Goal: Contribute content: Contribute content

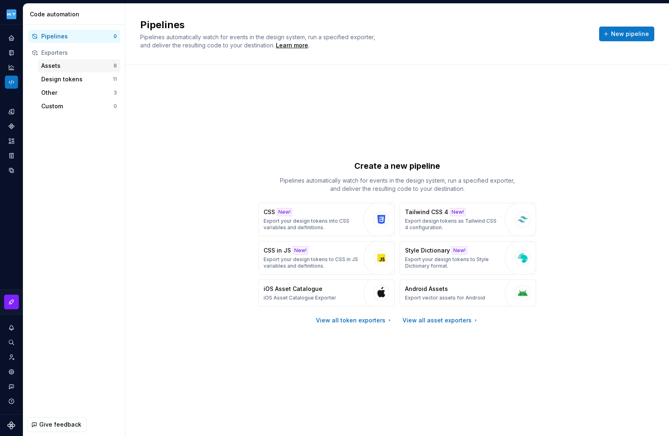
click at [64, 65] on div "Assets" at bounding box center [77, 66] width 72 height 8
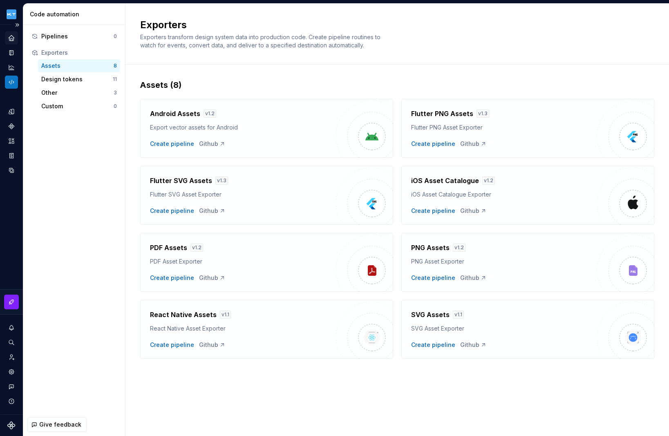
click at [11, 41] on icon "Home" at bounding box center [11, 37] width 7 height 7
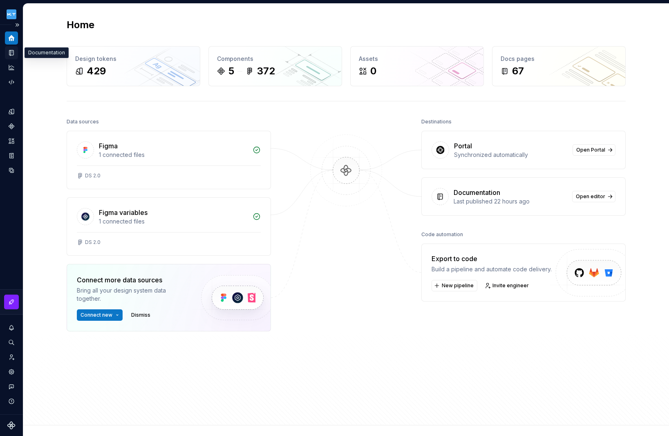
click at [13, 48] on div "Documentation" at bounding box center [11, 52] width 13 height 13
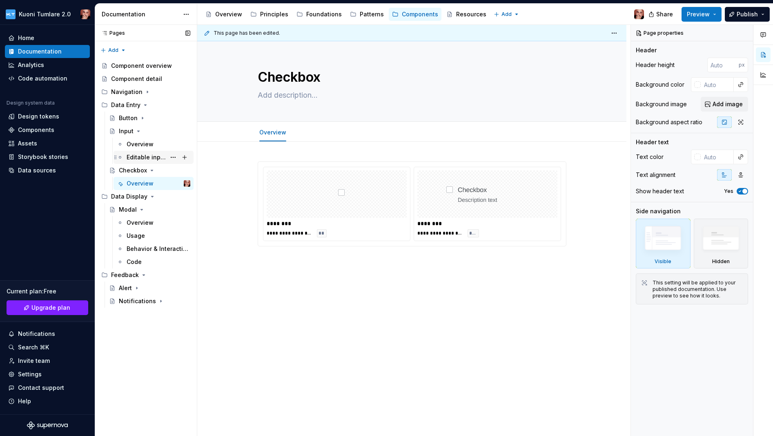
click at [136, 155] on div "Editable inputs" at bounding box center [146, 157] width 39 height 8
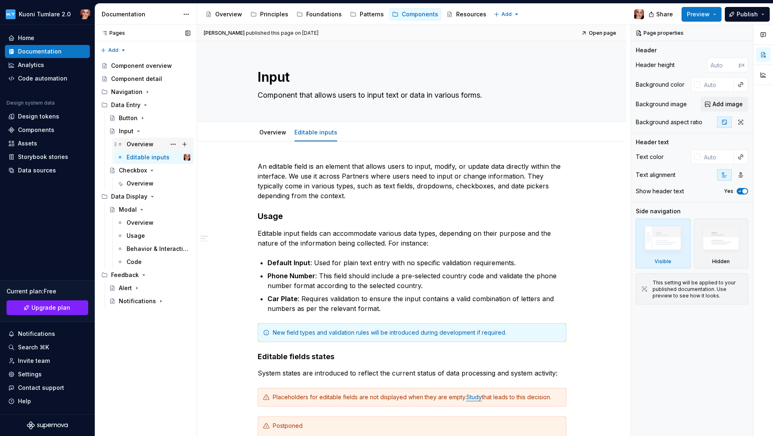
click at [141, 142] on div "Overview" at bounding box center [140, 144] width 27 height 8
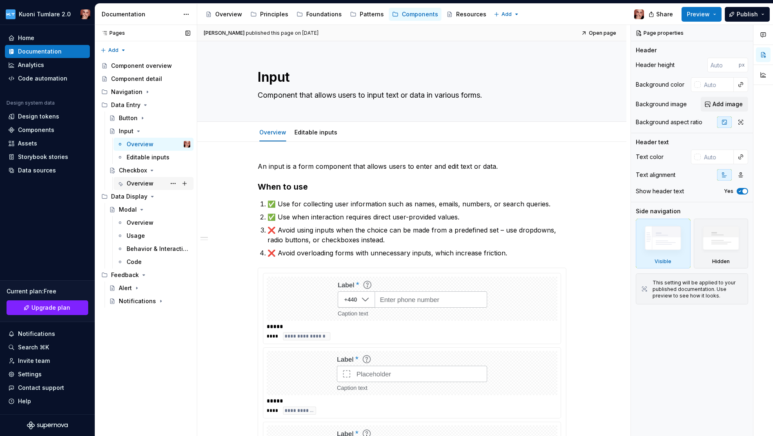
click at [145, 183] on div "Overview" at bounding box center [140, 183] width 27 height 8
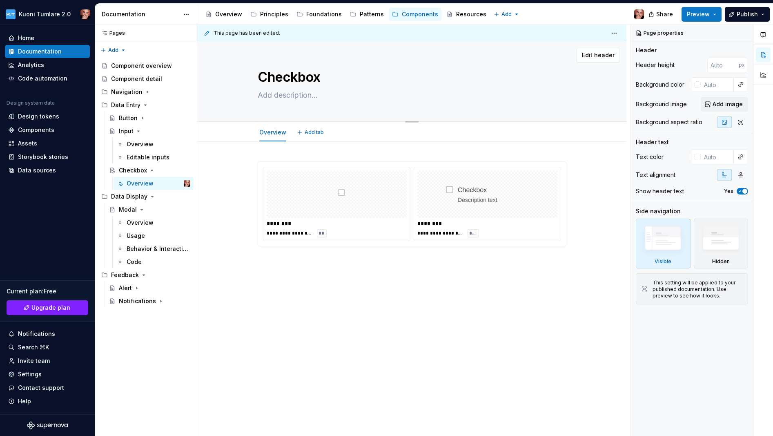
type textarea "*"
click at [282, 93] on textarea at bounding box center [410, 95] width 309 height 13
paste textarea "A checkbox is a component that lets the user select the value that is written i…"
type textarea "A checkbox is a component that lets the user select the value that is written i…"
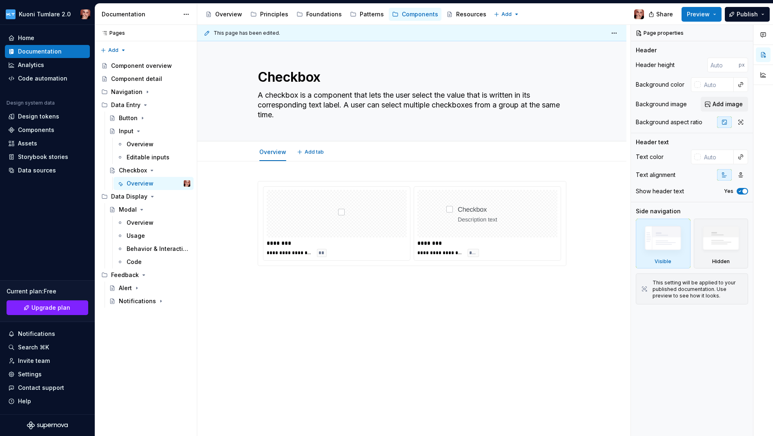
type textarea "*"
type textarea "A checkbox is a component that lets the user select the value that is written i…"
click at [271, 171] on div "**********" at bounding box center [411, 283] width 429 height 245
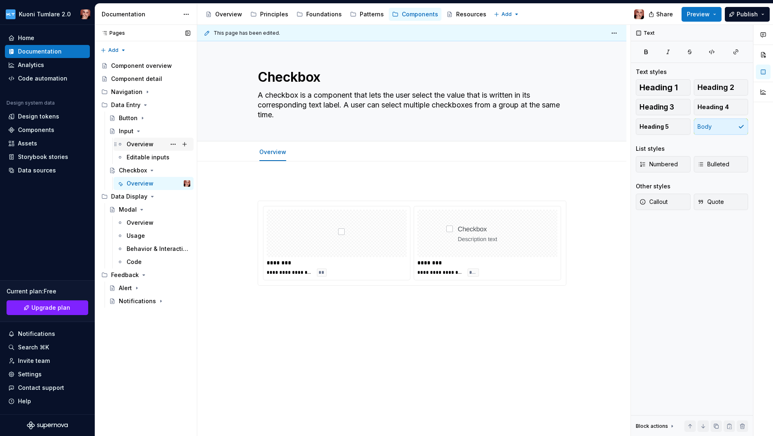
click at [136, 144] on div "Overview" at bounding box center [140, 144] width 27 height 8
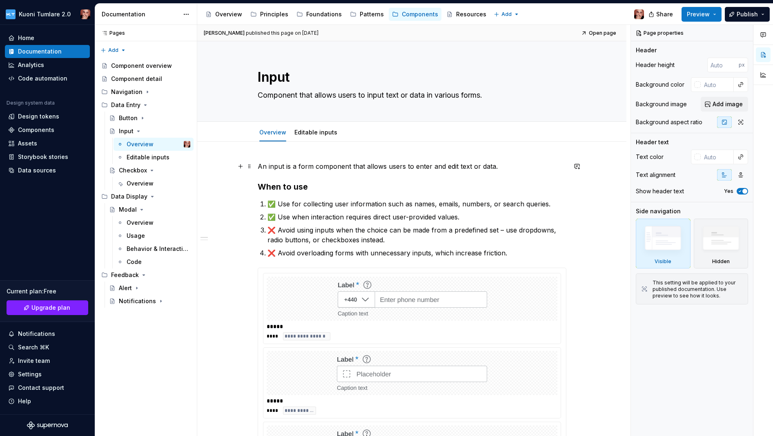
click at [286, 165] on p "An input is a form component that allows users to enter and edit text or data." at bounding box center [412, 166] width 309 height 10
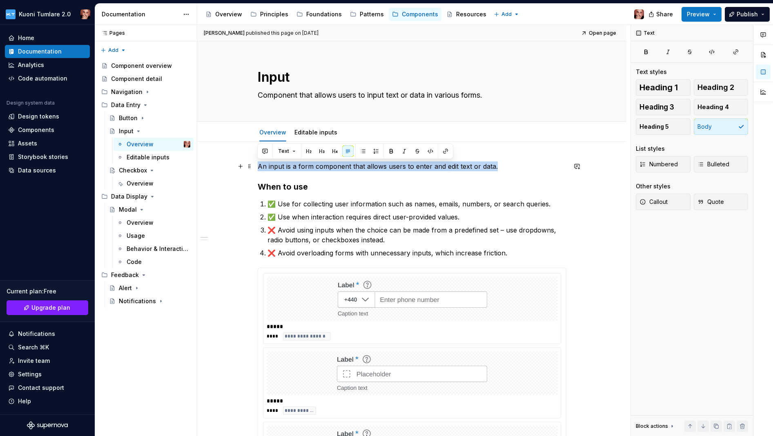
drag, startPoint x: 258, startPoint y: 165, endPoint x: 498, endPoint y: 163, distance: 239.8
click at [498, 163] on p "An input is a form component that allows users to enter and edit text or data." at bounding box center [412, 166] width 309 height 10
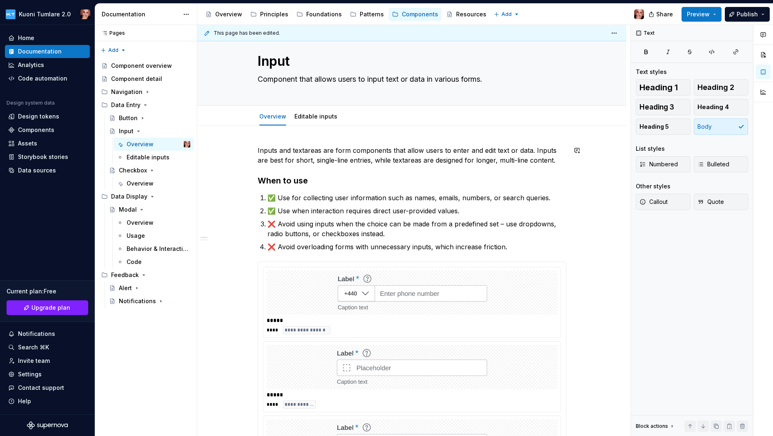
scroll to position [21, 0]
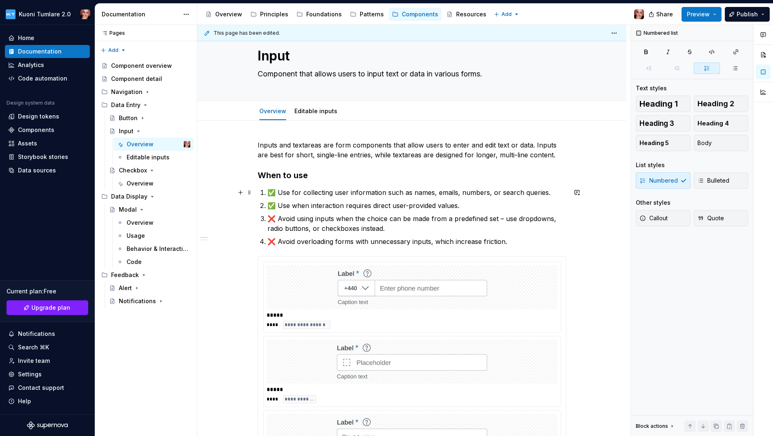
click at [550, 194] on p "✅ Use for collecting user information such as names, emails, numbers, or search…" at bounding box center [417, 192] width 299 height 10
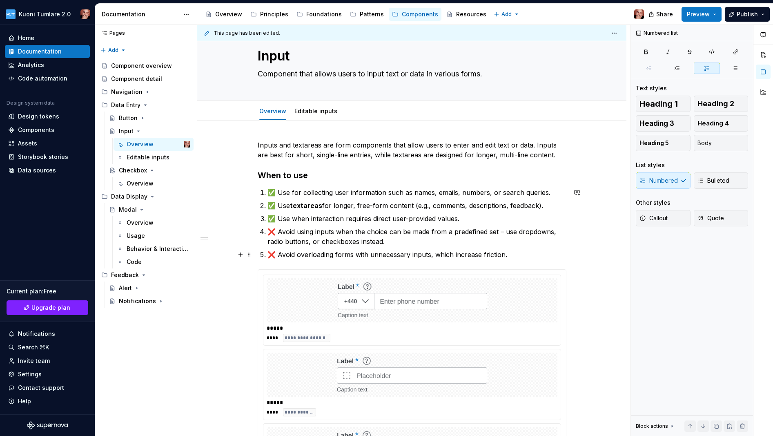
click at [513, 254] on p "❌ Avoid overloading forms with unnecessary inputs, which increase friction." at bounding box center [417, 255] width 299 height 10
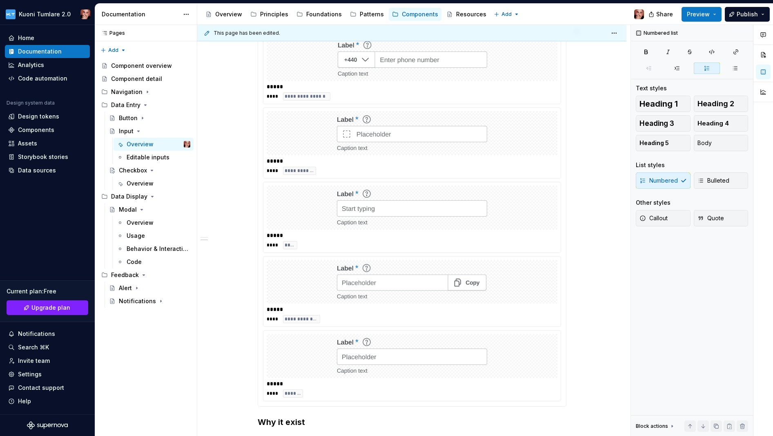
scroll to position [434, 0]
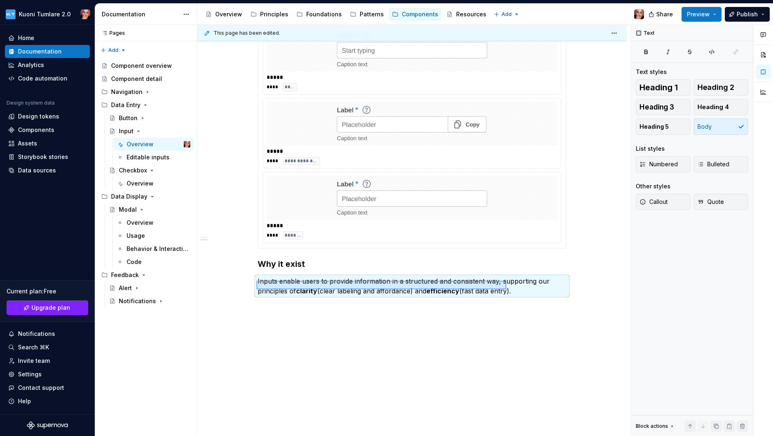
drag, startPoint x: 257, startPoint y: 281, endPoint x: 507, endPoint y: 289, distance: 250.1
click at [507, 289] on div "**********" at bounding box center [413, 230] width 433 height 411
click at [351, 286] on p "Inputs enable users to provide information in a structured and consistent way, …" at bounding box center [412, 286] width 309 height 20
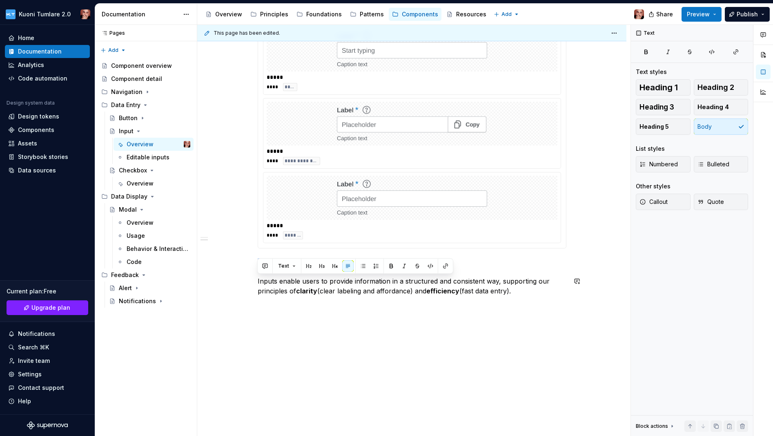
click at [316, 285] on p "Inputs enable users to provide information in a structured and consistent way, …" at bounding box center [412, 286] width 309 height 20
click at [269, 281] on p "Inputs enable users to provide information in a structured and consistent way, …" at bounding box center [412, 286] width 309 height 20
drag, startPoint x: 258, startPoint y: 280, endPoint x: 534, endPoint y: 290, distance: 276.7
click at [534, 290] on p "Inputs enable users to provide information in a structured and consistent way, …" at bounding box center [412, 286] width 309 height 20
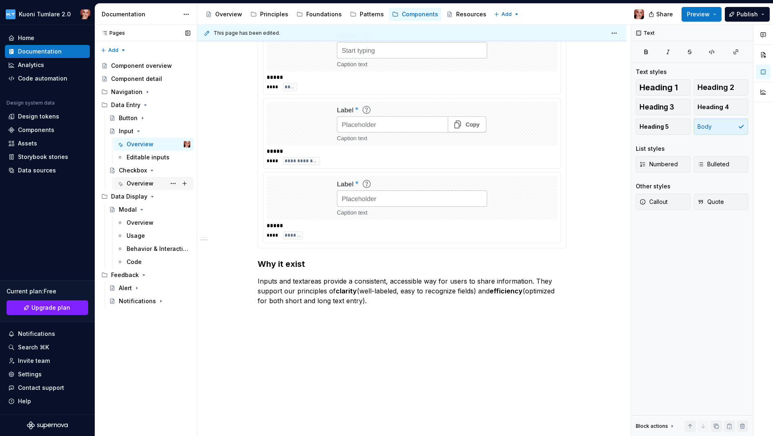
click at [143, 184] on div "Overview" at bounding box center [140, 183] width 27 height 8
click at [141, 183] on div "Overview" at bounding box center [140, 183] width 27 height 8
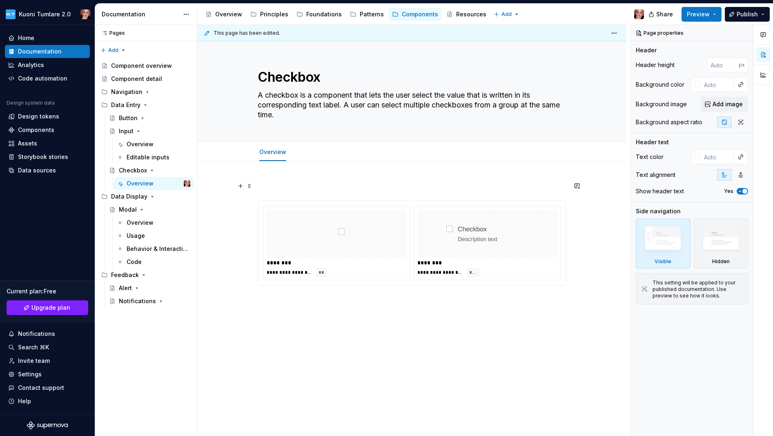
type textarea "*"
click at [274, 183] on p at bounding box center [412, 186] width 309 height 10
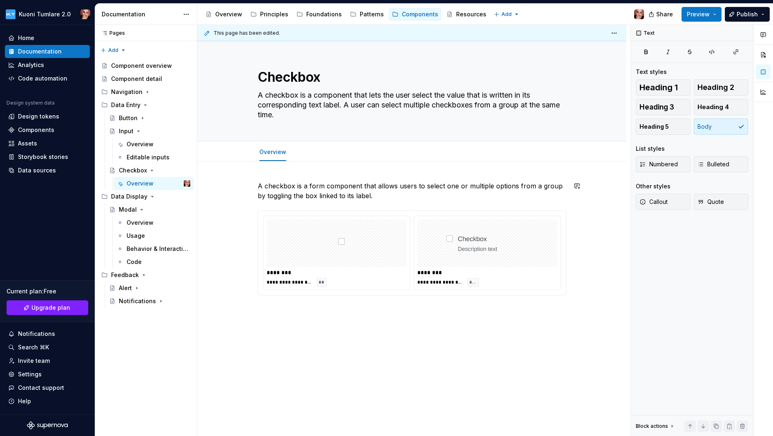
click at [275, 172] on div "**********" at bounding box center [411, 298] width 429 height 275
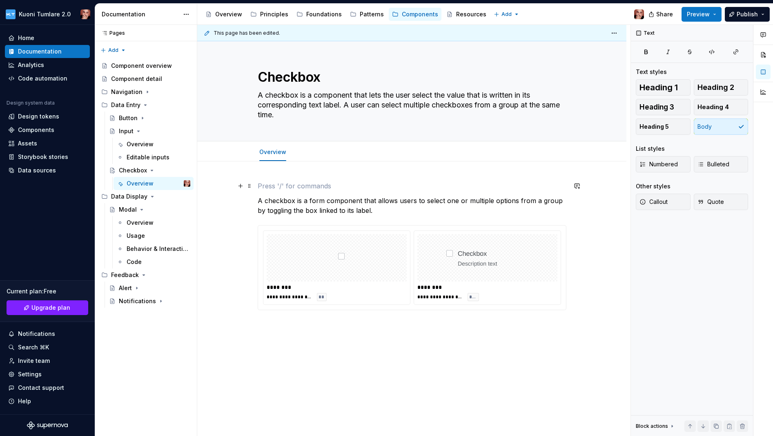
click at [241, 185] on button "button" at bounding box center [240, 185] width 11 height 11
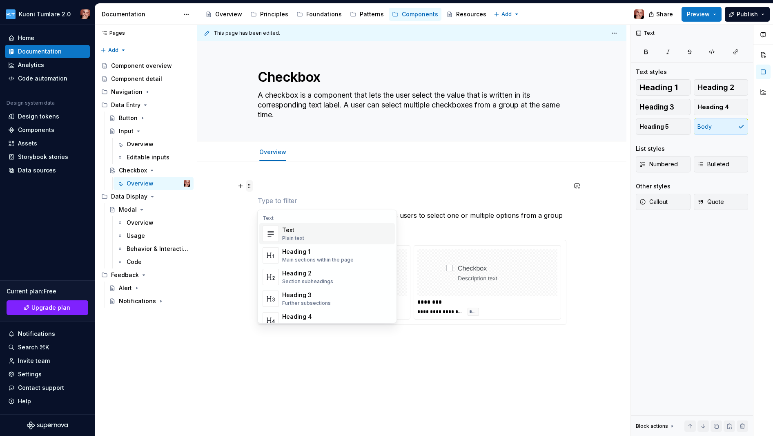
click at [248, 185] on span at bounding box center [249, 185] width 7 height 11
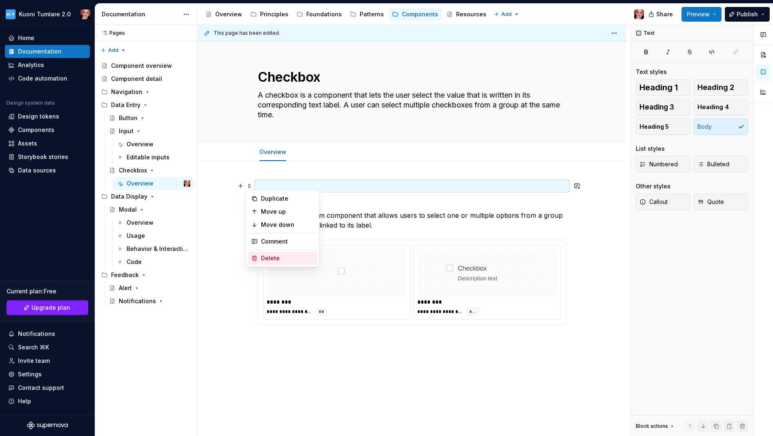
click at [271, 257] on div "Delete" at bounding box center [287, 258] width 53 height 8
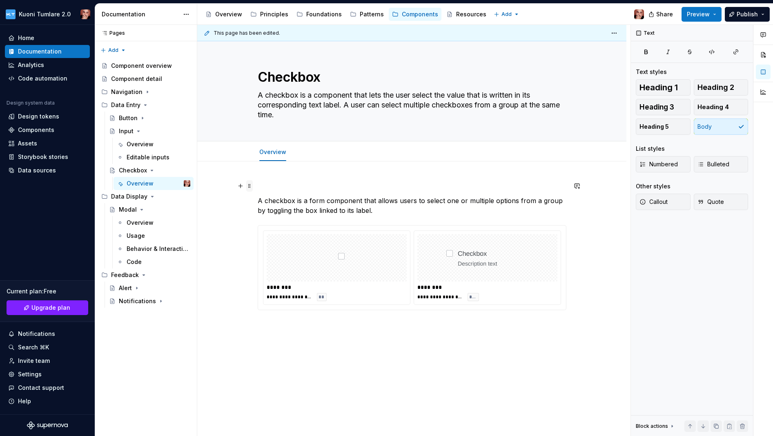
click at [248, 188] on span at bounding box center [249, 185] width 7 height 11
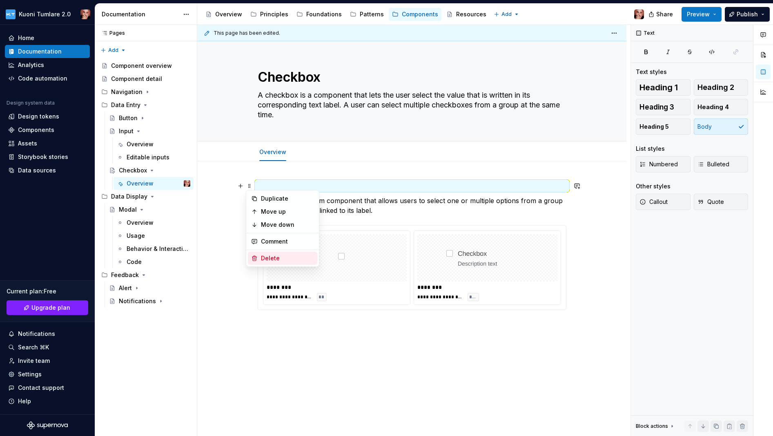
click at [266, 260] on div "Delete" at bounding box center [287, 258] width 53 height 8
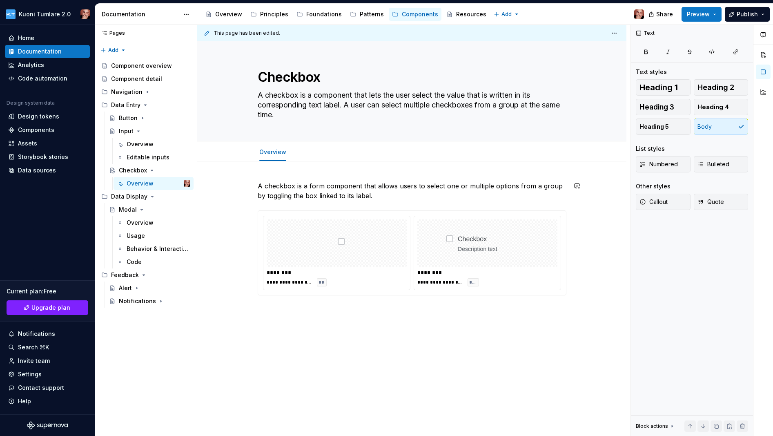
click at [265, 169] on div "**********" at bounding box center [411, 298] width 429 height 275
click at [384, 196] on p "A checkbox is a form component that allows users to select one or multiple opti…" at bounding box center [412, 191] width 309 height 20
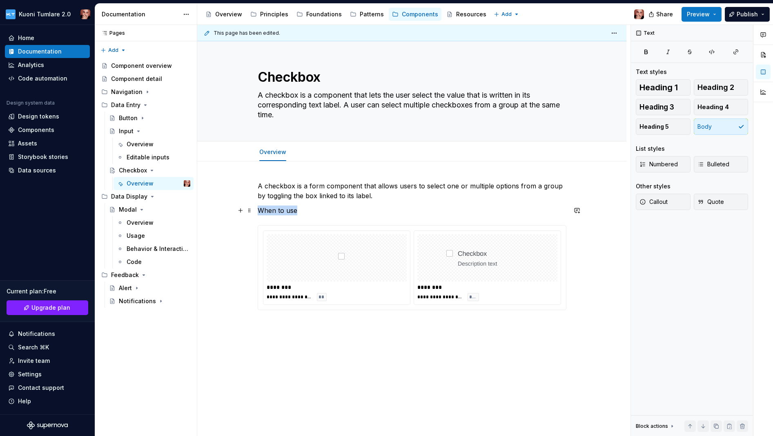
click at [258, 210] on p "When to use" at bounding box center [412, 210] width 309 height 10
click at [594, 102] on button "Heading 3" at bounding box center [663, 107] width 55 height 16
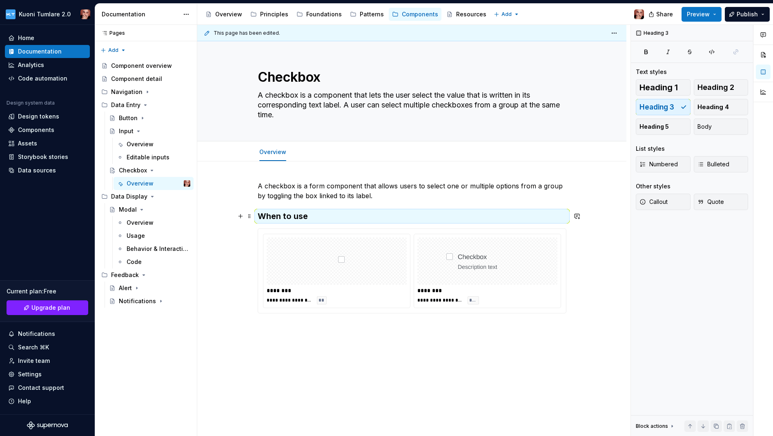
click at [325, 218] on h3 "When to use" at bounding box center [412, 215] width 309 height 11
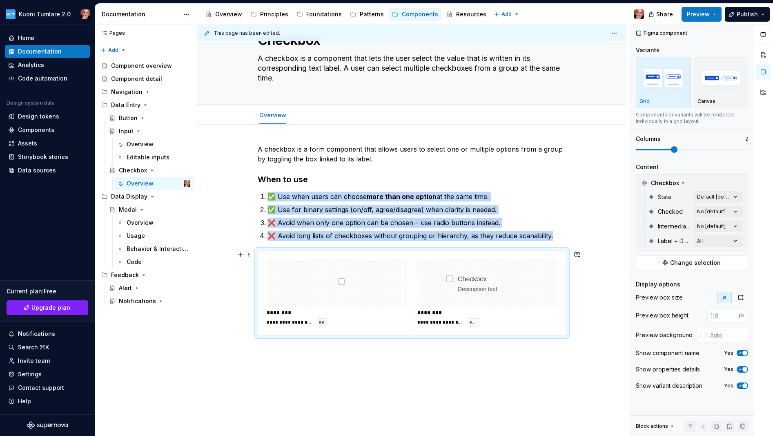
scroll to position [42, 0]
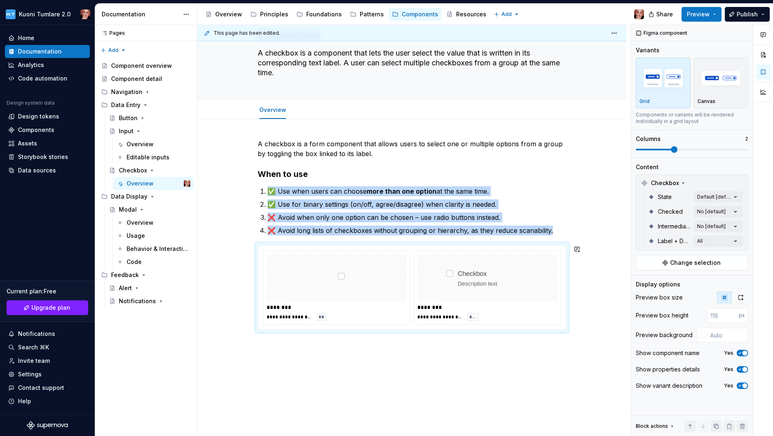
click at [293, 341] on div "**********" at bounding box center [411, 294] width 429 height 351
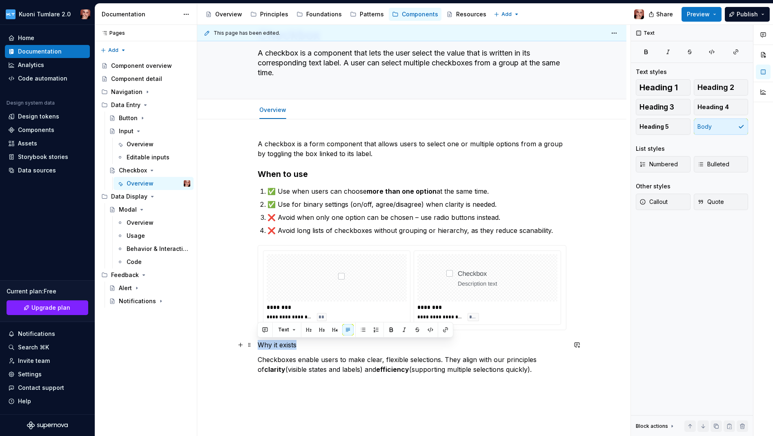
drag, startPoint x: 299, startPoint y: 344, endPoint x: 252, endPoint y: 346, distance: 46.6
click at [252, 346] on div "**********" at bounding box center [411, 316] width 429 height 395
click at [594, 105] on span "Heading 3" at bounding box center [657, 107] width 35 height 8
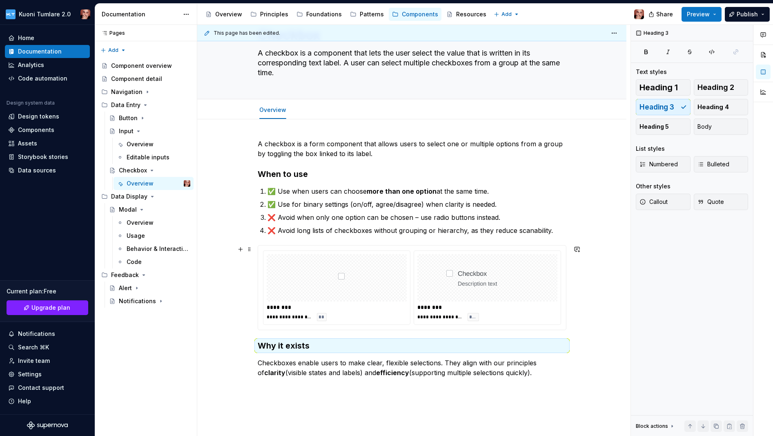
click at [231, 312] on div "**********" at bounding box center [411, 318] width 429 height 399
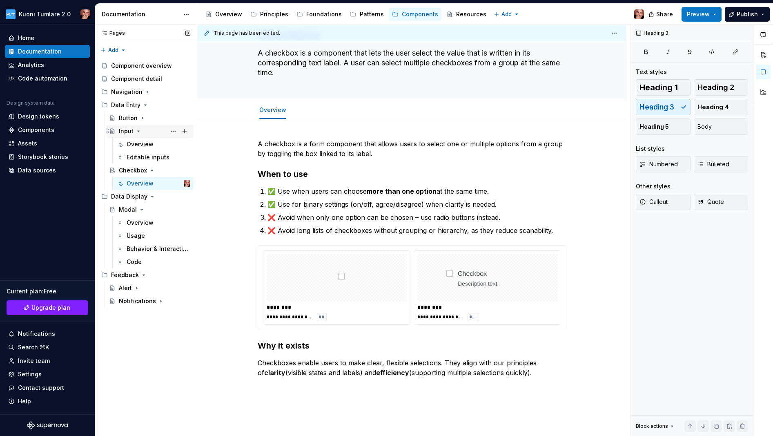
click at [139, 131] on icon "Page tree" at bounding box center [139, 131] width 2 height 1
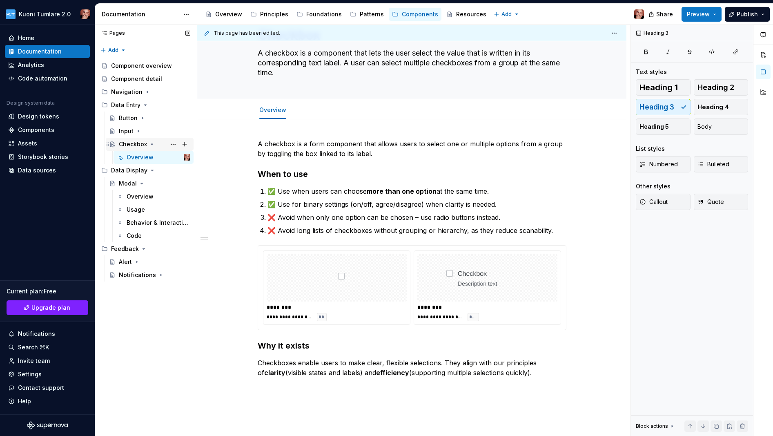
click at [149, 143] on icon "Page tree" at bounding box center [152, 144] width 7 height 7
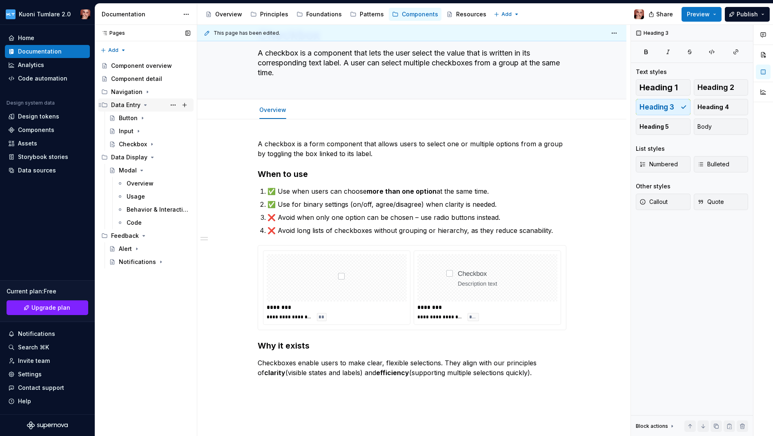
click at [123, 101] on div "Data Entry" at bounding box center [125, 105] width 29 height 8
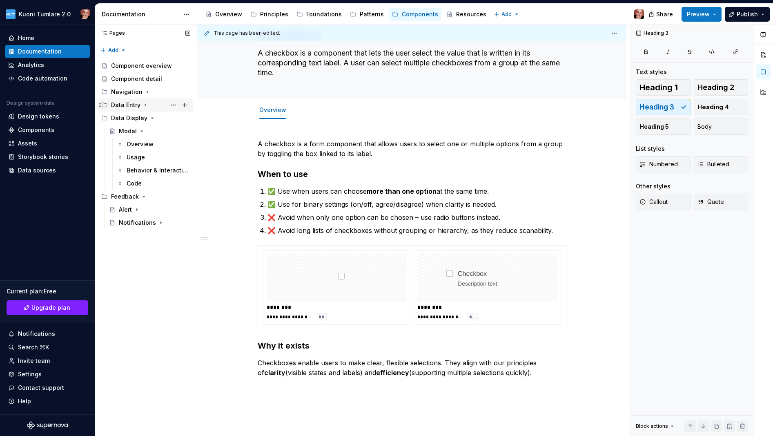
click at [123, 101] on div "Data Entry" at bounding box center [125, 105] width 29 height 8
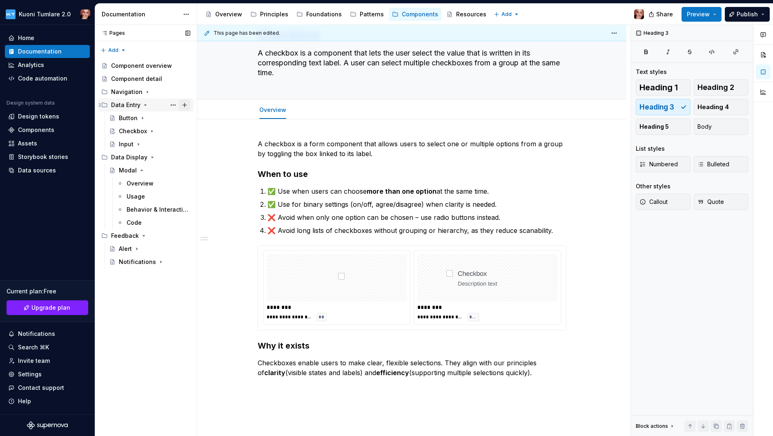
click at [185, 106] on button "Page tree" at bounding box center [184, 104] width 11 height 11
type textarea "*"
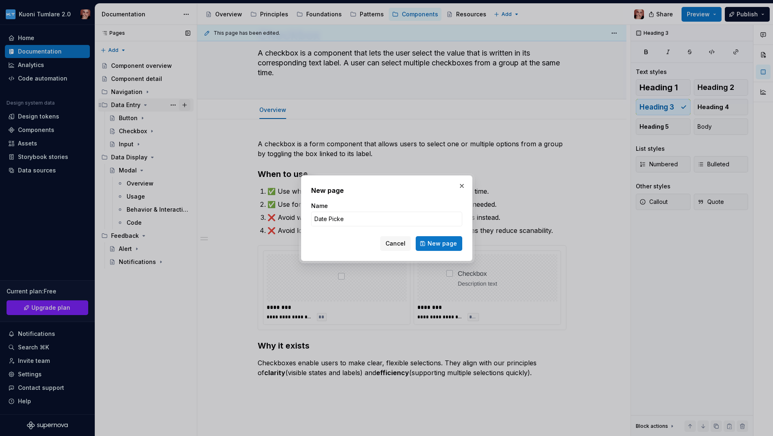
type input "Date Picker"
click button "New page" at bounding box center [439, 243] width 47 height 15
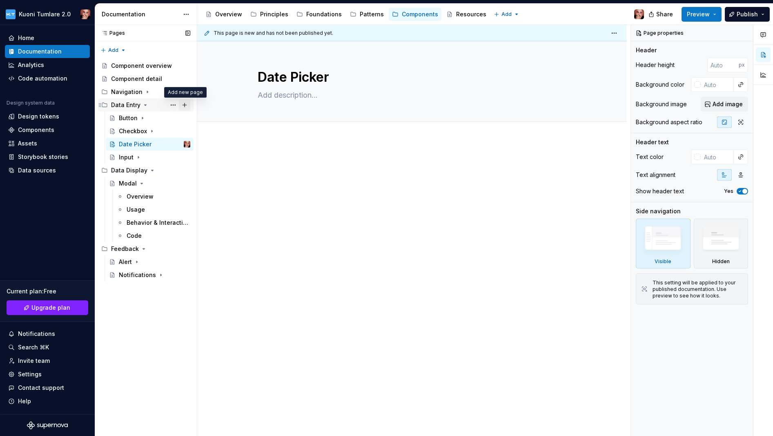
click at [188, 105] on button "Page tree" at bounding box center [184, 104] width 11 height 11
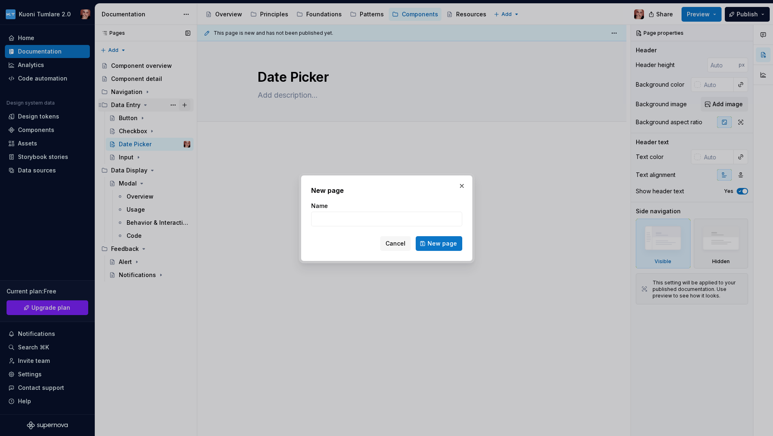
type textarea "*"
type input "Dropdown Menu"
click button "New page" at bounding box center [439, 243] width 47 height 15
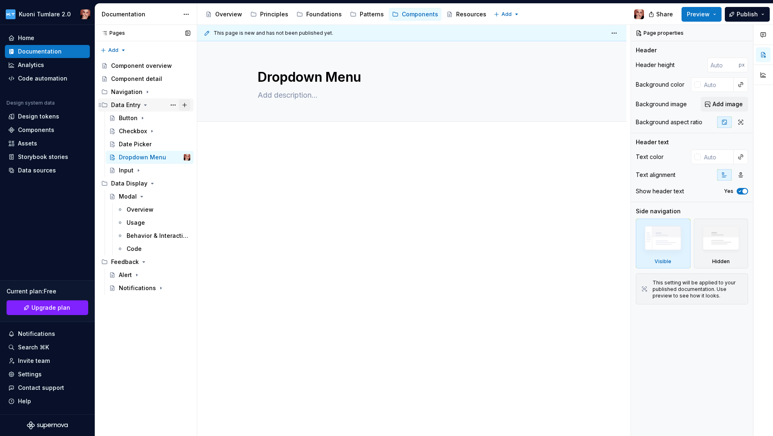
click at [183, 105] on button "Page tree" at bounding box center [184, 104] width 11 height 11
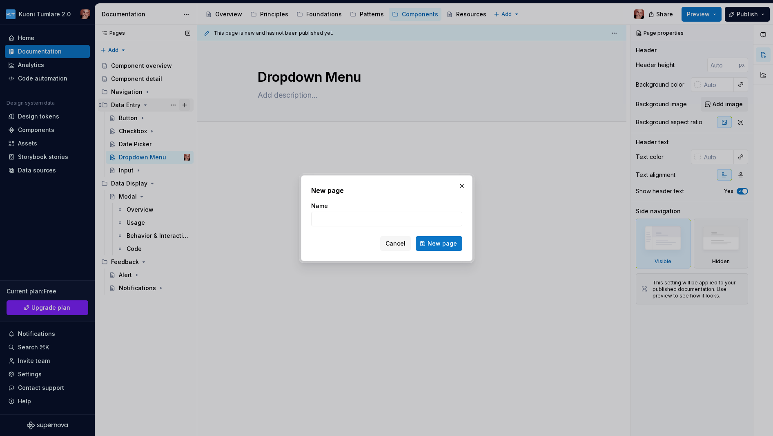
type textarea "*"
type input "Radio"
click button "New page" at bounding box center [439, 243] width 47 height 15
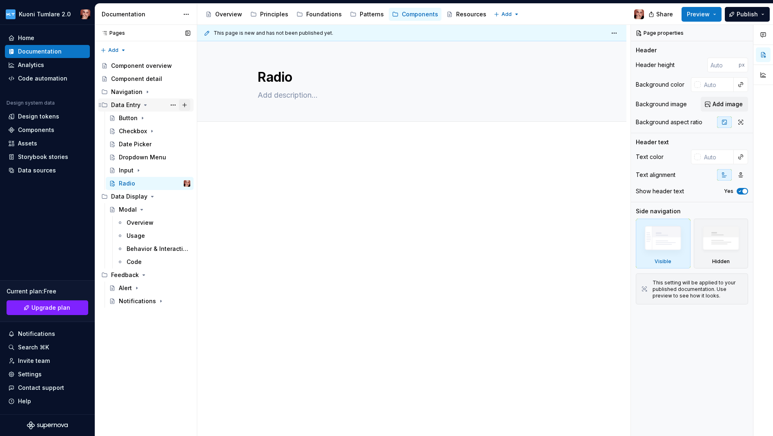
click at [185, 103] on button "Page tree" at bounding box center [184, 104] width 11 height 11
type textarea "*"
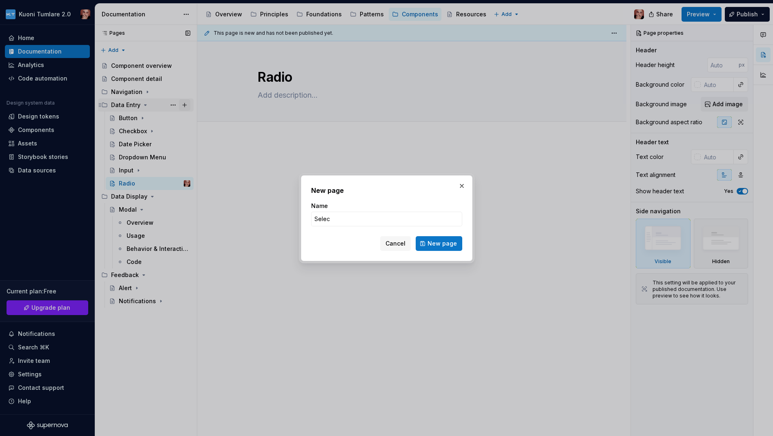
type input "Select"
click button "New page" at bounding box center [439, 243] width 47 height 15
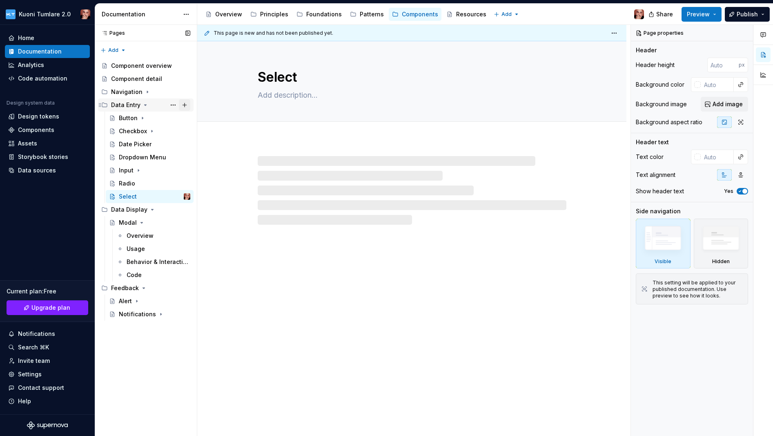
click at [187, 107] on button "Page tree" at bounding box center [184, 104] width 11 height 11
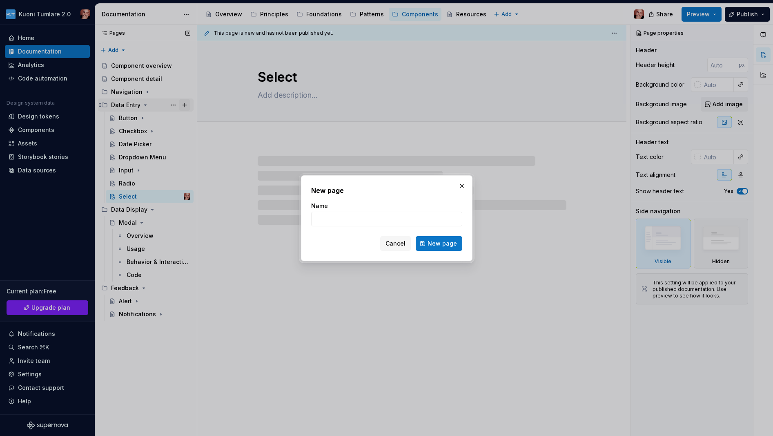
type textarea "*"
type input "To"
type textarea "*"
type input "Tog"
type textarea "*"
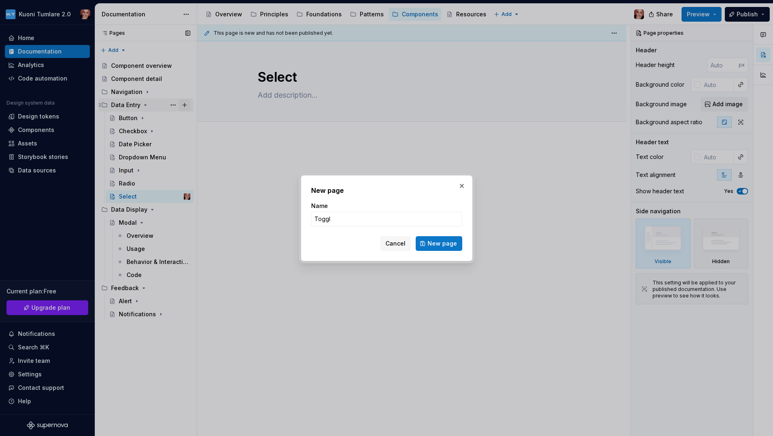
type input "Toggle"
click button "New page" at bounding box center [439, 243] width 47 height 15
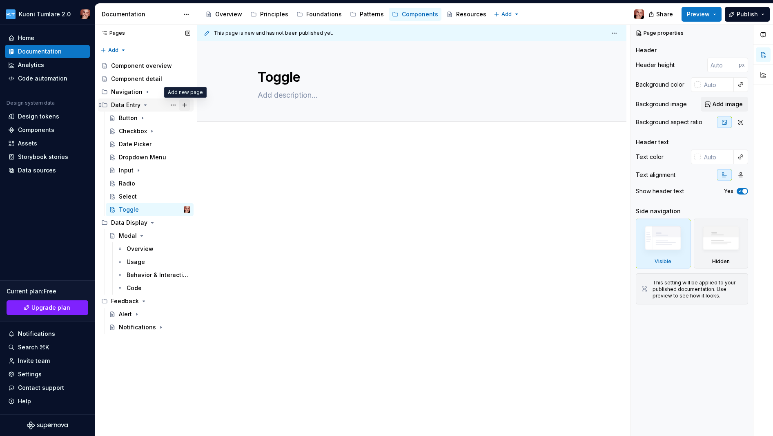
click at [186, 104] on button "Page tree" at bounding box center [184, 104] width 11 height 11
type textarea "*"
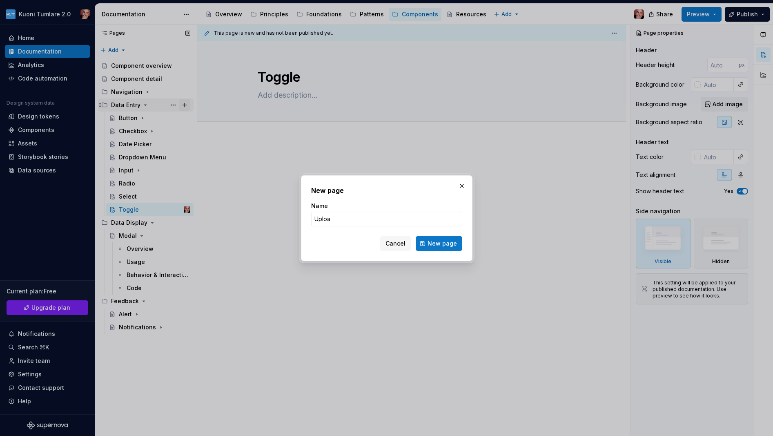
type input "Upload"
click button "New page" at bounding box center [439, 243] width 47 height 15
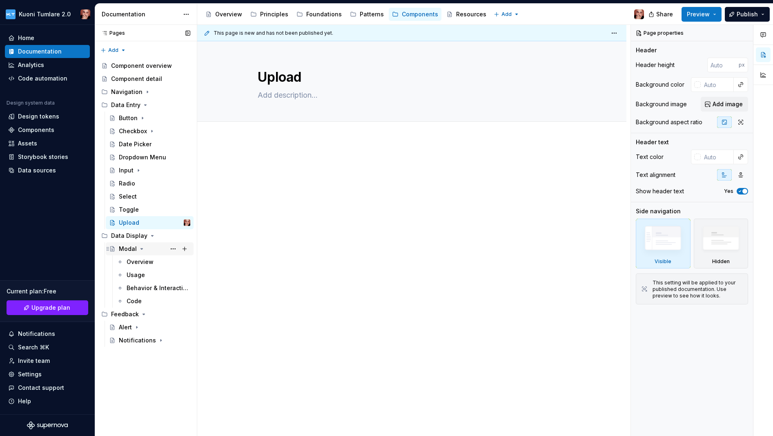
click at [140, 247] on icon "Page tree" at bounding box center [141, 249] width 7 height 7
click at [185, 235] on button "Page tree" at bounding box center [184, 235] width 11 height 11
type textarea "*"
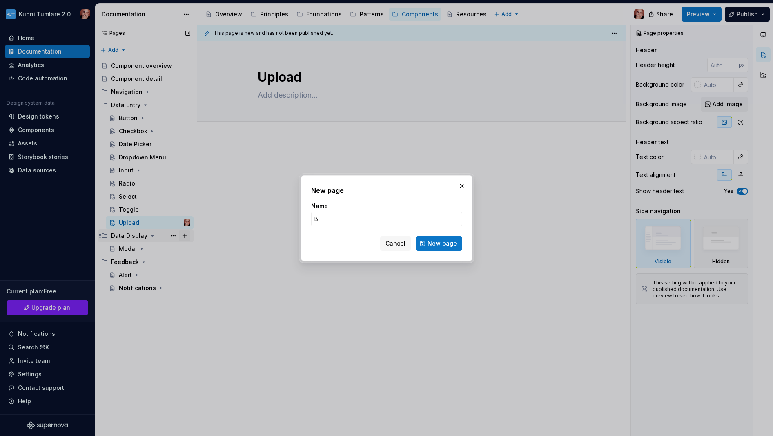
type input "Ba"
type textarea "*"
type input "Badge"
click button "New page" at bounding box center [439, 243] width 47 height 15
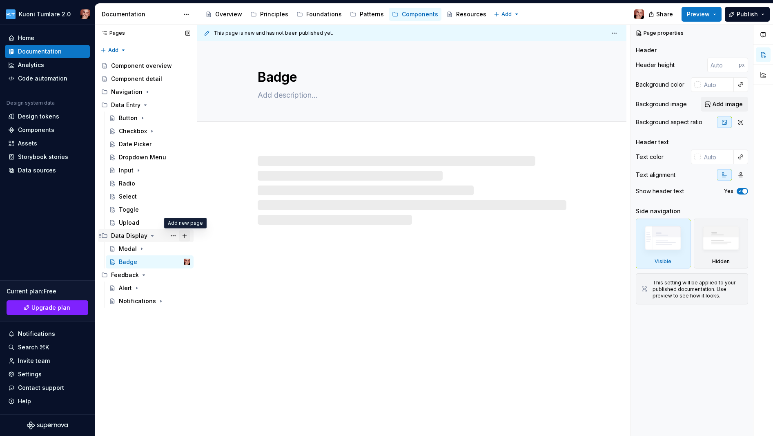
click at [187, 234] on button "Page tree" at bounding box center [184, 235] width 11 height 11
type textarea "*"
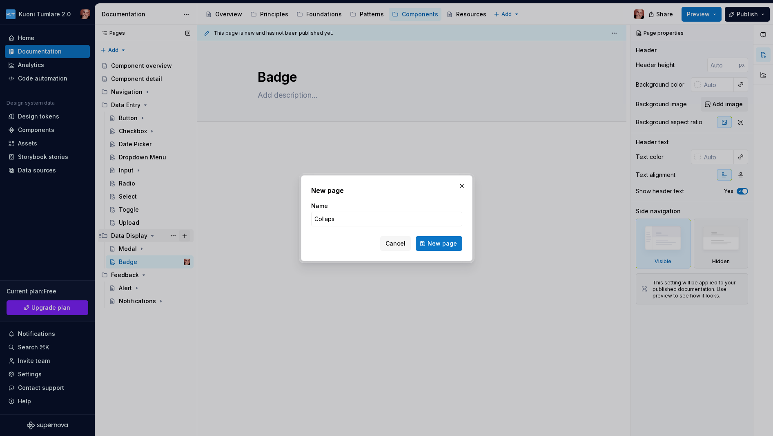
type input "Collapse"
click button "New page" at bounding box center [439, 243] width 47 height 15
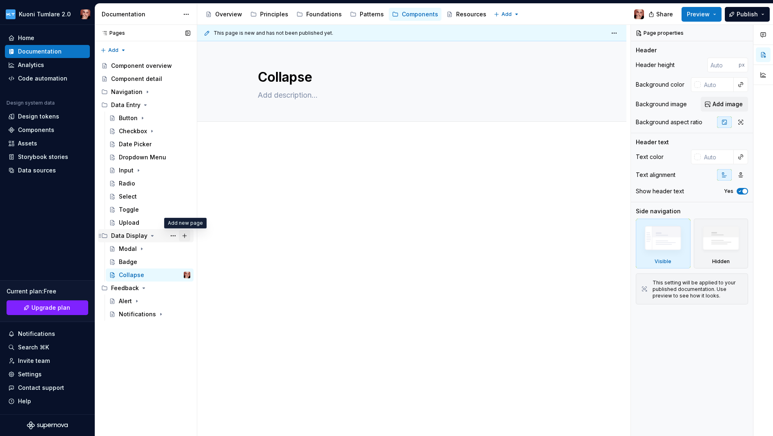
click at [187, 234] on button "Page tree" at bounding box center [184, 235] width 11 height 11
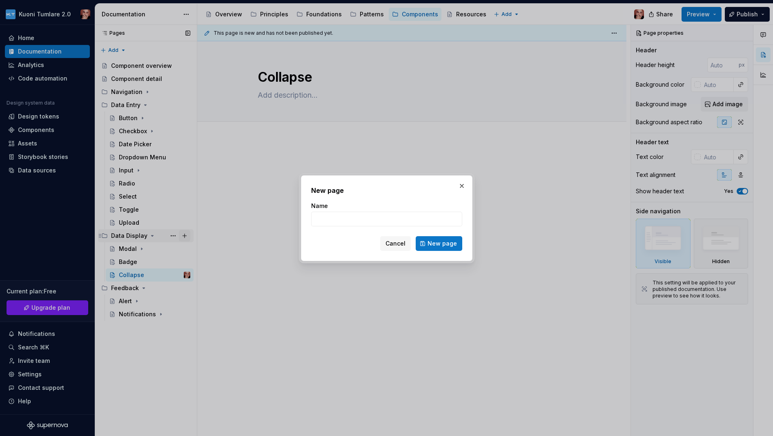
type textarea "*"
type input "Details"
click button "New page" at bounding box center [439, 243] width 47 height 15
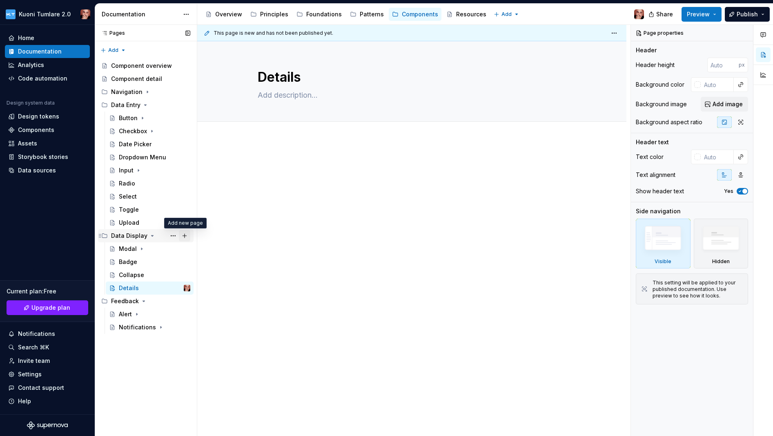
click at [185, 236] on button "Page tree" at bounding box center [184, 235] width 11 height 11
type textarea "*"
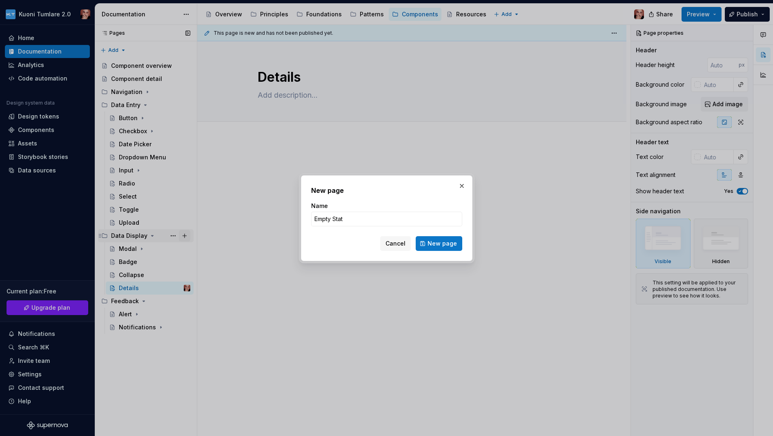
type input "Empty State"
click button "New page" at bounding box center [439, 243] width 47 height 15
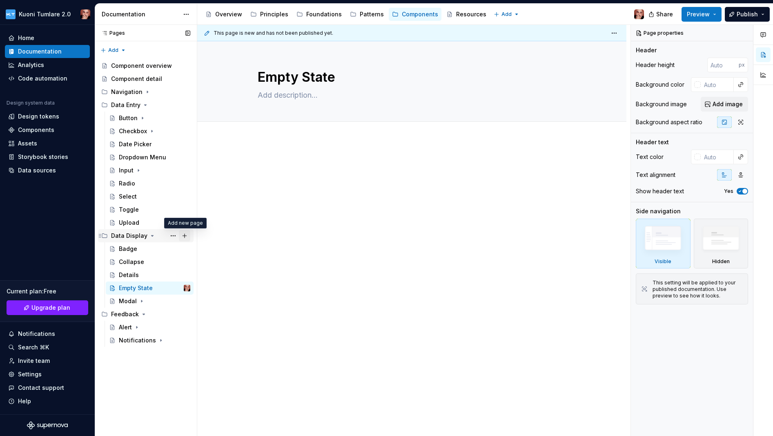
click at [186, 235] on button "Page tree" at bounding box center [184, 235] width 11 height 11
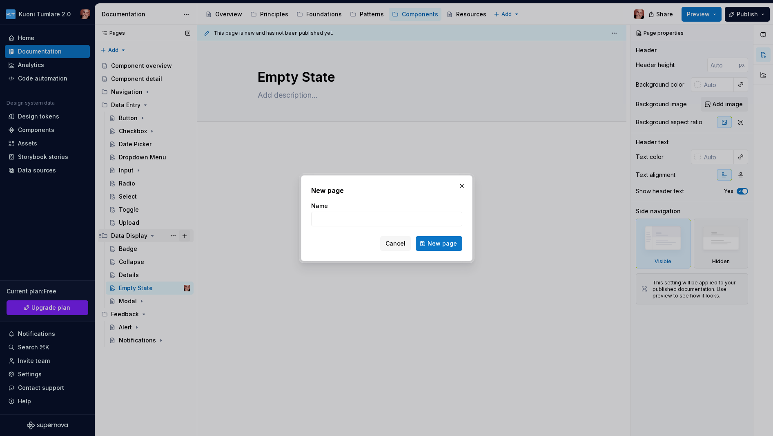
type textarea "*"
type input "Progress"
click button "New page" at bounding box center [439, 243] width 47 height 15
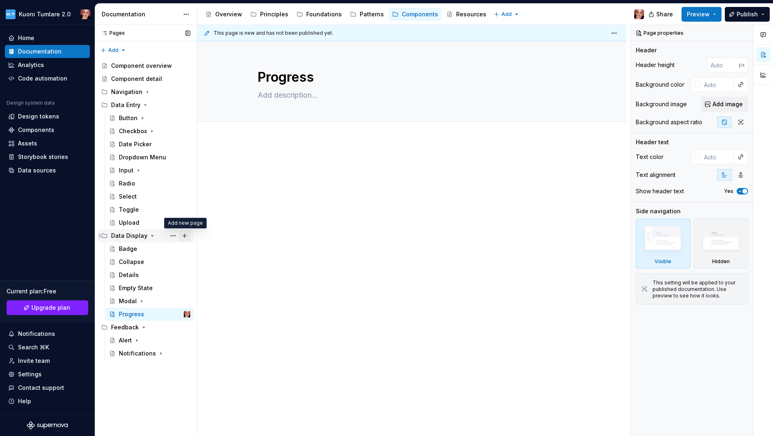
click at [185, 236] on button "Page tree" at bounding box center [184, 235] width 11 height 11
type textarea "*"
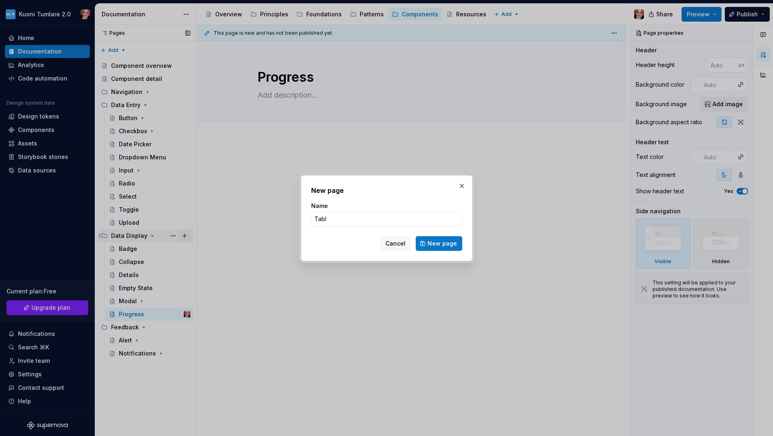
type input "Table"
click button "New page" at bounding box center [439, 243] width 47 height 15
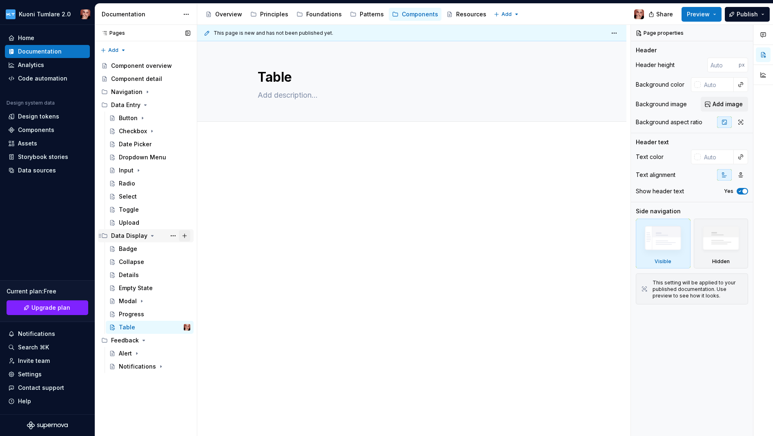
click at [186, 235] on button "Page tree" at bounding box center [184, 235] width 11 height 11
type textarea "*"
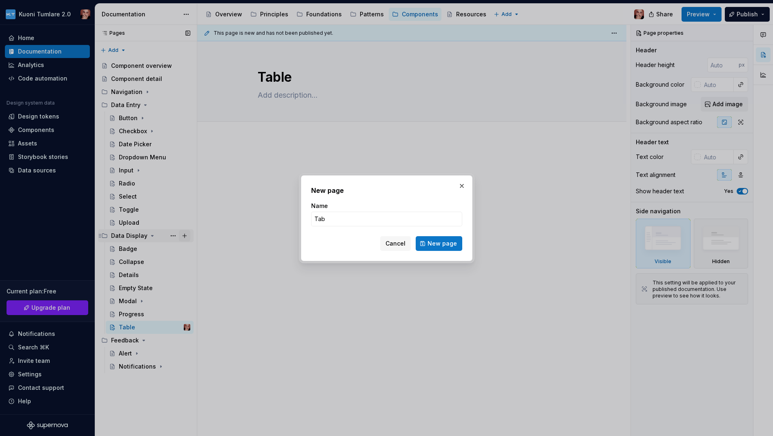
type input "Tabs"
click button "New page" at bounding box center [439, 243] width 47 height 15
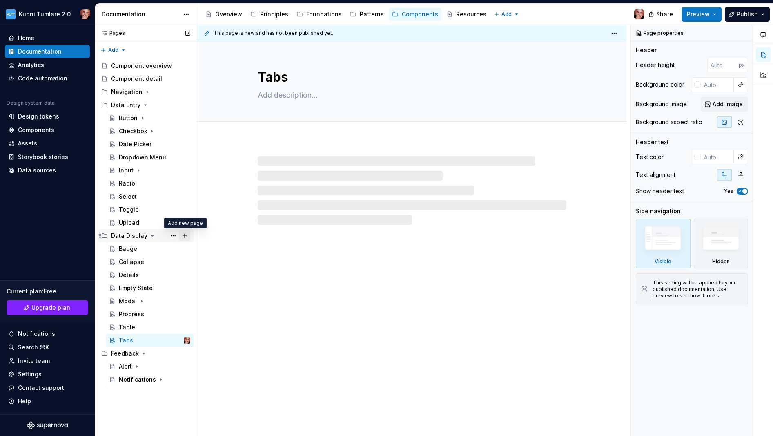
click at [187, 235] on button "Page tree" at bounding box center [184, 235] width 11 height 11
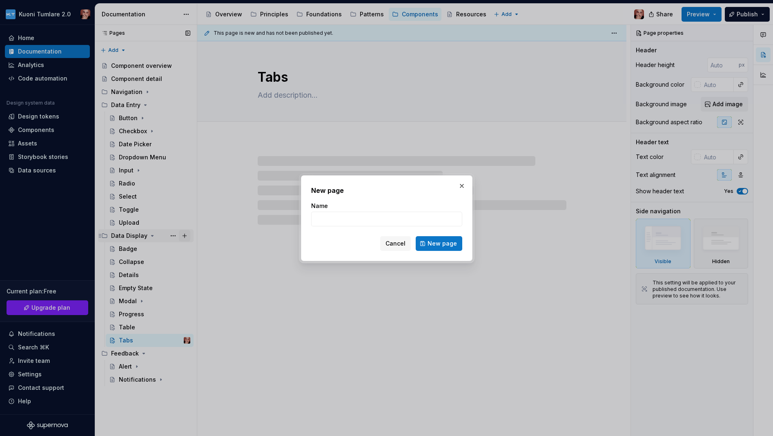
type textarea "*"
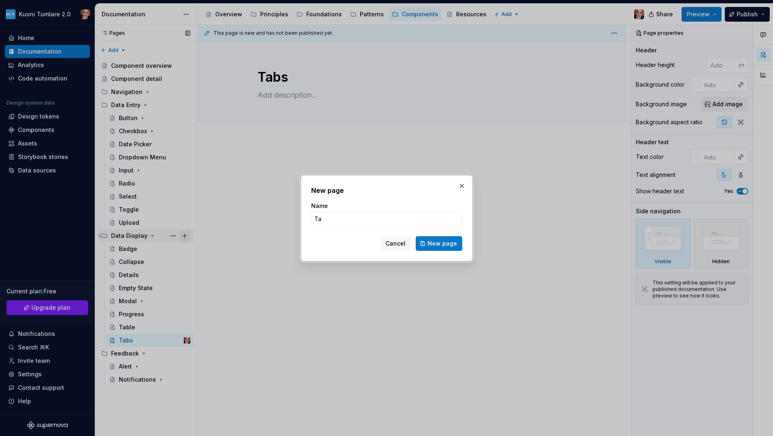
type input "Tag"
click button "New page" at bounding box center [439, 243] width 47 height 15
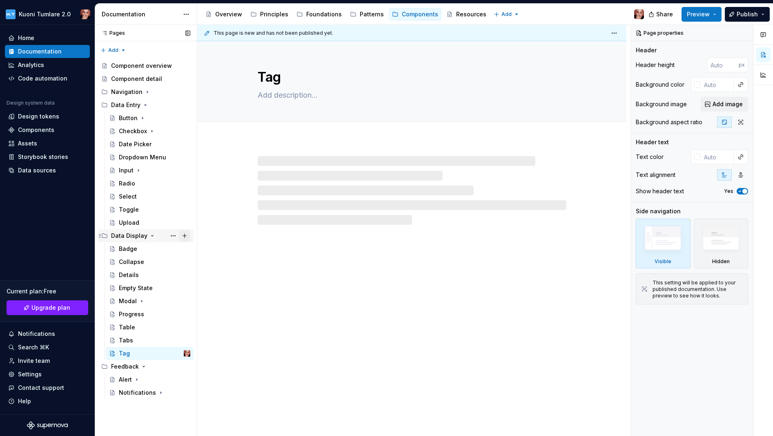
click at [184, 234] on button "Page tree" at bounding box center [184, 235] width 11 height 11
type textarea "*"
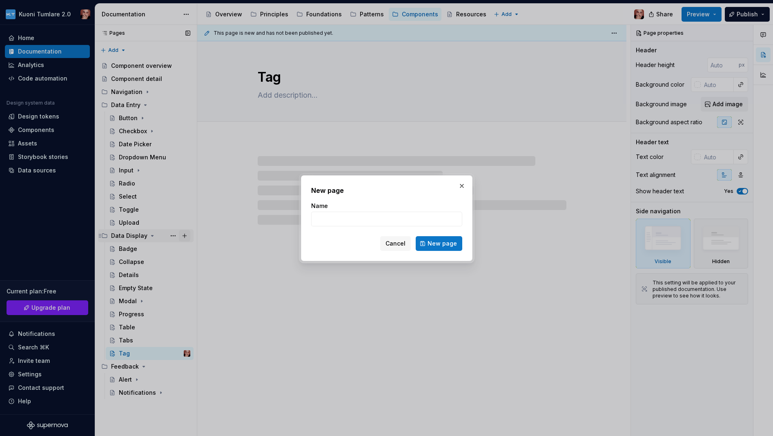
type input "T"
type textarea "*"
type input "Tool"
type textarea "*"
type input "Toolt"
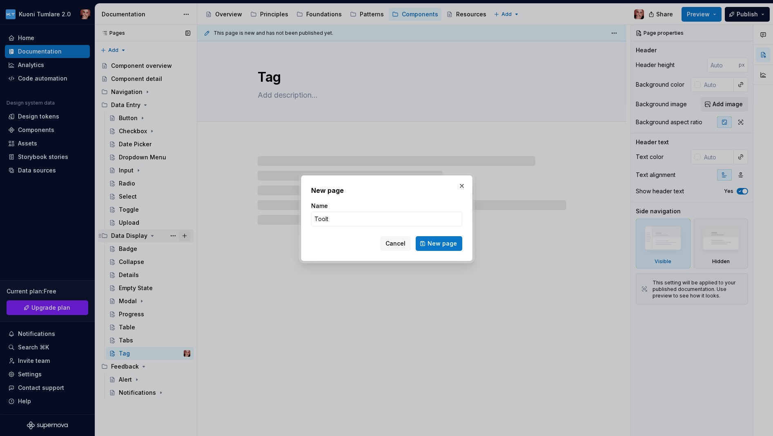
type textarea "*"
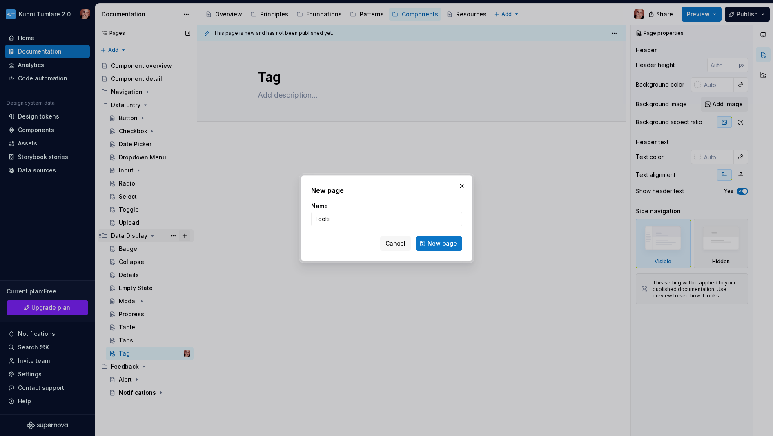
type input "Tooltip"
click button "New page" at bounding box center [439, 243] width 47 height 15
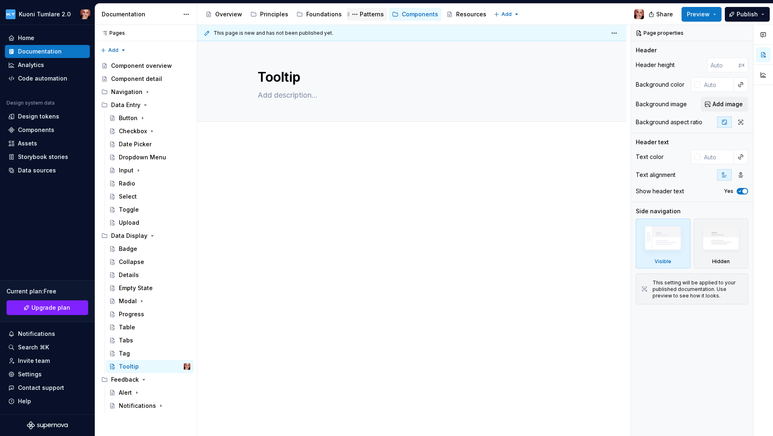
click at [364, 17] on div "Patterns" at bounding box center [372, 14] width 24 height 8
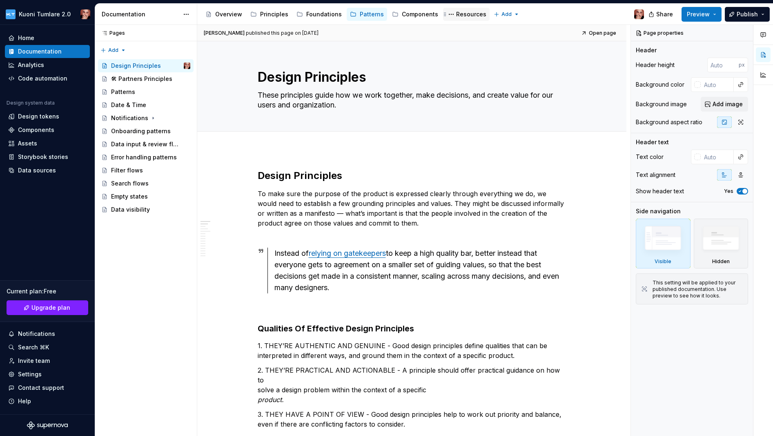
click at [468, 15] on div "Resources" at bounding box center [471, 14] width 30 height 8
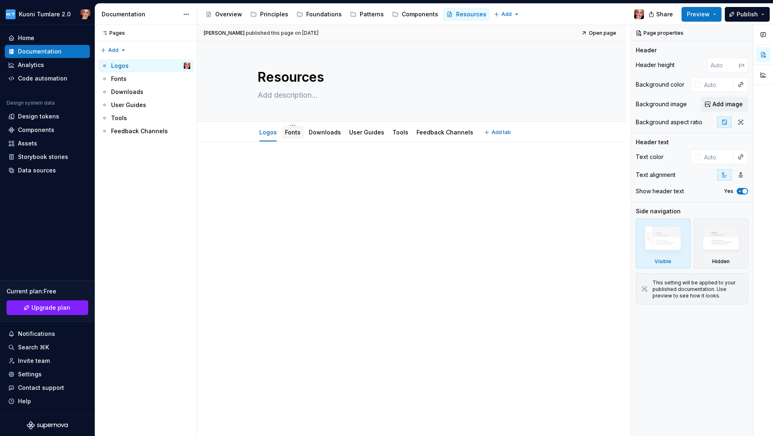
click at [292, 134] on link "Fonts" at bounding box center [293, 132] width 16 height 7
click at [268, 171] on p at bounding box center [412, 166] width 309 height 10
click at [314, 132] on link "Downloads" at bounding box center [325, 132] width 32 height 7
click at [359, 131] on link "User Guides" at bounding box center [366, 132] width 35 height 7
click at [321, 14] on div "Foundations" at bounding box center [324, 14] width 36 height 8
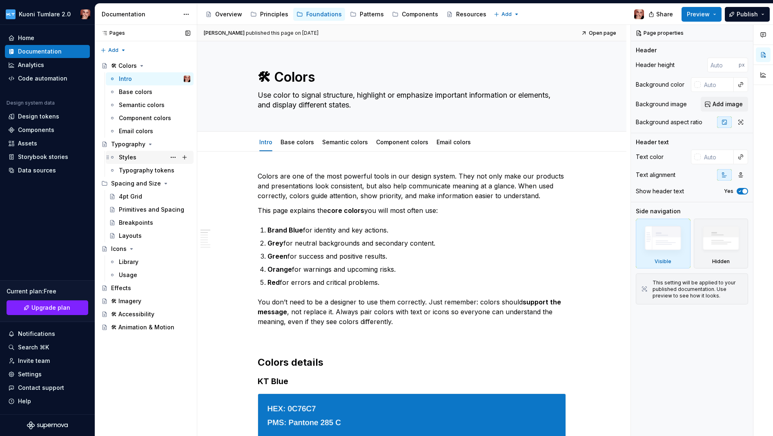
click at [135, 156] on div "Styles" at bounding box center [128, 157] width 18 height 8
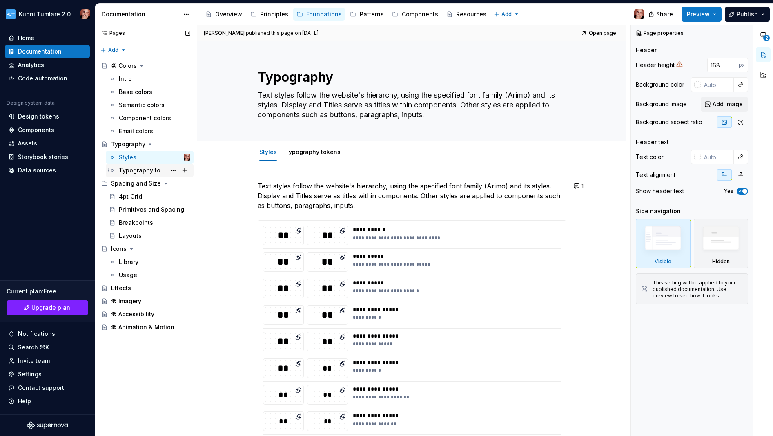
click at [145, 169] on div "Typography tokens" at bounding box center [142, 170] width 47 height 8
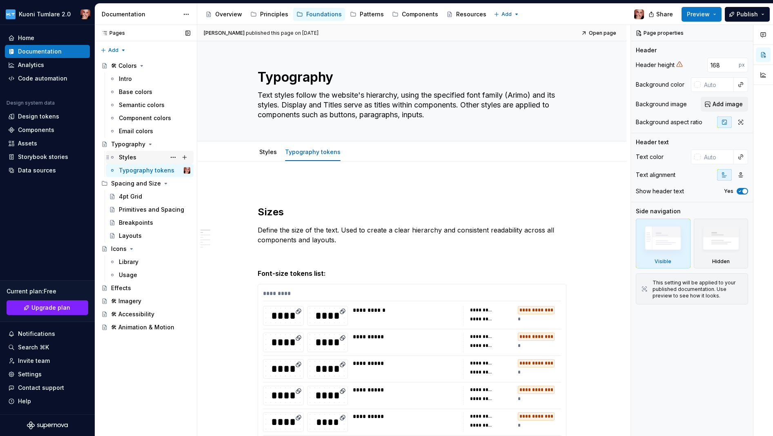
click at [130, 158] on div "Styles" at bounding box center [128, 157] width 18 height 8
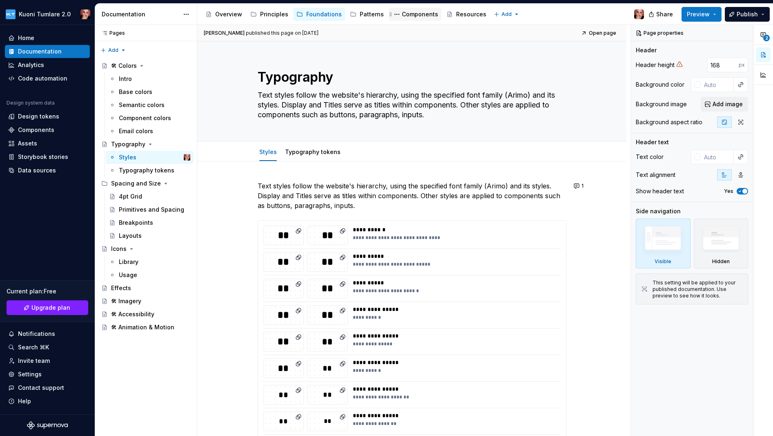
click at [411, 13] on div "Components" at bounding box center [420, 14] width 36 height 8
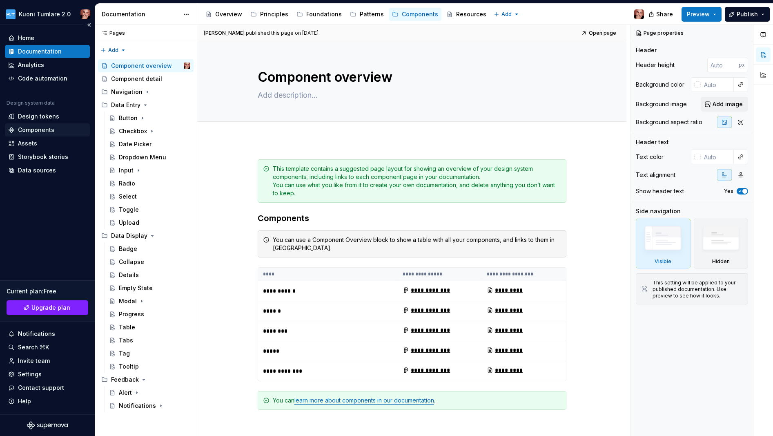
click at [49, 131] on div "Components" at bounding box center [36, 130] width 36 height 8
click at [148, 91] on icon "Page tree" at bounding box center [147, 92] width 7 height 7
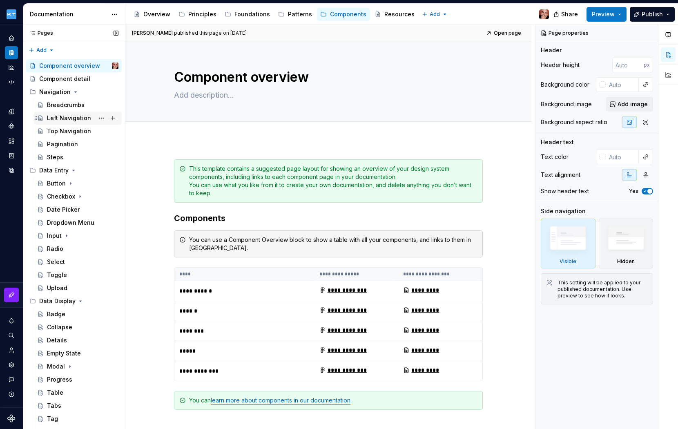
click at [69, 119] on div "Left Navigation" at bounding box center [69, 118] width 44 height 8
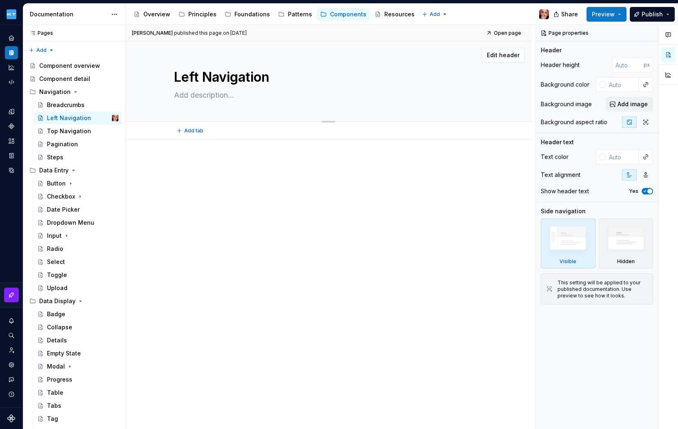
click at [202, 94] on textarea at bounding box center [326, 95] width 309 height 13
paste textarea "A versatile menu for navigation. Component that presents a list of options to u…"
type textarea "*"
type textarea "A versatile menu for navigation. Component that presents a list of options to u…"
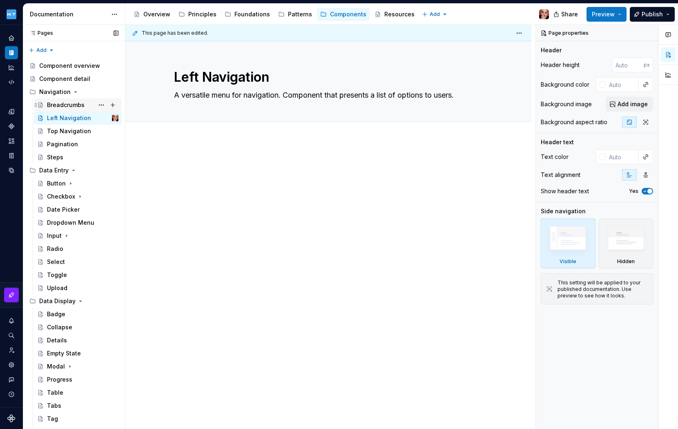
type textarea "*"
type textarea "A versatile menu for navigation. Component that presents a list of options to u…"
click at [66, 127] on div "Top Navigation" at bounding box center [82, 130] width 71 height 11
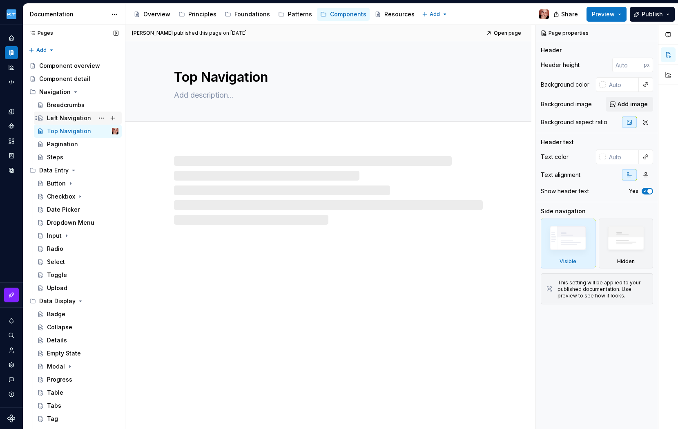
click at [74, 117] on div "Left Navigation" at bounding box center [69, 118] width 44 height 8
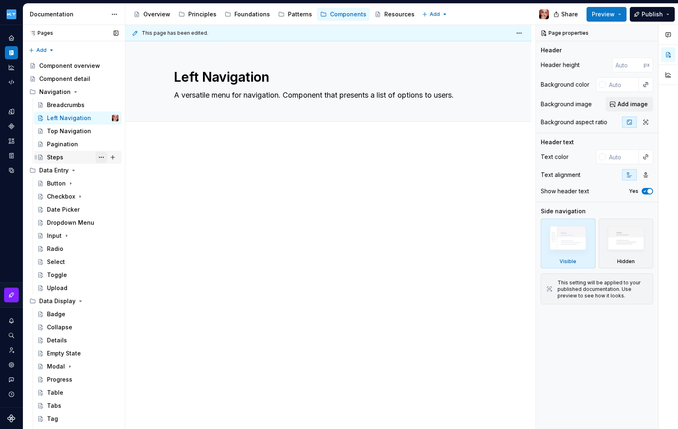
click at [99, 156] on button "Page tree" at bounding box center [101, 157] width 11 height 11
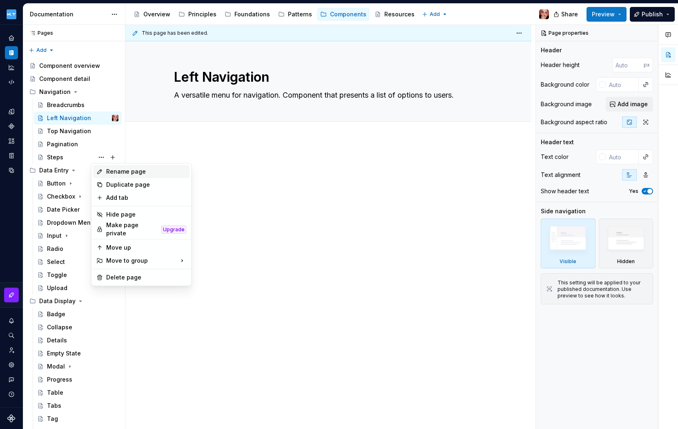
click at [125, 170] on div "Rename page" at bounding box center [146, 171] width 80 height 8
type textarea "*"
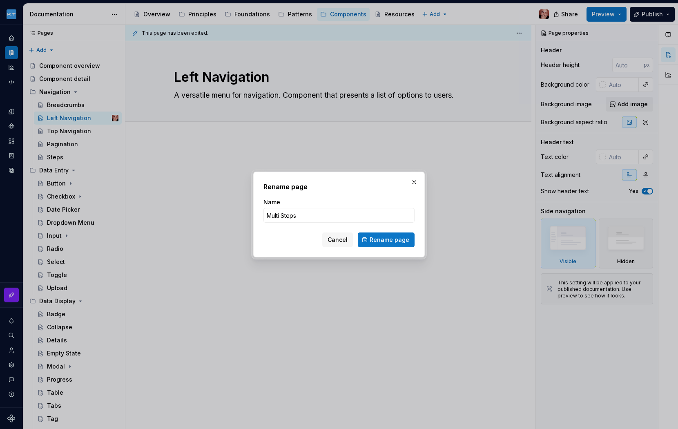
type input "Multi Step"
click button "Rename page" at bounding box center [386, 239] width 57 height 15
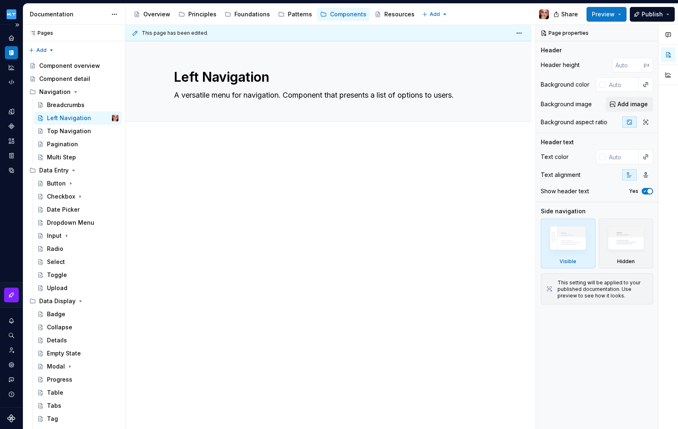
type textarea "*"
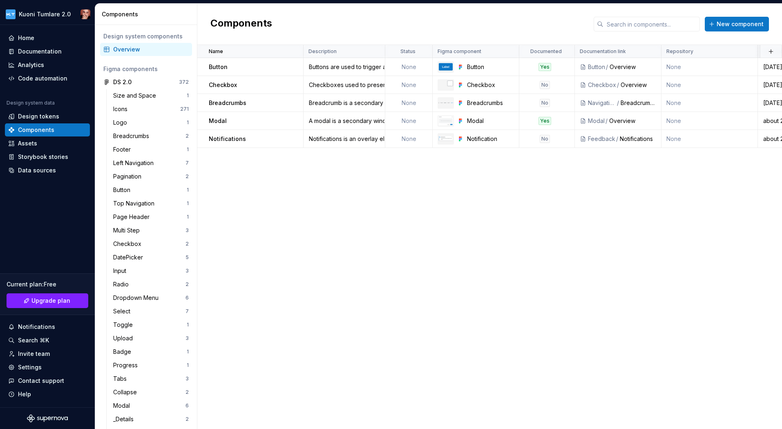
click at [312, 214] on div "Name Description Status Figma component Documented Documentation link Repositor…" at bounding box center [489, 237] width 585 height 384
click at [740, 24] on span "New component" at bounding box center [739, 24] width 47 height 8
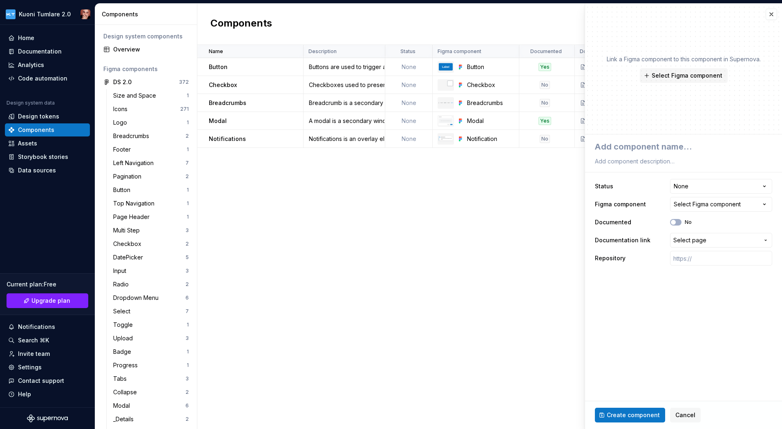
type textarea "*"
type textarea "Д"
type textarea "*"
type textarea "Ду"
type textarea "*"
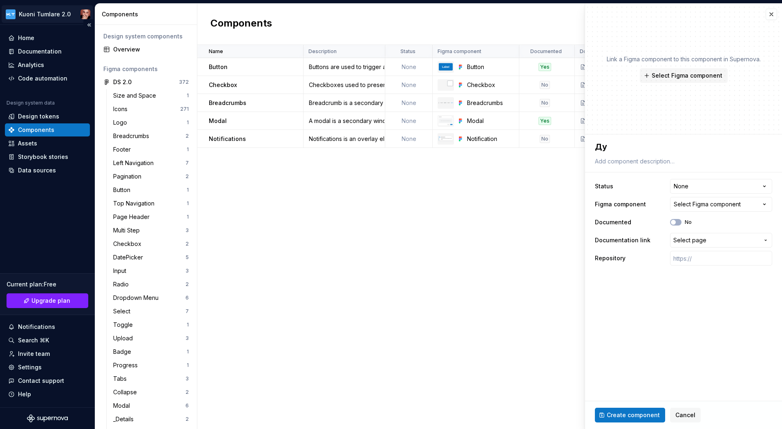
type textarea "Ду"
click at [633, 163] on textarea at bounding box center [681, 161] width 177 height 11
paste textarea "A versatile menu for navigation. Component that presents a list of options to u…"
type textarea "A versatile menu for navigation. Component that presents a list of options to u…"
type textarea "*"
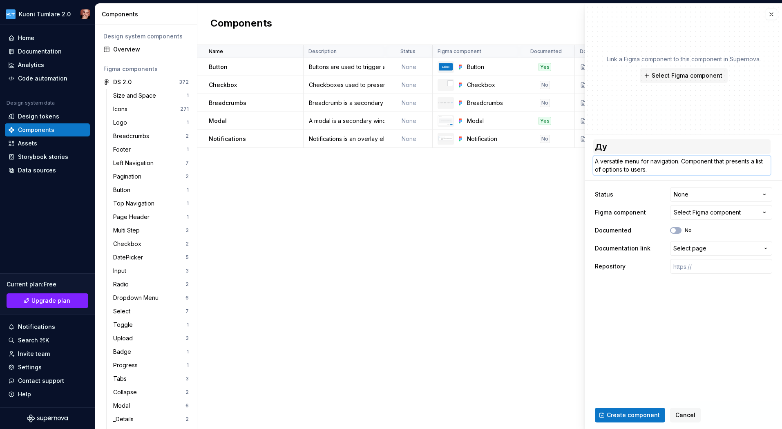
type textarea "A versatile menu for navigation. Component that presents a list of options to u…"
click at [622, 149] on textarea "Ду" at bounding box center [681, 146] width 177 height 15
type textarea "Д"
type textarea "*"
type textarea "Ду"
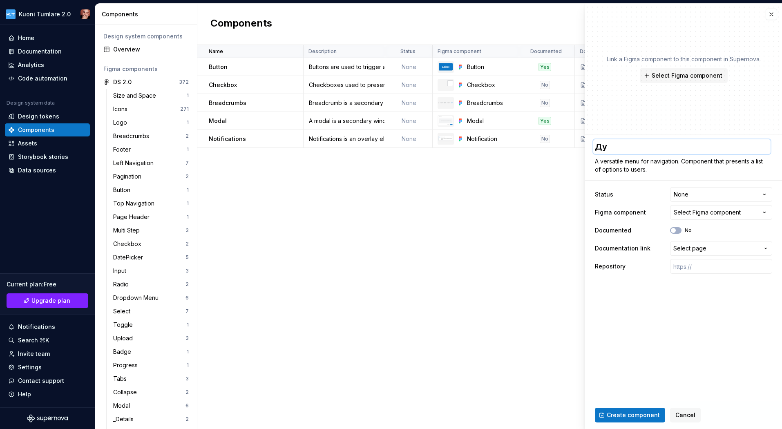
type textarea "*"
type textarea "Дуа"
type textarea "*"
type textarea "Дуае"
type textarea "*"
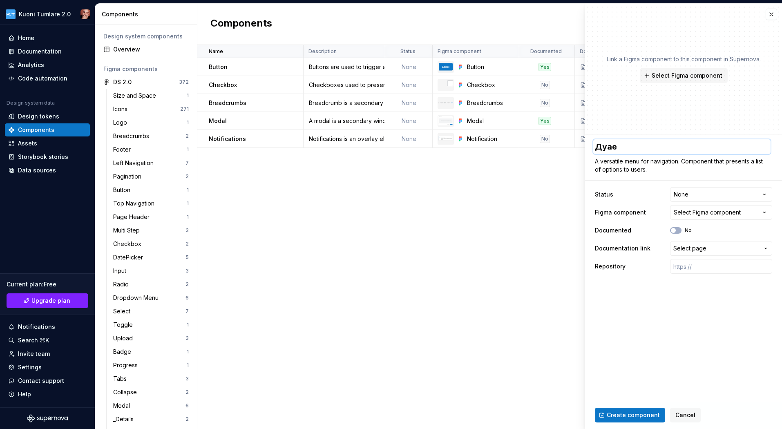
type textarea "Дуа"
type textarea "*"
type textarea "Ду"
type textarea "*"
type textarea "Д"
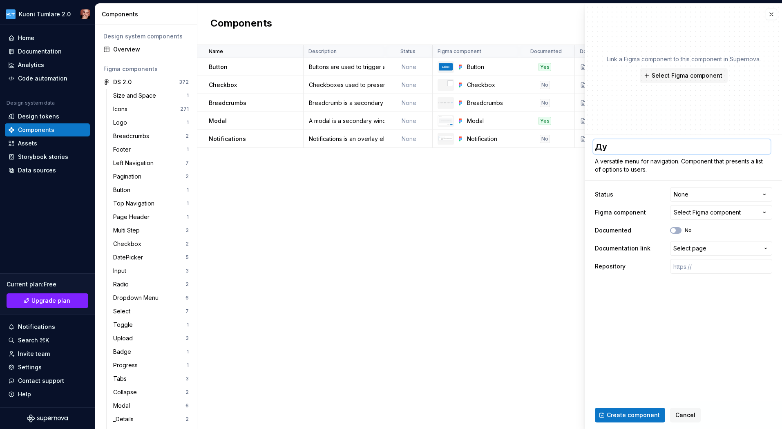
type textarea "*"
type textarea "Д"
type textarea "*"
type textarea "Ду"
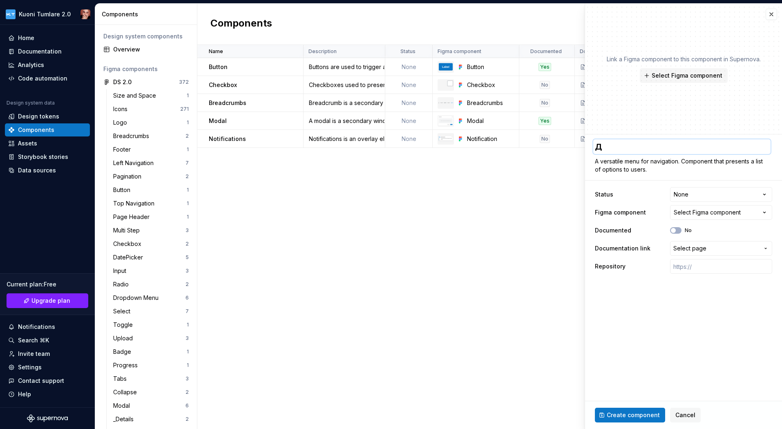
type textarea "*"
type textarea "Дуа"
type textarea "*"
type textarea "Дуае"
type textarea "*"
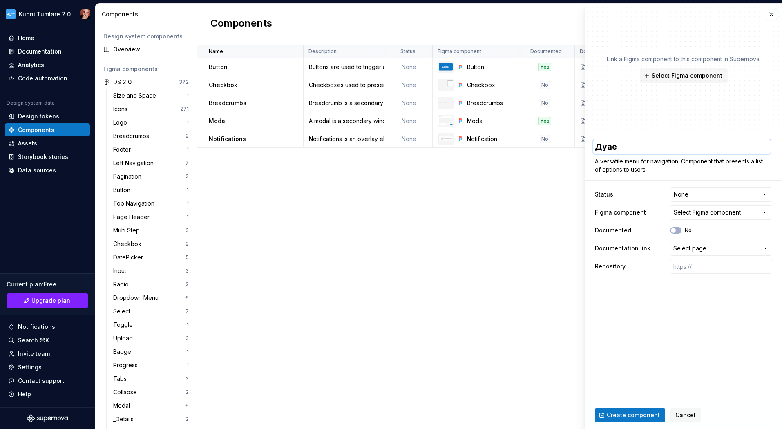
type textarea "Дуа"
type textarea "*"
type textarea "Ду"
type textarea "*"
type textarea "Д"
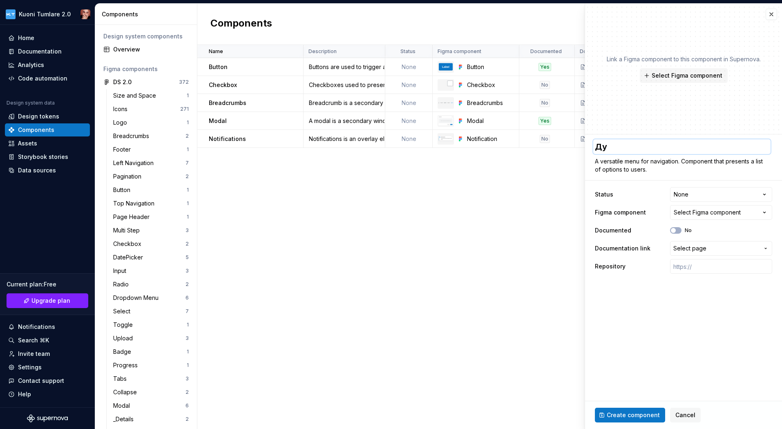
type textarea "*"
type textarea "Д"
type textarea "*"
type textarea "Ду"
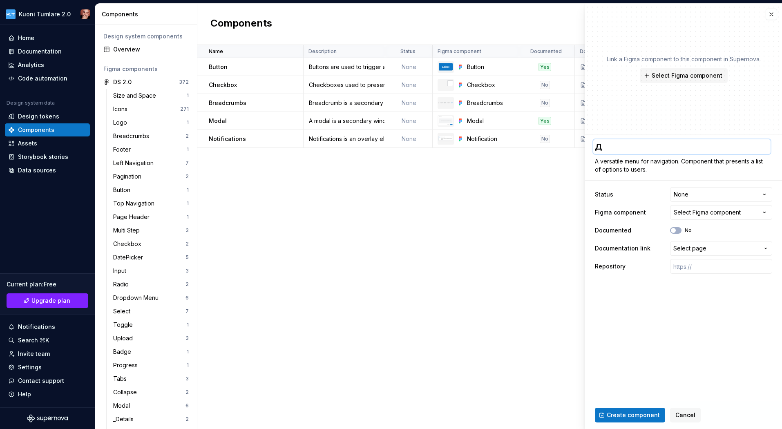
type textarea "*"
type textarea "Д"
type textarea "*"
type textarea "д"
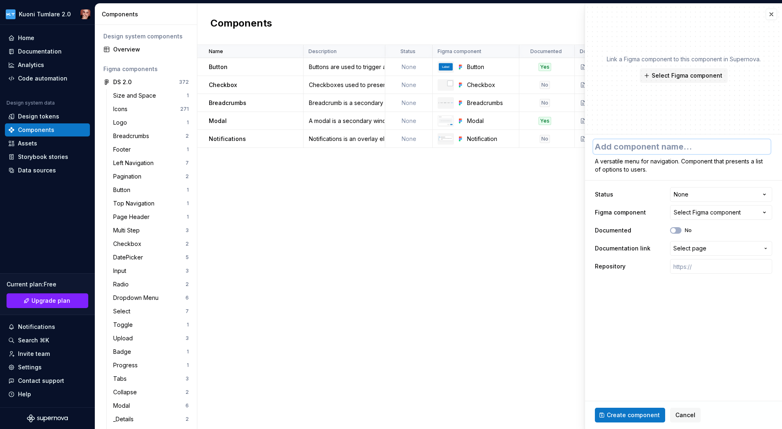
type textarea "*"
type textarea "L"
type textarea "*"
type textarea "Le"
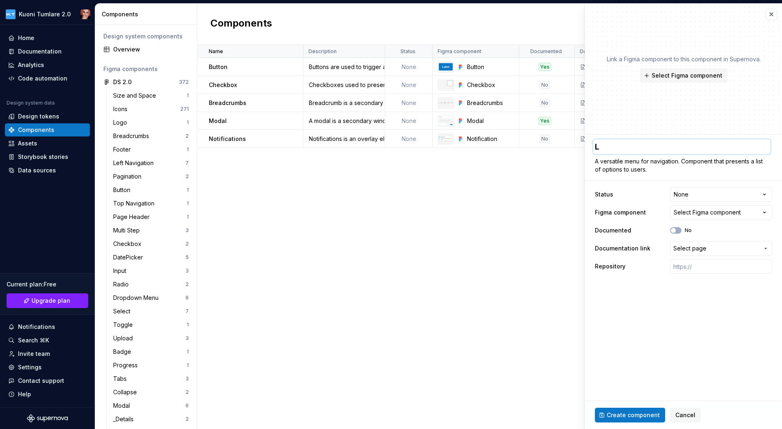
type textarea "*"
type textarea "Lef"
type textarea "*"
type textarea "Left"
type textarea "*"
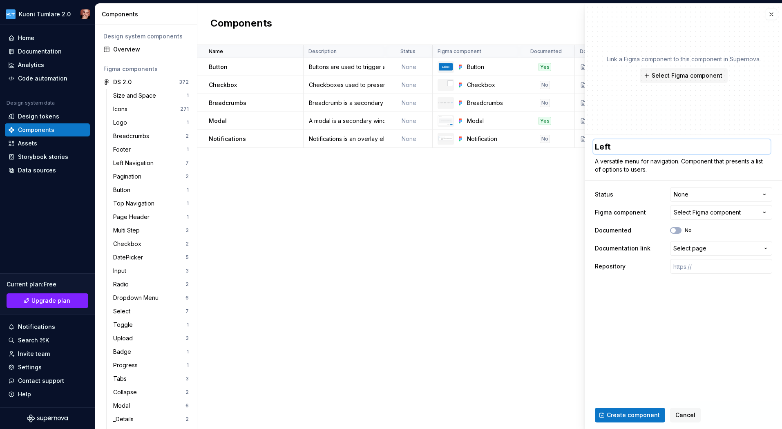
type textarea "Left"
type textarea "*"
type textarea "Left N"
type textarea "*"
type textarea "Left Na"
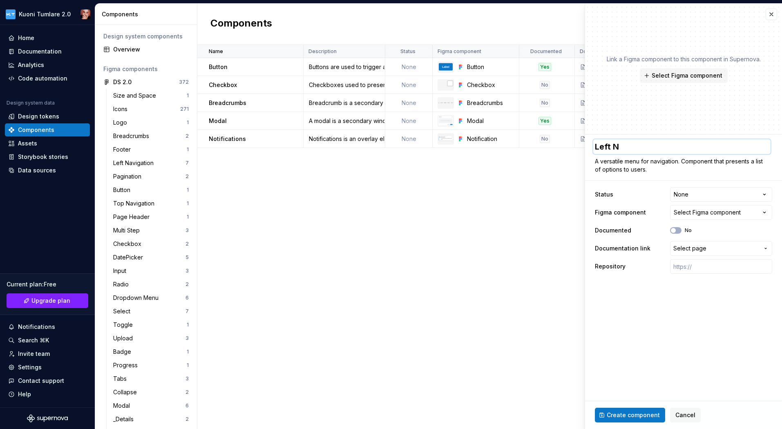
type textarea "*"
type textarea "Left Nav"
type textarea "*"
type textarea "Left Navi"
type textarea "*"
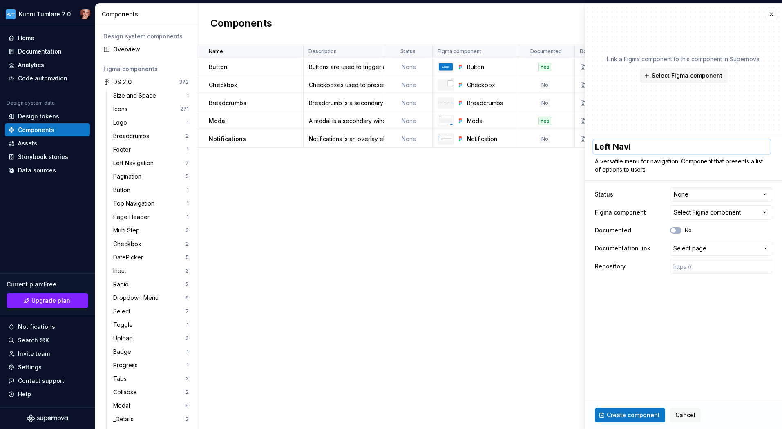
type textarea "Left Navig"
type textarea "*"
type textarea "Left Naviga"
type textarea "*"
type textarea "Left Navigat"
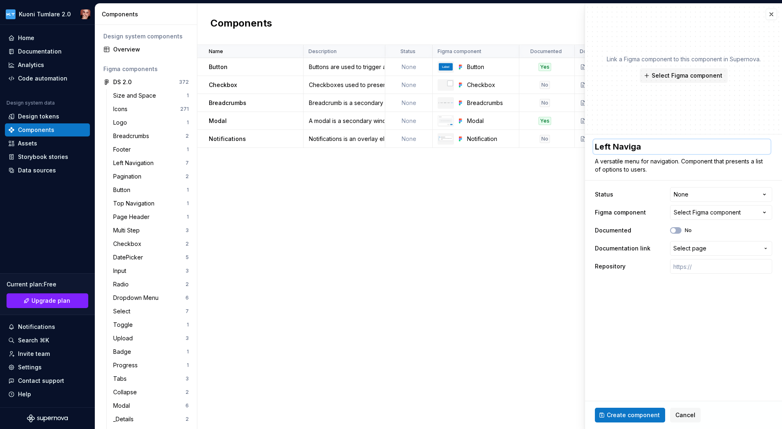
type textarea "*"
type textarea "Left Navigati"
type textarea "*"
type textarea "Left Navigatio"
type textarea "*"
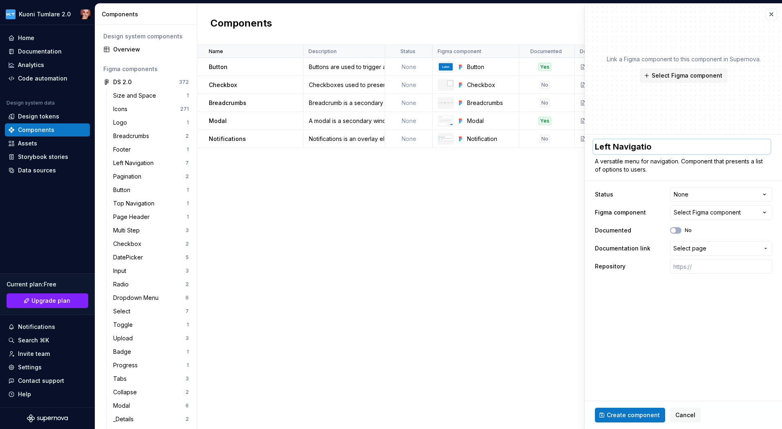
type textarea "Left Navigation"
type textarea "*"
type textarea "Left Navigation"
click at [706, 208] on div "Select Figma component" at bounding box center [707, 212] width 67 height 8
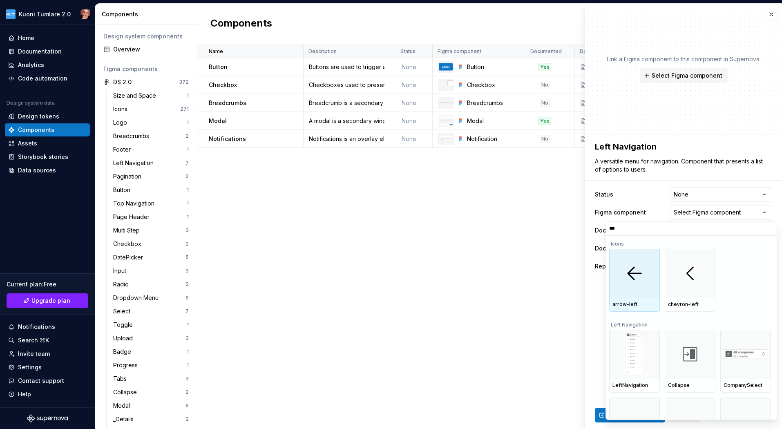
type input "****"
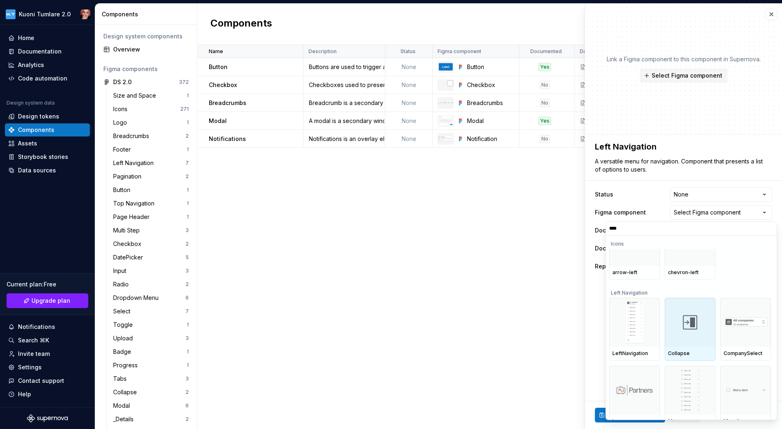
scroll to position [37, 0]
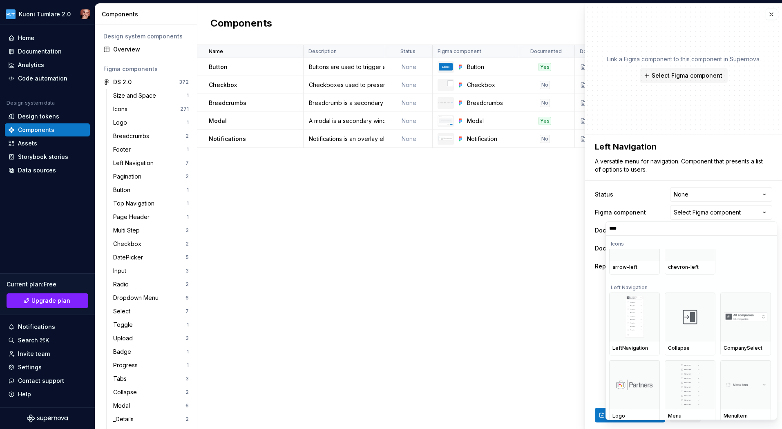
click at [624, 286] on div "Left Navigation" at bounding box center [690, 285] width 162 height 13
click at [625, 309] on img at bounding box center [634, 317] width 19 height 42
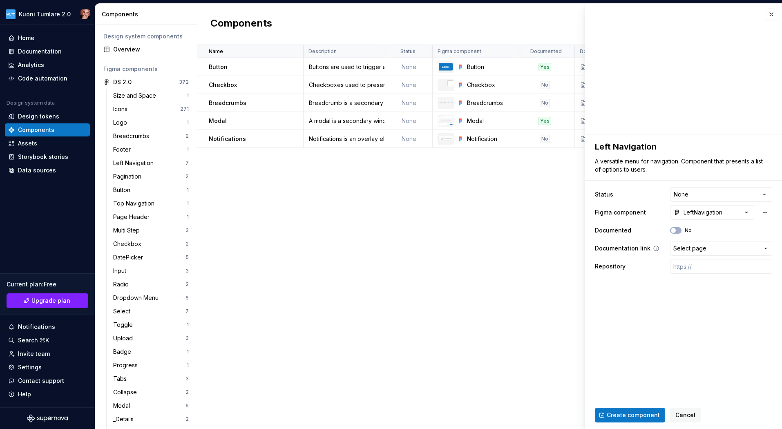
click at [768, 248] on icon "button" at bounding box center [765, 248] width 7 height 7
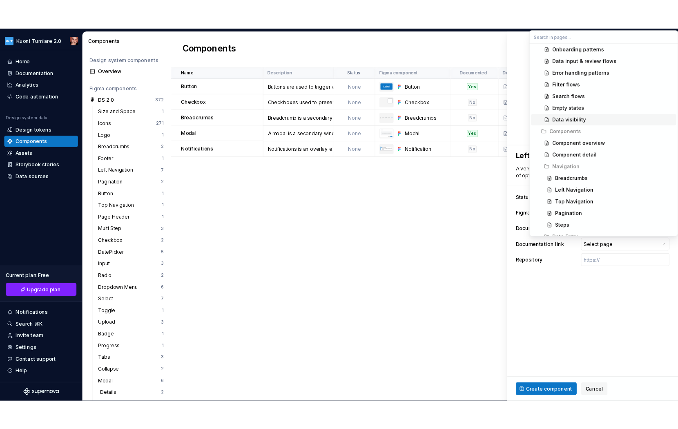
scroll to position [641, 0]
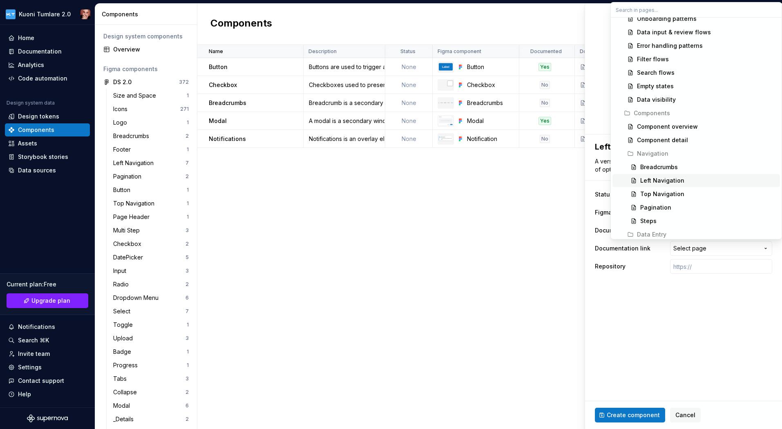
click at [665, 179] on div "Left Navigation" at bounding box center [662, 180] width 44 height 8
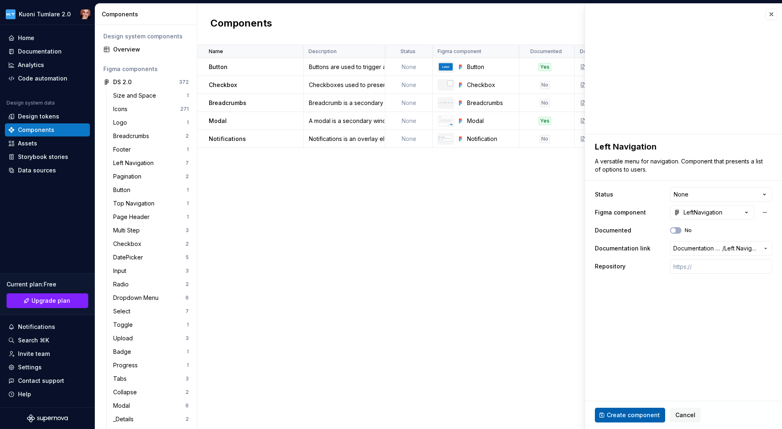
click at [628, 414] on span "Create component" at bounding box center [633, 415] width 53 height 8
type textarea "*"
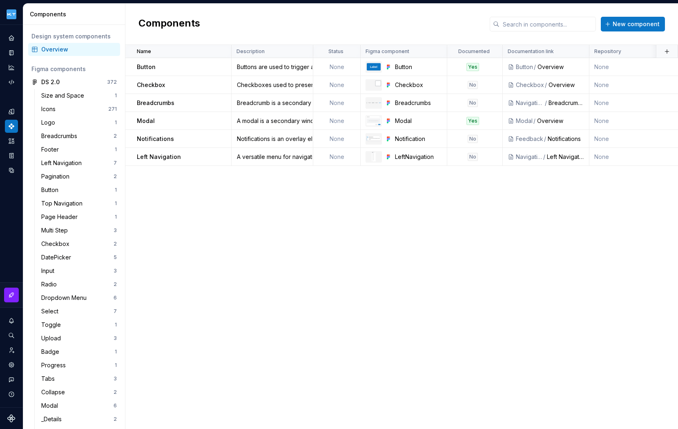
click at [239, 223] on div "Name Description Status Figma component Documented Documentation link Repositor…" at bounding box center [401, 237] width 553 height 384
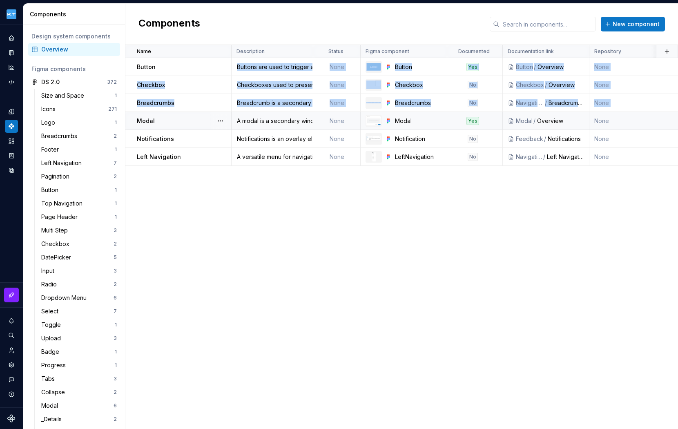
drag, startPoint x: 175, startPoint y: 70, endPoint x: 173, endPoint y: 116, distance: 46.2
click at [173, 116] on tbody "Button Buttons are used to trigger actions None Button Yes Button / Overview No…" at bounding box center [445, 112] width 640 height 108
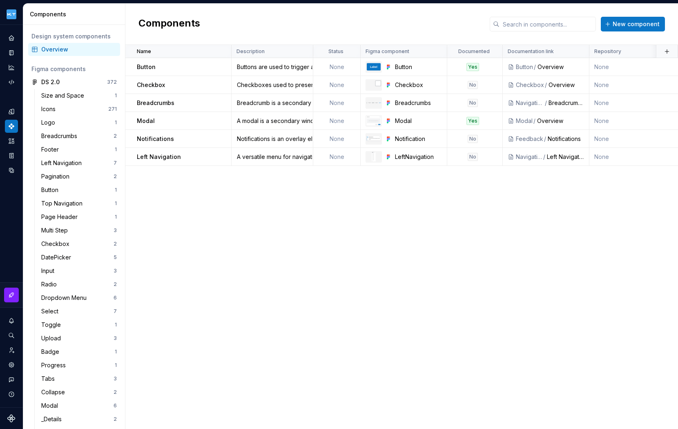
click at [221, 206] on div "Name Description Status Figma component Documented Documentation link Repositor…" at bounding box center [401, 237] width 553 height 384
click at [222, 156] on button "button" at bounding box center [220, 156] width 11 height 11
click at [177, 213] on html "Kuoni Tumlare 2.0 Design system data Components Design system components Overvi…" at bounding box center [339, 214] width 678 height 429
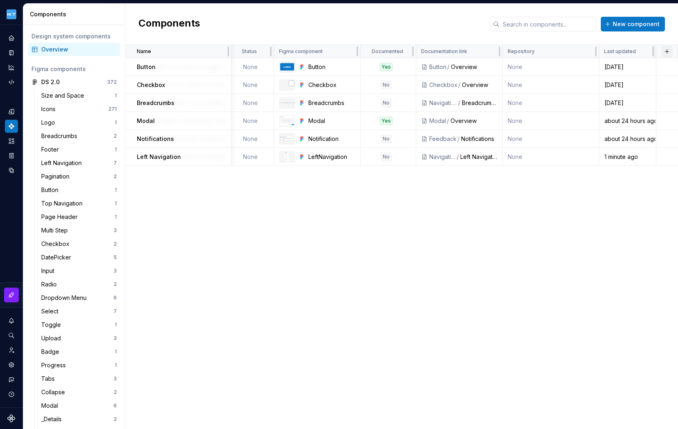
click at [666, 54] on button "button" at bounding box center [666, 51] width 11 height 11
click at [609, 66] on div "New custom property" at bounding box center [620, 67] width 61 height 8
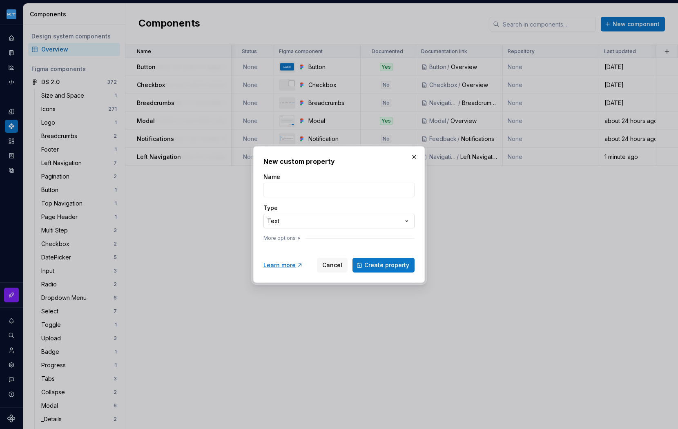
click at [385, 221] on div "**********" at bounding box center [339, 214] width 678 height 429
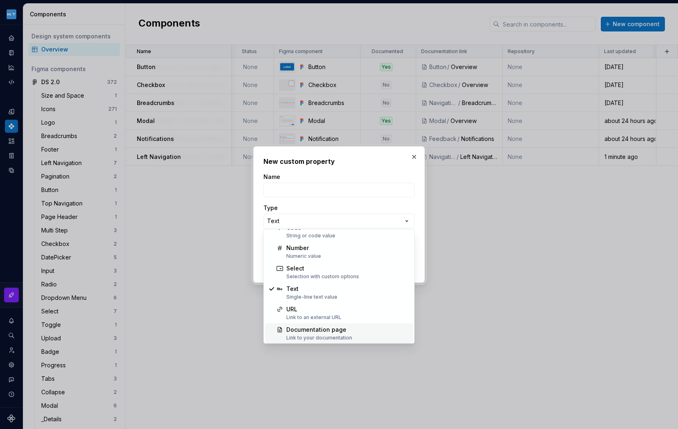
scroll to position [52, 0]
select select "******"
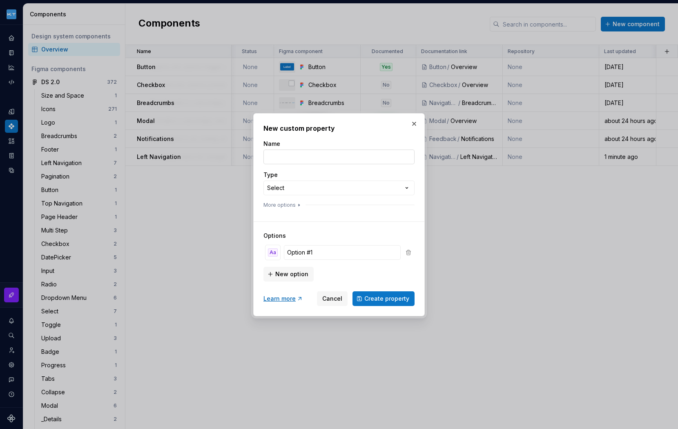
click at [290, 152] on input "Name" at bounding box center [338, 157] width 151 height 15
type input "Type"
click at [324, 254] on input "Option #1" at bounding box center [342, 252] width 117 height 15
type input "Navigation"
click at [287, 275] on span "New option" at bounding box center [291, 274] width 33 height 8
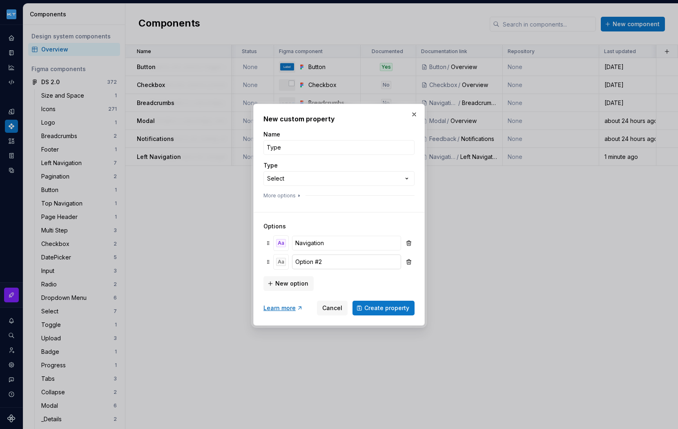
click at [323, 262] on input "Option #2" at bounding box center [346, 261] width 109 height 15
type input "Data Entry"
click at [292, 280] on span "New option" at bounding box center [291, 283] width 33 height 8
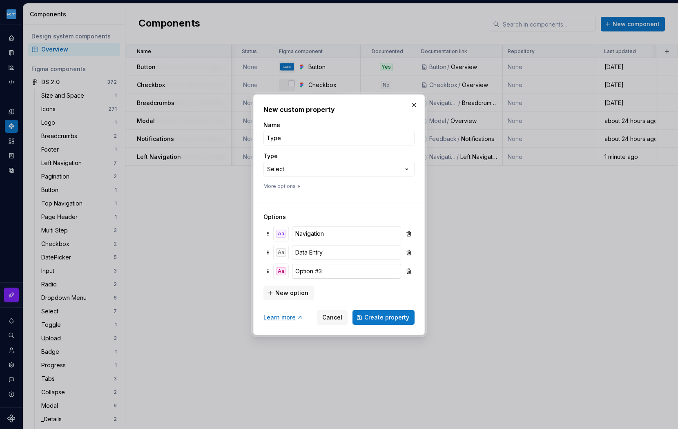
click at [320, 274] on input "Option #3" at bounding box center [346, 271] width 109 height 15
type input "Data Display"
click at [285, 294] on span "New option" at bounding box center [291, 293] width 33 height 8
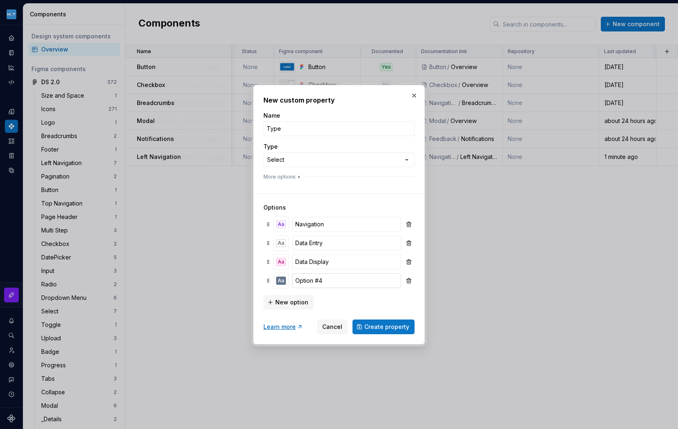
click at [341, 280] on input "Option #4" at bounding box center [346, 280] width 109 height 15
type input "Feedback"
click at [382, 328] on span "Create property" at bounding box center [386, 327] width 45 height 8
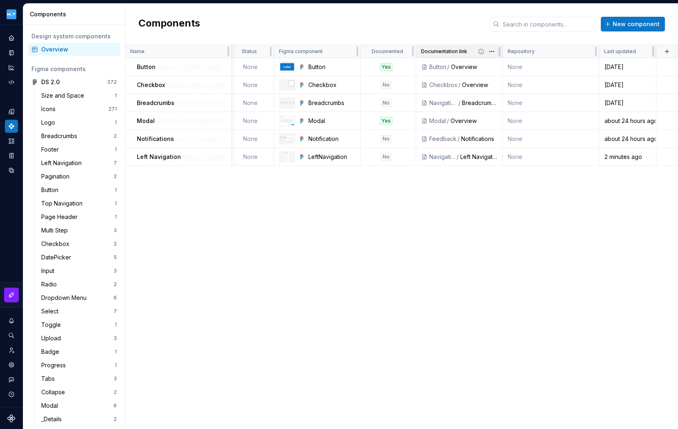
scroll to position [0, 0]
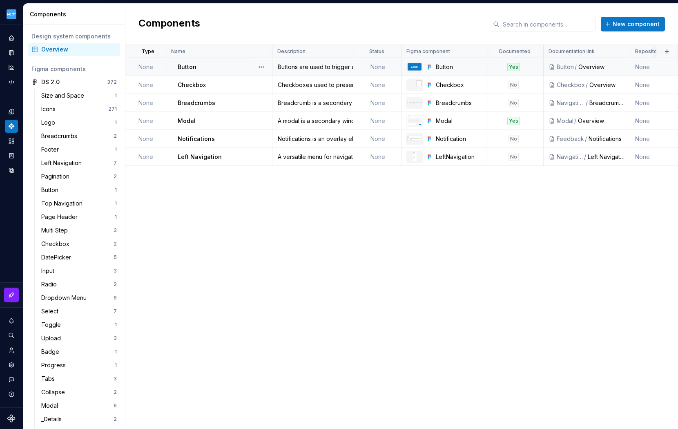
click at [144, 64] on td "None" at bounding box center [145, 67] width 41 height 18
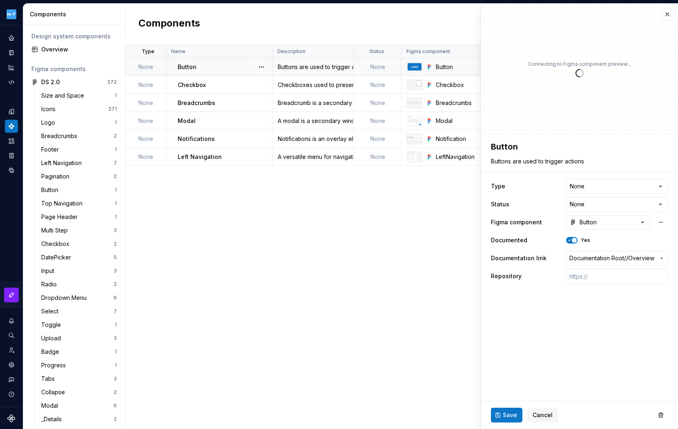
type textarea "*"
click at [663, 186] on html "Kuoni Tumlare 2.0 Design system data Components Design system components Overvi…" at bounding box center [339, 214] width 678 height 429
select select "**********"
click at [511, 417] on span "Save" at bounding box center [510, 415] width 14 height 8
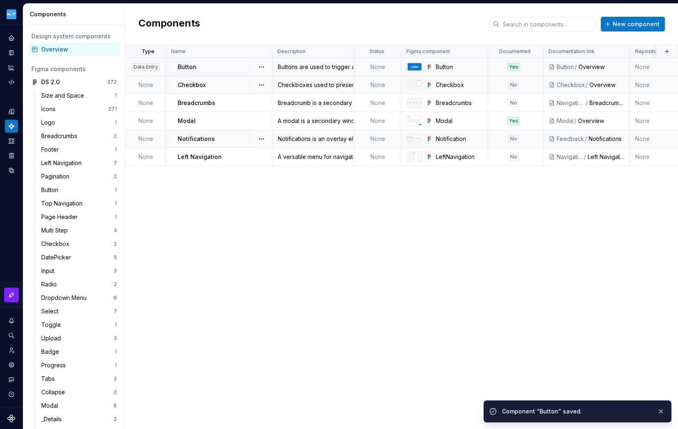
click at [148, 84] on td "None" at bounding box center [145, 85] width 41 height 18
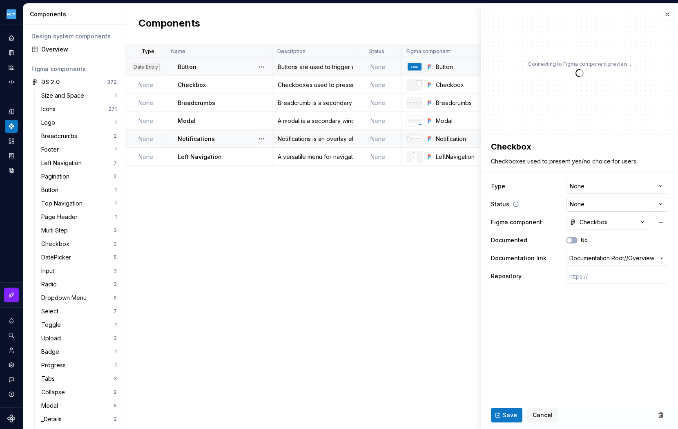
type textarea "*"
click at [659, 184] on html "Kuoni Tumlare 2.0 Design system data Components Design system components Overvi…" at bounding box center [339, 214] width 678 height 429
select select "**********"
click at [512, 415] on span "Save" at bounding box center [510, 415] width 14 height 8
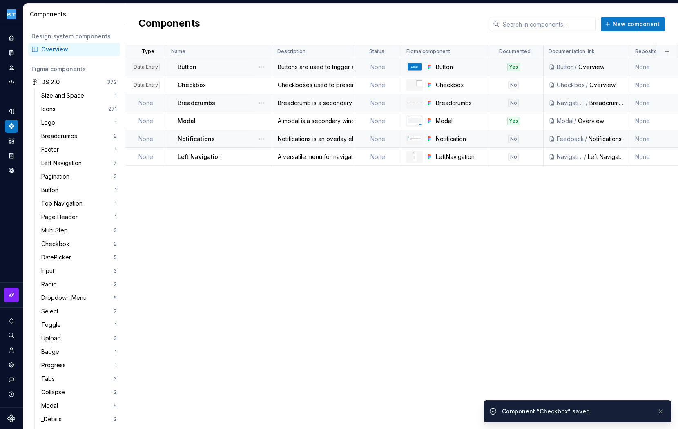
click at [150, 100] on td "None" at bounding box center [145, 103] width 41 height 18
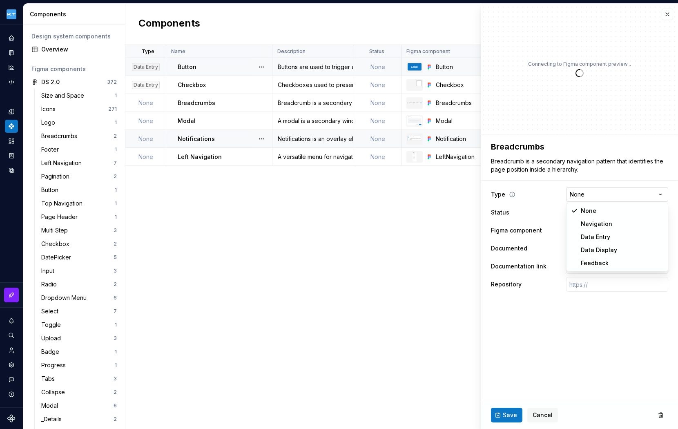
click at [652, 195] on html "Kuoni Tumlare 2.0 Design system data Components Design system components Overvi…" at bounding box center [339, 214] width 678 height 429
type textarea "*"
select select "**********"
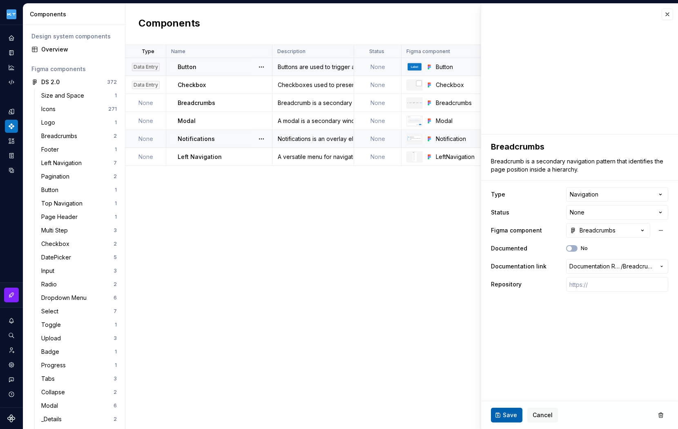
click at [502, 414] on button "Save" at bounding box center [506, 415] width 31 height 15
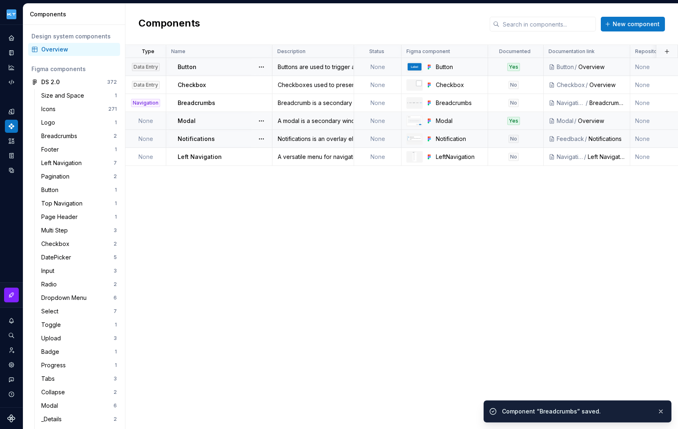
click at [146, 123] on td "None" at bounding box center [145, 121] width 41 height 18
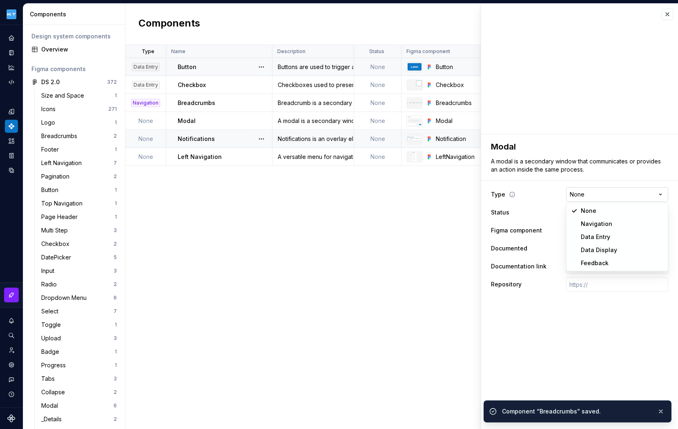
click at [658, 193] on html "Kuoni Tumlare 2.0 Design system data Components Design system components Overvi…" at bounding box center [339, 214] width 678 height 429
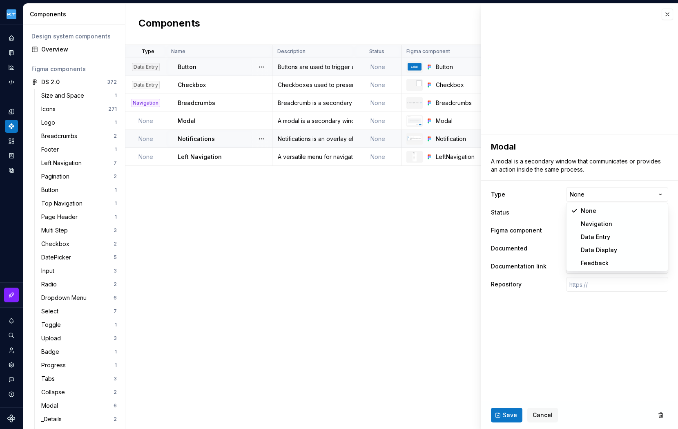
type textarea "*"
select select "**********"
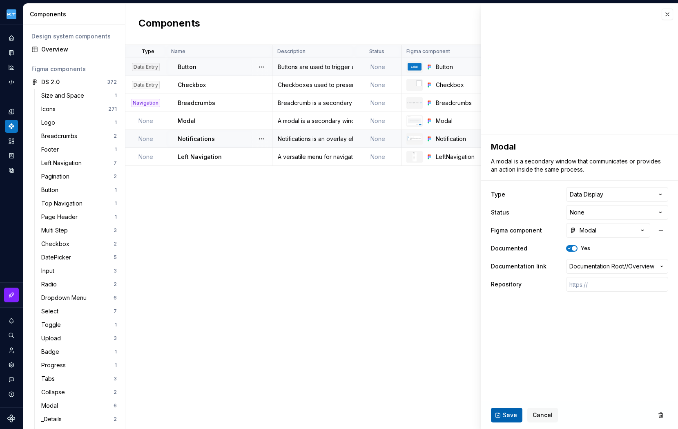
click at [506, 415] on span "Save" at bounding box center [510, 415] width 14 height 8
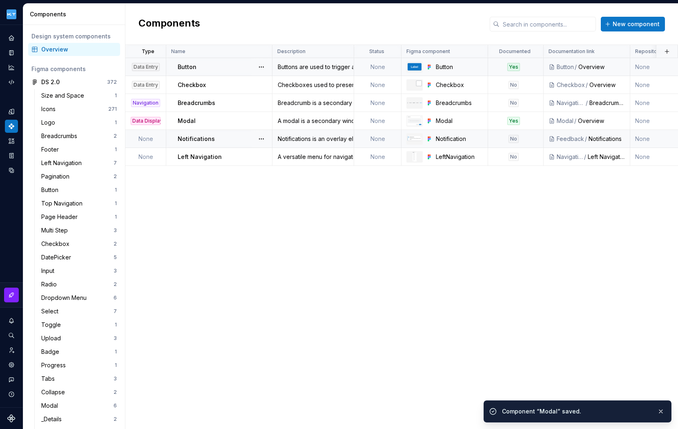
click at [147, 138] on td "None" at bounding box center [145, 139] width 41 height 18
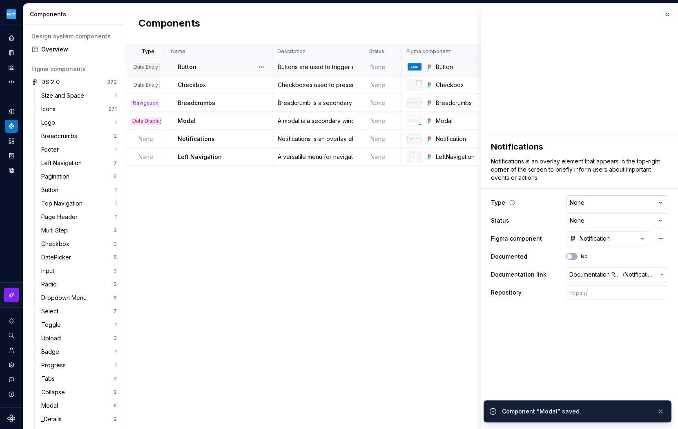
click at [660, 204] on html "Kuoni Tumlare 2.0 Design system data Components Design system components Overvi…" at bounding box center [339, 214] width 678 height 429
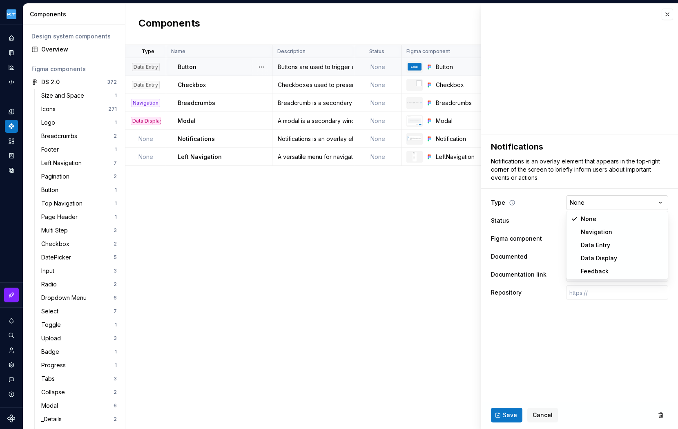
type textarea "*"
select select "**********"
click at [506, 417] on span "Save" at bounding box center [510, 415] width 14 height 8
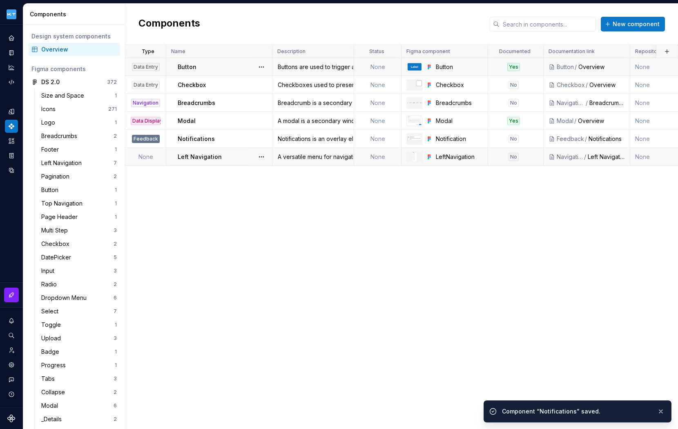
click at [144, 155] on td "None" at bounding box center [145, 157] width 41 height 18
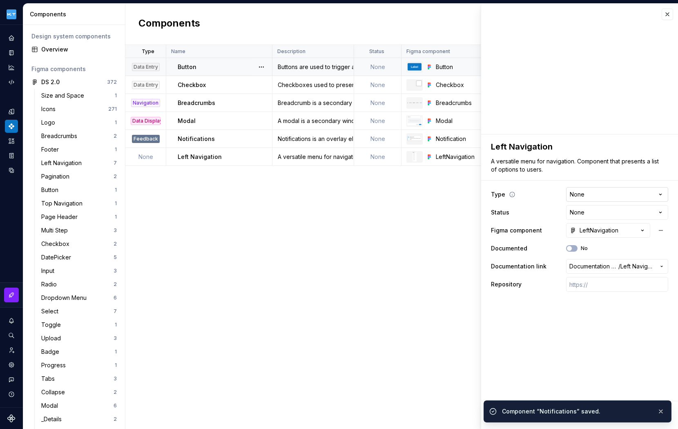
click at [647, 191] on html "Kuoni Tumlare 2.0 Design system data Components Design system components Overvi…" at bounding box center [339, 214] width 678 height 429
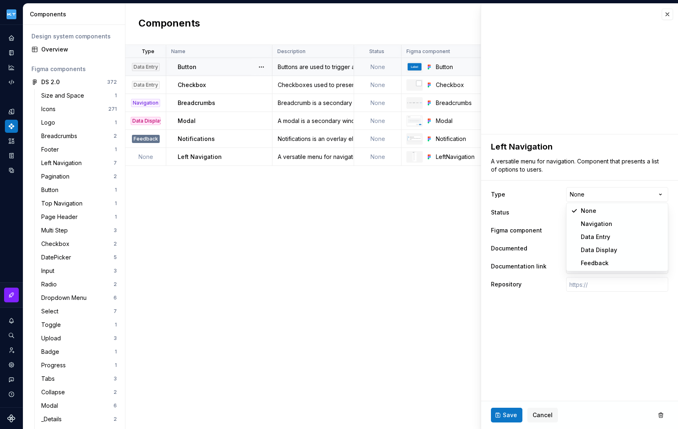
type textarea "*"
select select "**********"
click at [503, 414] on span "Save" at bounding box center [510, 415] width 14 height 8
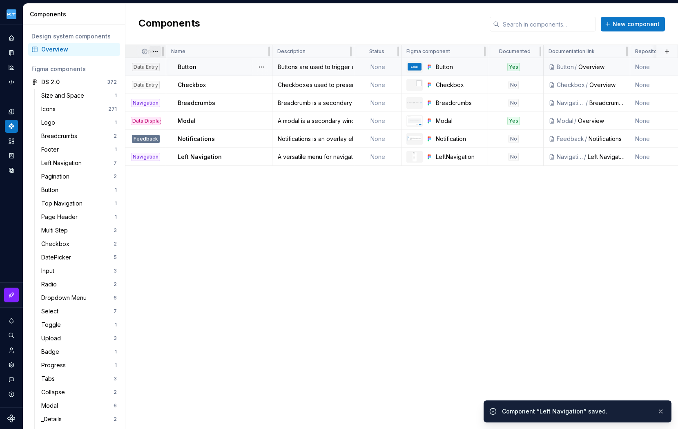
click at [154, 53] on html "Kuoni Tumlare 2.0 Design system data Components Design system components Overvi…" at bounding box center [339, 214] width 678 height 429
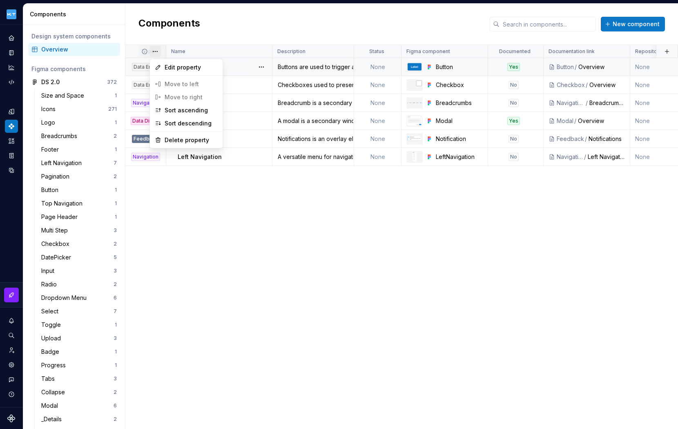
click at [154, 51] on html "Kuoni Tumlare 2.0 Design system data Components Design system components Overvi…" at bounding box center [339, 214] width 678 height 429
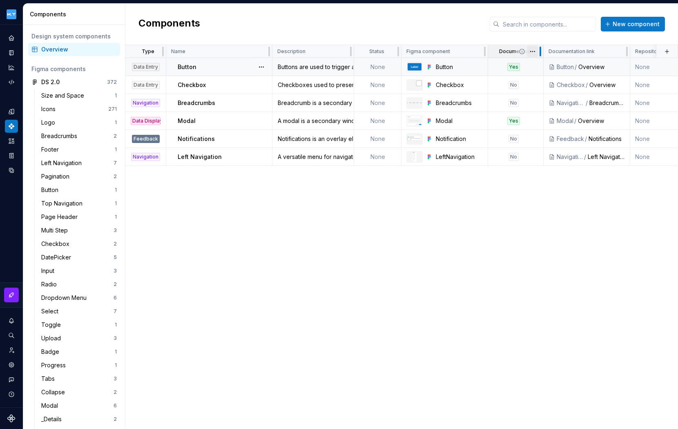
drag, startPoint x: 542, startPoint y: 49, endPoint x: 531, endPoint y: 50, distance: 10.6
click at [531, 50] on div "Documented" at bounding box center [516, 51] width 56 height 13
drag, startPoint x: 542, startPoint y: 47, endPoint x: 514, endPoint y: 49, distance: 27.8
click at [514, 49] on div "Documented" at bounding box center [516, 51] width 56 height 13
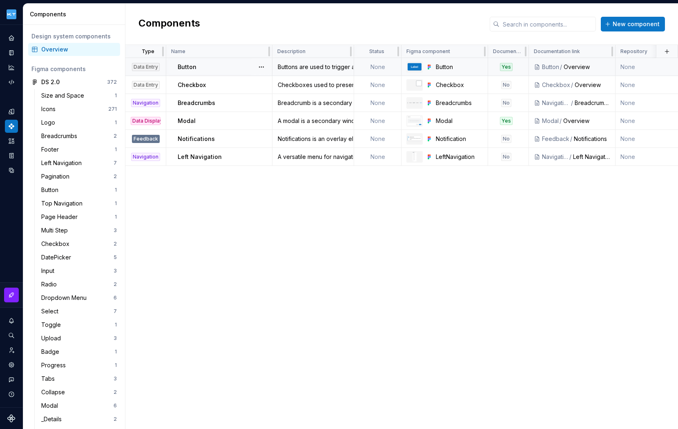
click at [292, 194] on div "Type Name Description Status Figma component Documented Documentation link Repo…" at bounding box center [401, 237] width 553 height 384
click at [634, 21] on span "New component" at bounding box center [636, 24] width 47 height 8
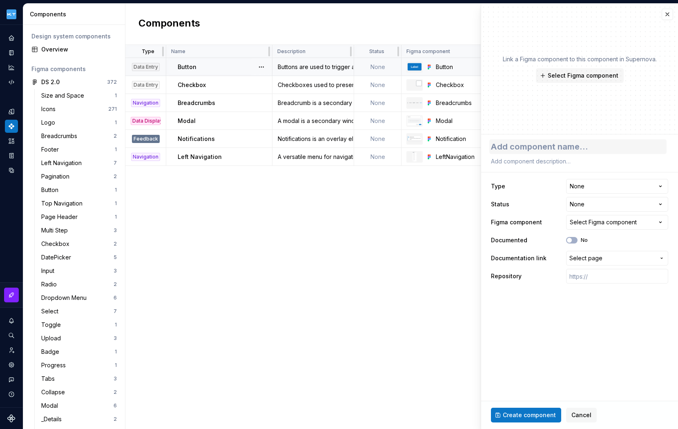
type textarea "*"
type textarea "T"
type textarea "*"
type textarea "To"
type textarea "*"
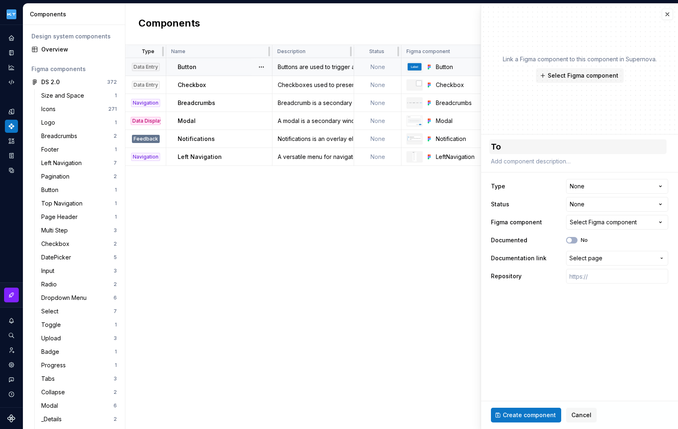
type textarea "Top"
type textarea "*"
type textarea "Top"
type textarea "*"
type textarea "Top N"
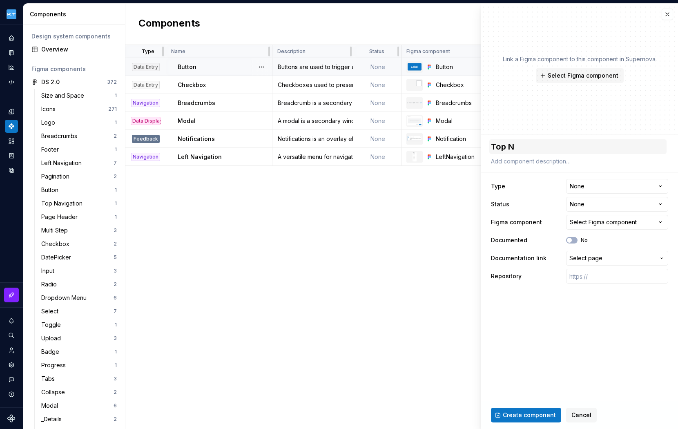
type textarea "*"
type textarea "Top Na"
type textarea "*"
type textarea "Top Nav"
type textarea "*"
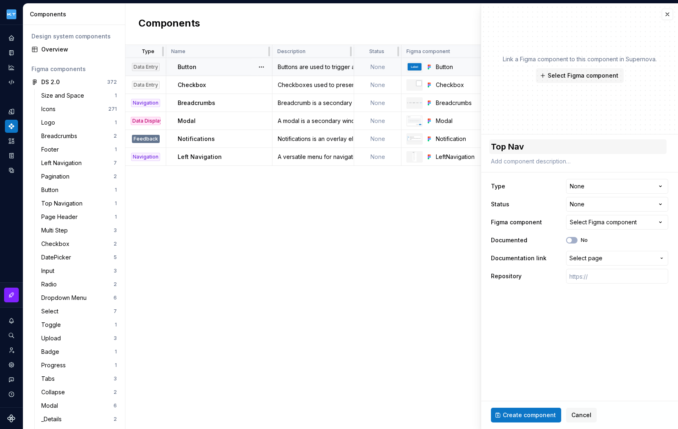
type textarea "Top Navi"
type textarea "*"
type textarea "Top Navig"
type textarea "*"
type textarea "Top Naviga"
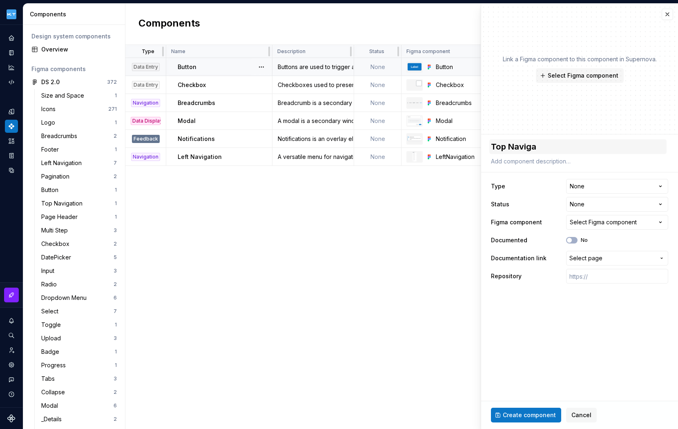
type textarea "*"
type textarea "Top Navigati"
type textarea "*"
type textarea "Top Navigatio"
type textarea "*"
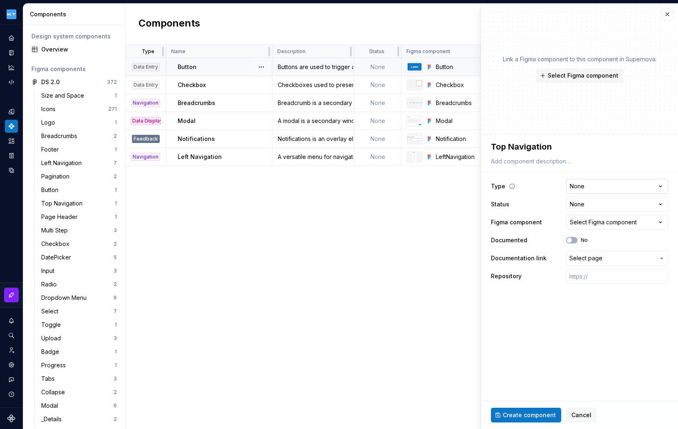
type textarea "Top Navigation"
click at [629, 186] on html "Kuoni Tumlare 2.0 Design system data Components Design system components Overvi…" at bounding box center [339, 214] width 678 height 429
select select "**********"
type textarea "*"
click at [616, 221] on div "Select Figma component" at bounding box center [603, 222] width 67 height 8
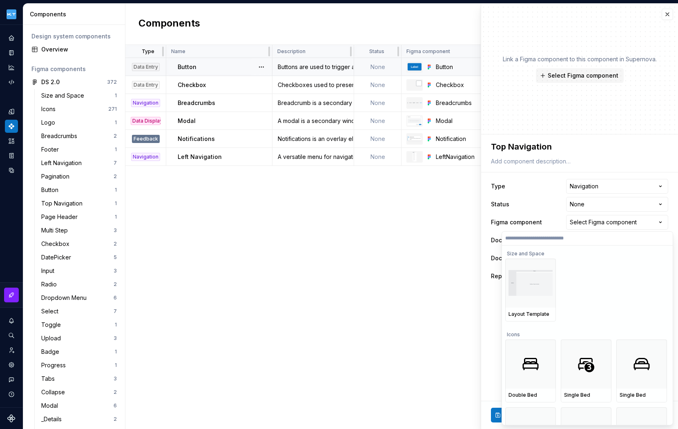
click at [553, 242] on label at bounding box center [587, 239] width 171 height 14
click at [553, 241] on input "search" at bounding box center [587, 238] width 171 height 7
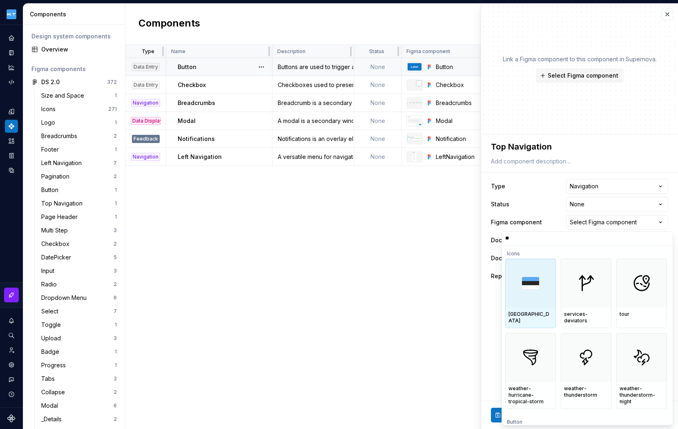
type input "***"
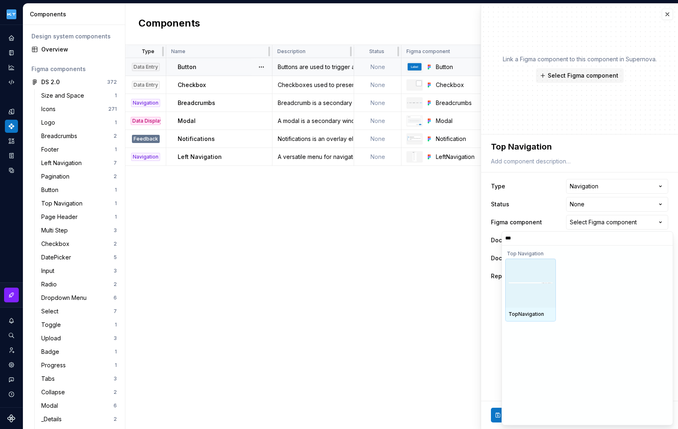
click at [528, 270] on div at bounding box center [530, 283] width 51 height 49
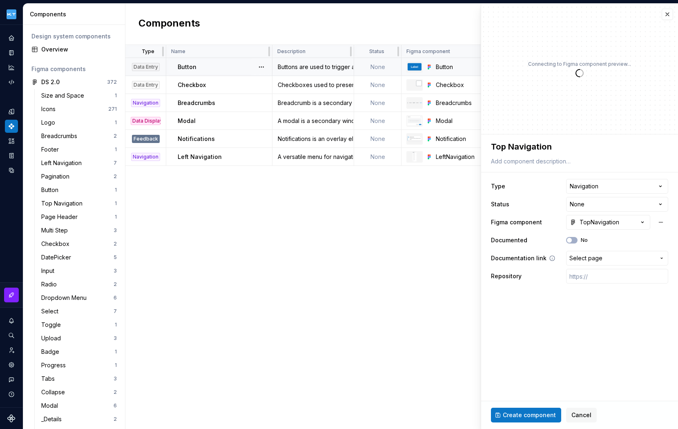
type textarea "*"
click at [623, 256] on span "Select page" at bounding box center [612, 258] width 86 height 8
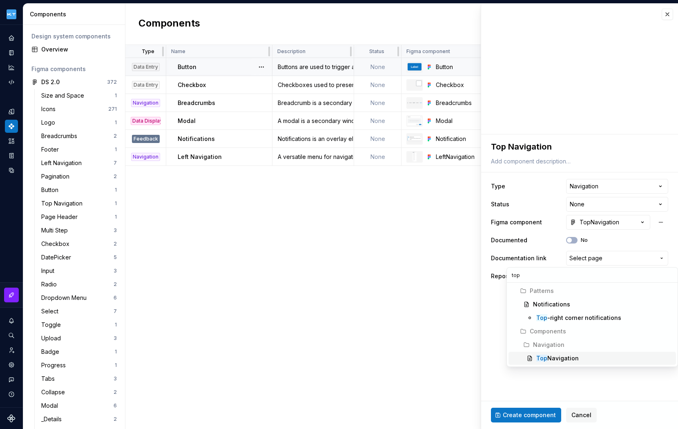
type input "top"
click at [556, 358] on div "Top Navigation" at bounding box center [557, 358] width 42 height 8
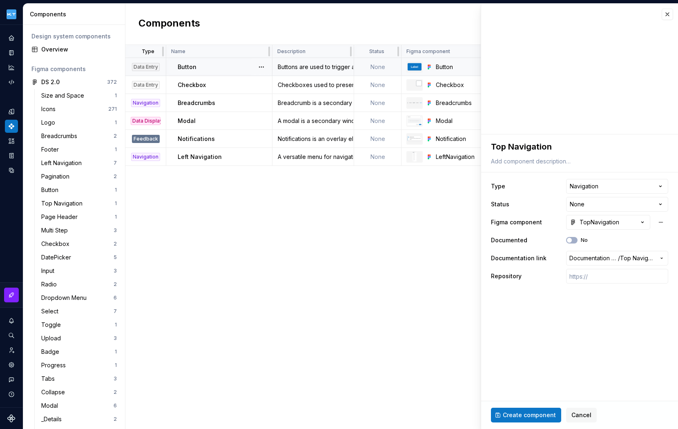
click at [541, 415] on span "Create component" at bounding box center [529, 415] width 53 height 8
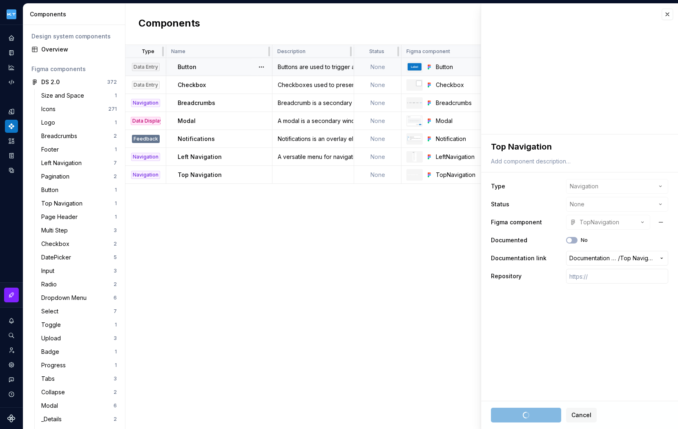
type textarea "*"
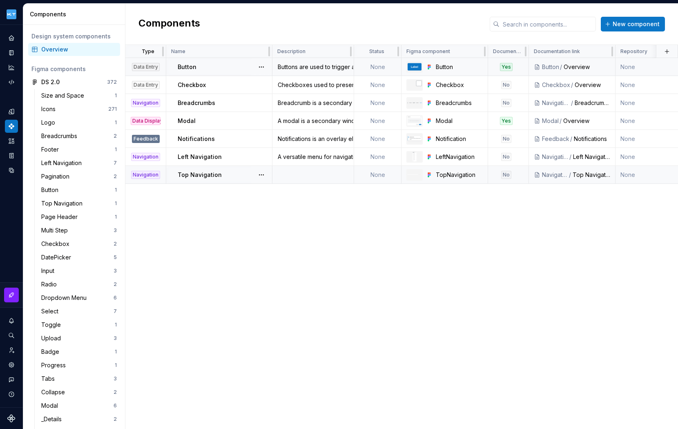
click at [295, 177] on td at bounding box center [313, 175] width 82 height 18
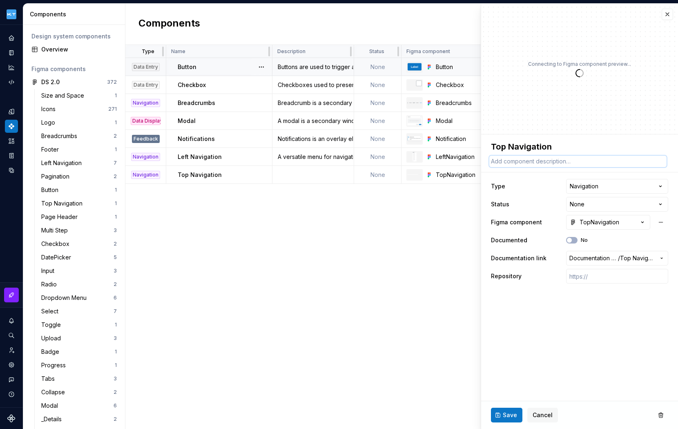
click at [538, 162] on textarea at bounding box center [577, 161] width 177 height 11
paste textarea "A navigation bar is a horizontal bar that provides several access points to dif…"
type textarea "*"
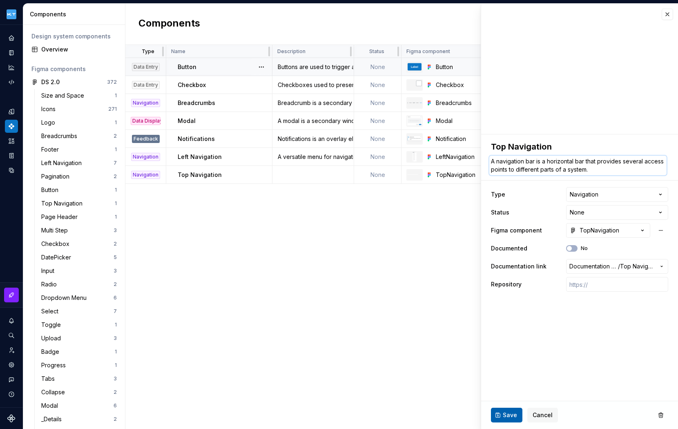
type textarea "A navigation bar is a horizontal bar that provides several access points to dif…"
click at [511, 418] on span "Save" at bounding box center [510, 415] width 14 height 8
type textarea "*"
type textarea "A navigation bar is a horizontal bar that provides several access points to dif…"
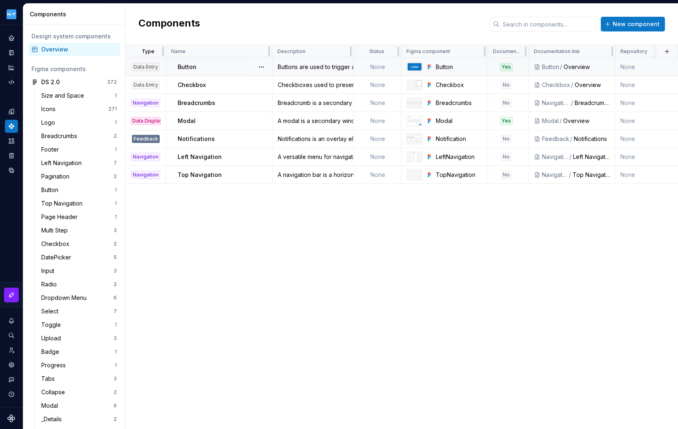
click at [200, 212] on div "Type Name Description Status Figma component Documented Documentation link Repo…" at bounding box center [401, 237] width 553 height 384
click at [634, 24] on span "New component" at bounding box center [636, 24] width 47 height 8
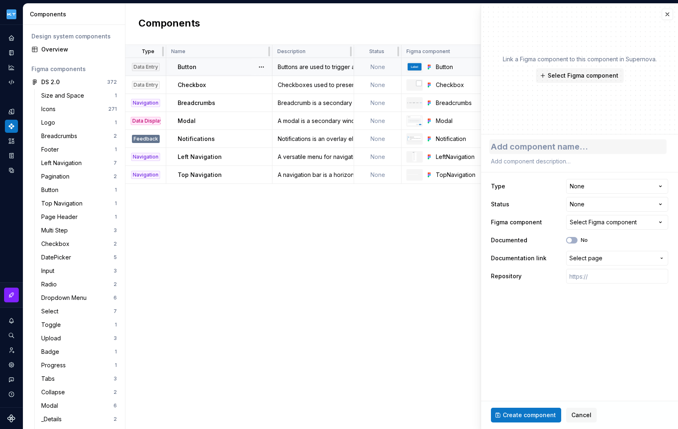
type textarea "*"
type textarea "P"
type textarea "*"
type textarea "Pa"
type textarea "*"
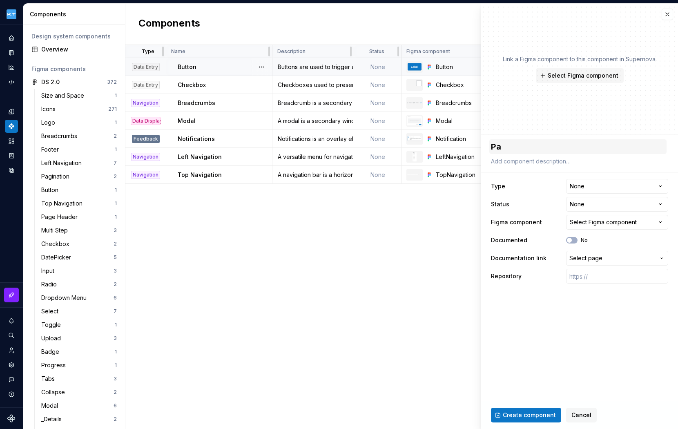
type textarea "Pag"
type textarea "*"
type textarea "Pagi"
type textarea "*"
type textarea "Pagin"
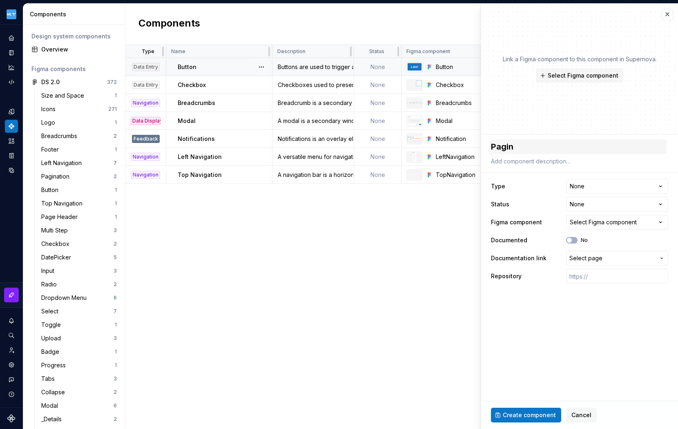
type textarea "*"
type textarea "Pagina"
type textarea "*"
type textarea "Paginat"
type textarea "*"
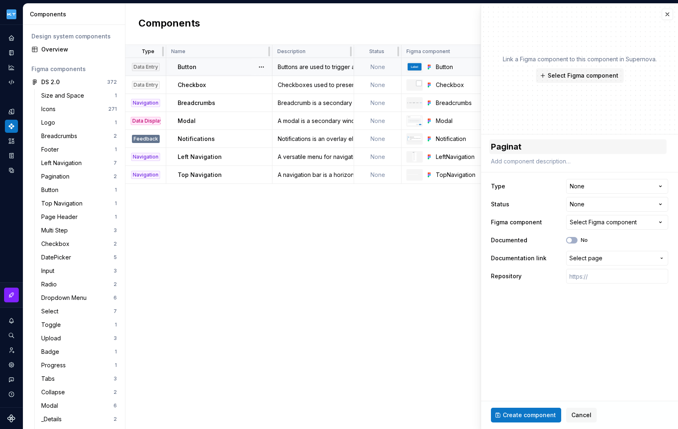
type textarea "Paginati"
type textarea "*"
type textarea "Paginatio"
type textarea "*"
type textarea "Pagination"
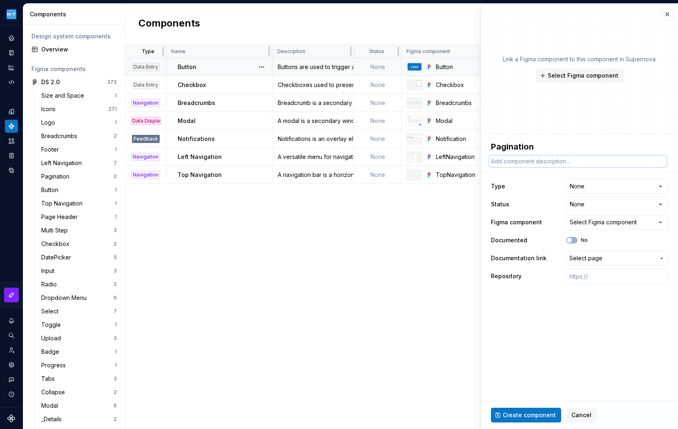
click at [534, 161] on textarea at bounding box center [577, 161] width 177 height 11
paste textarea "Pagination provides horizontal navigation between chunks(pages) of a dataset."
type textarea "*"
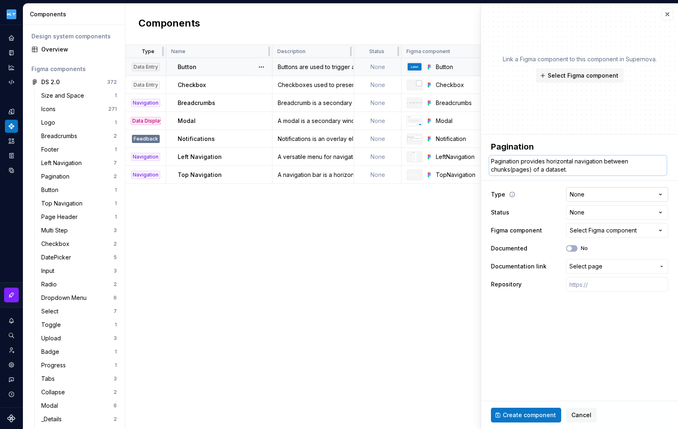
type textarea "Pagination provides horizontal navigation between chunks(pages) of a dataset."
click at [654, 192] on html "Kuoni Tumlare 2.0 Design system data Components Design system components Overvi…" at bounding box center [339, 214] width 678 height 429
select select "**********"
type textarea "*"
click at [615, 230] on div "Select Figma component" at bounding box center [603, 230] width 67 height 8
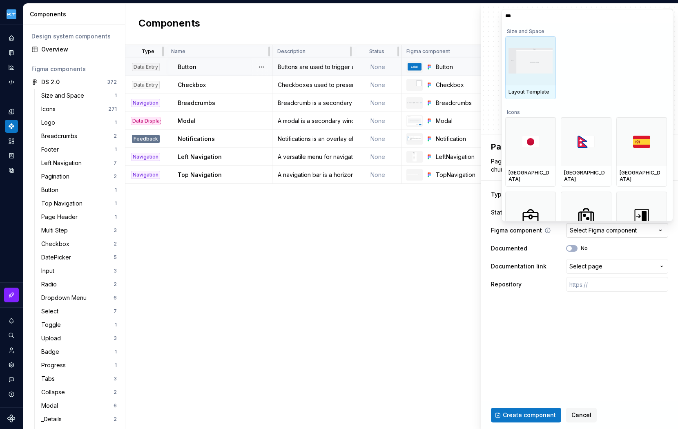
type input "****"
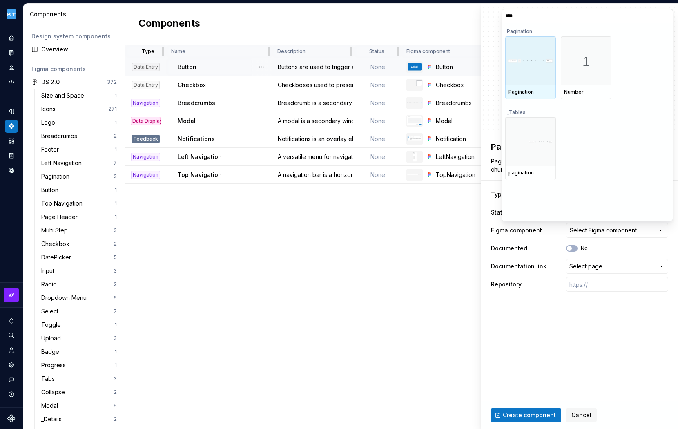
click at [521, 64] on div at bounding box center [530, 60] width 51 height 49
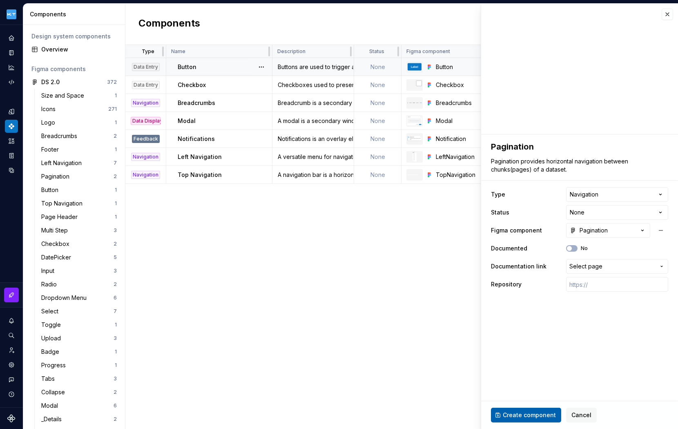
click at [518, 414] on span "Create component" at bounding box center [529, 415] width 53 height 8
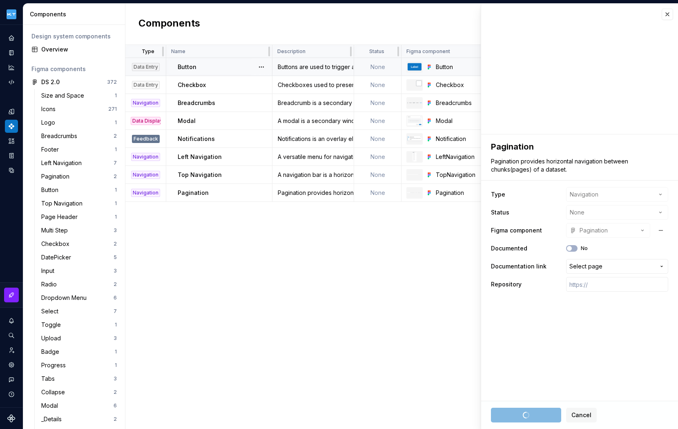
type textarea "*"
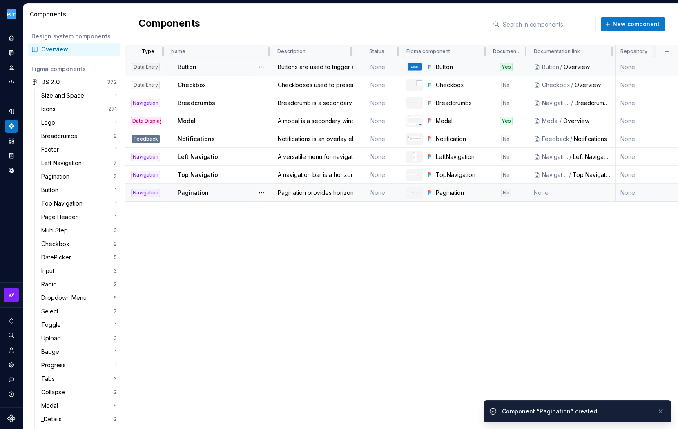
click at [579, 185] on td "None" at bounding box center [572, 193] width 87 height 18
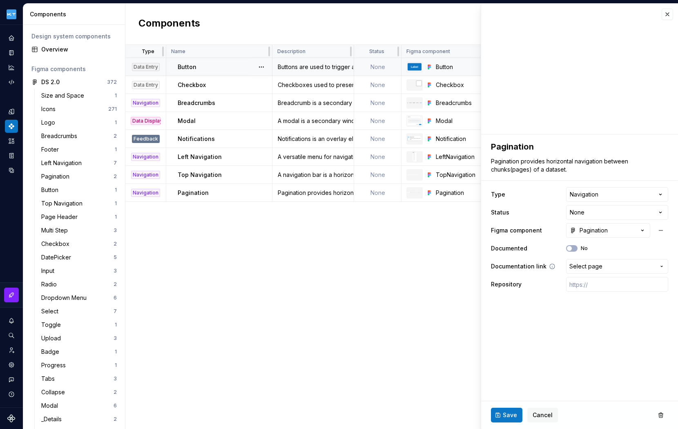
type textarea "*"
click at [662, 264] on icon "button" at bounding box center [661, 266] width 7 height 7
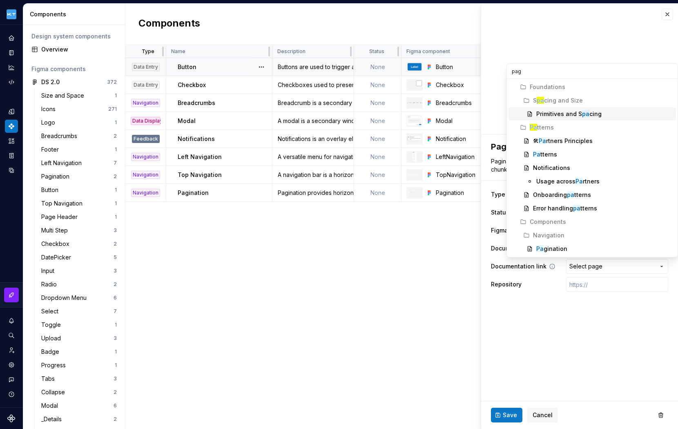
type input "pagi"
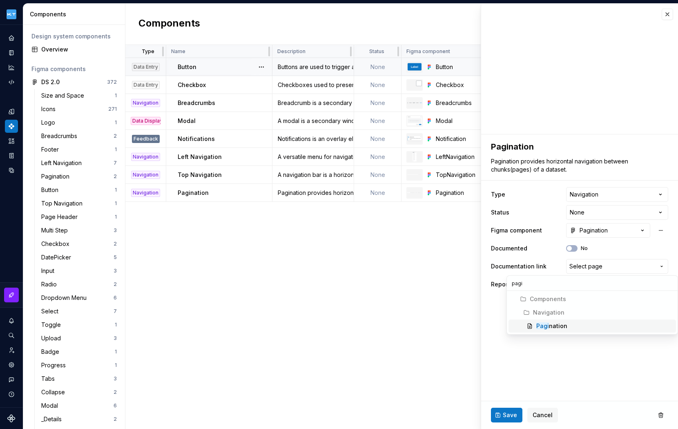
type textarea "*"
type input "pagi"
click at [559, 322] on div "Pagi nation" at bounding box center [551, 326] width 31 height 8
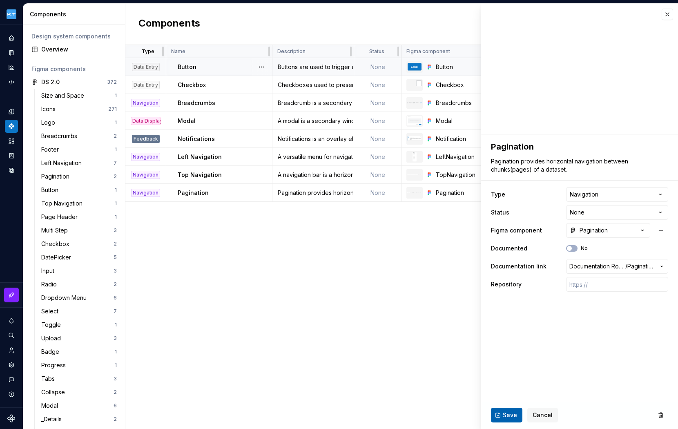
click at [507, 414] on span "Save" at bounding box center [510, 415] width 14 height 8
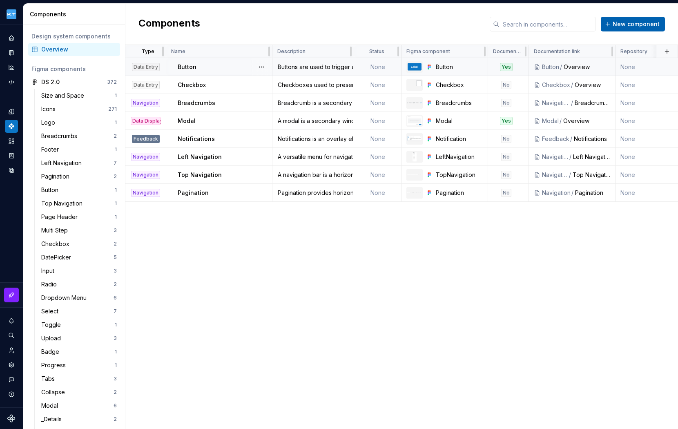
click at [636, 25] on span "New component" at bounding box center [636, 24] width 47 height 8
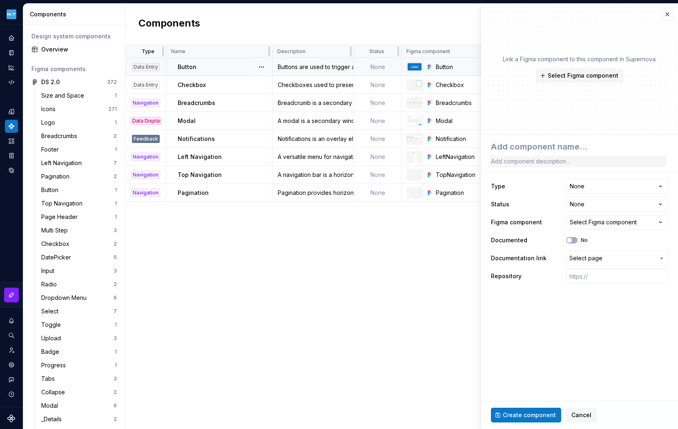
type textarea "*"
type textarea "M"
type textarea "*"
type textarea "Mu"
type textarea "*"
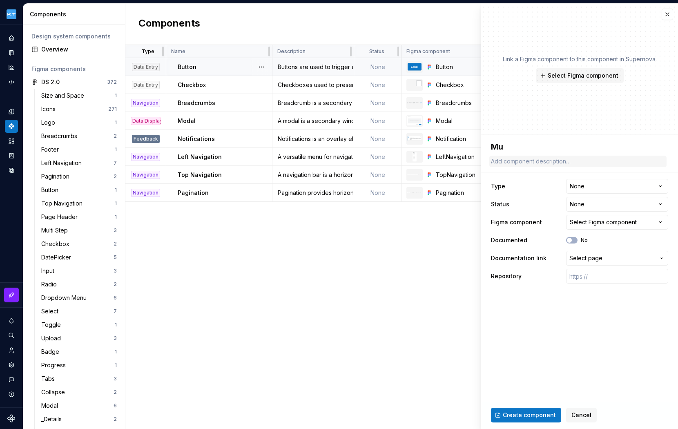
type textarea "Mul"
type textarea "*"
type textarea "Mult"
type textarea "*"
type textarea "Multi"
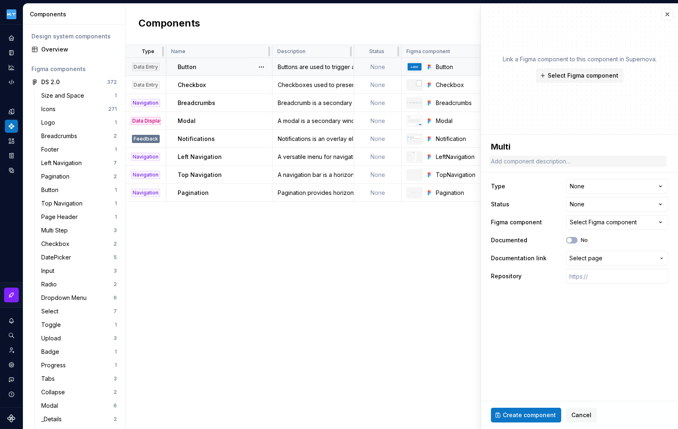
type textarea "*"
type textarea "Multi"
type textarea "*"
type textarea "Multi S"
type textarea "*"
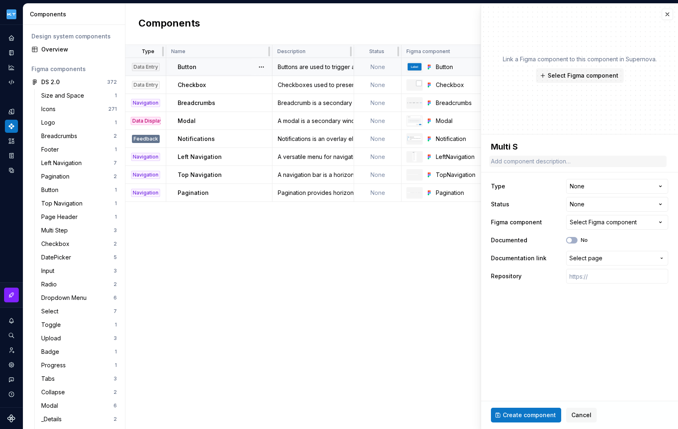
type textarea "Multi St"
type textarea "*"
type textarea "Multi Ste"
type textarea "*"
type textarea "Multi Step"
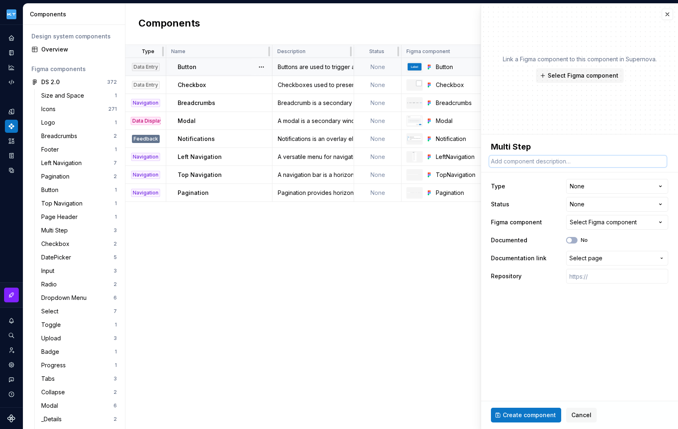
click at [533, 161] on textarea at bounding box center [577, 161] width 177 height 11
paste textarea "A multi step nav, also known as a wizard, is a determinate progress bar used in…"
type textarea "*"
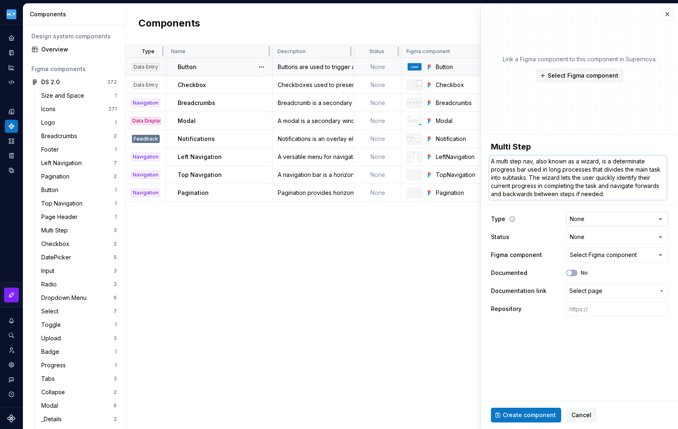
type textarea "A multi step nav, also known as a wizard, is a determinate progress bar used in…"
click at [640, 216] on html "Kuoni Tumlare 2.0 Design system data Components Design system components Overvi…" at bounding box center [339, 214] width 678 height 429
select select "**********"
type textarea "*"
click at [657, 236] on html "Kuoni Tumlare 2.0 Design system data Components Design system components Overvi…" at bounding box center [339, 214] width 678 height 429
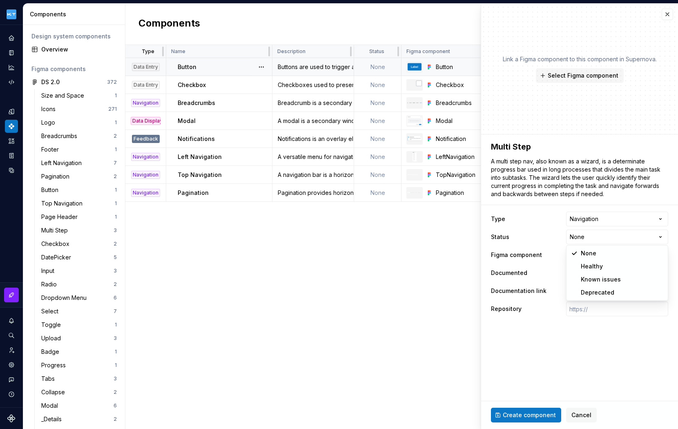
click at [661, 236] on html "Kuoni Tumlare 2.0 Design system data Components Design system components Overvi…" at bounding box center [339, 214] width 678 height 429
click at [647, 253] on button "Select Figma component" at bounding box center [617, 255] width 102 height 15
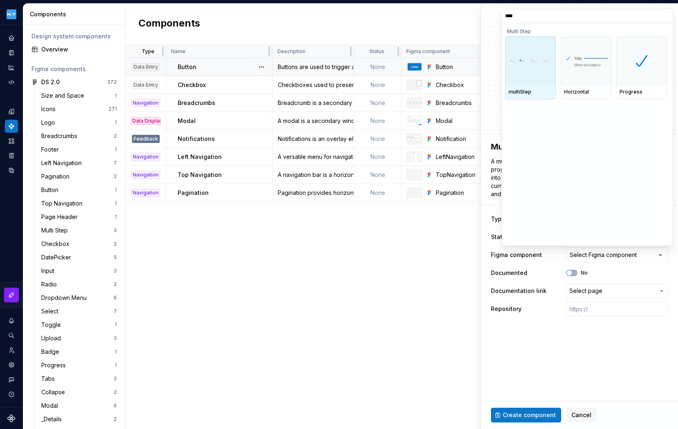
click at [511, 55] on div at bounding box center [530, 60] width 51 height 49
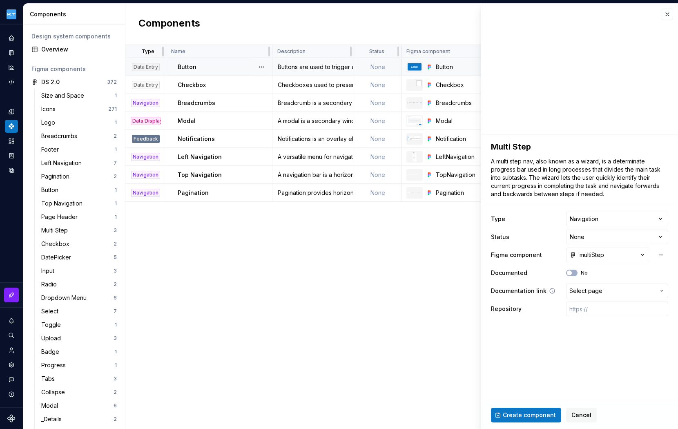
click at [621, 290] on span "Select page" at bounding box center [612, 291] width 86 height 8
click at [613, 289] on html "Kuoni Tumlare 2.0 Design system data Components Design system components Overvi…" at bounding box center [339, 214] width 678 height 429
click at [609, 290] on span "Select page" at bounding box center [612, 291] width 86 height 8
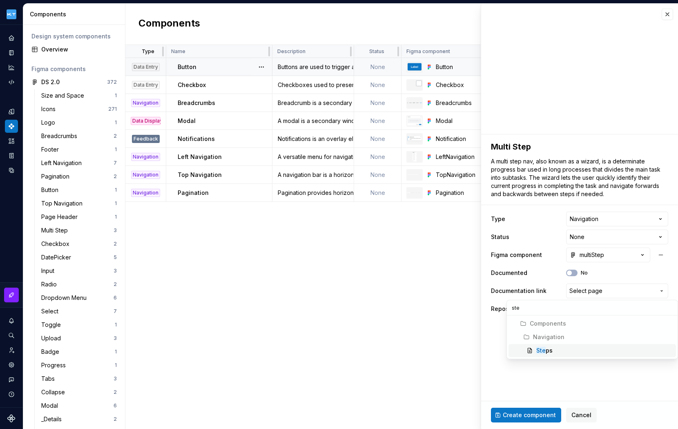
click at [552, 348] on div "Ste ps" at bounding box center [604, 350] width 136 height 8
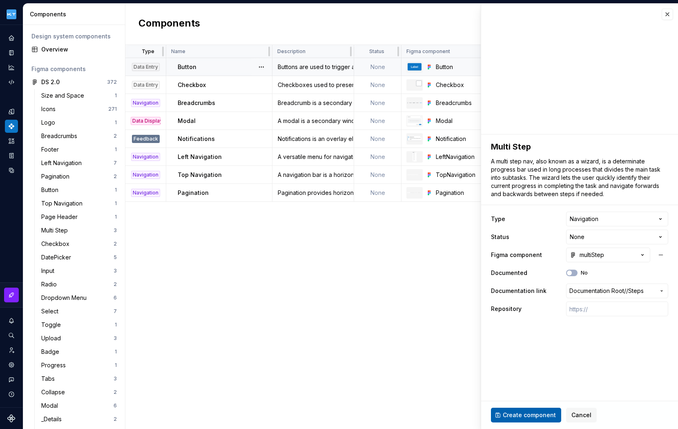
click at [523, 412] on span "Create component" at bounding box center [529, 415] width 53 height 8
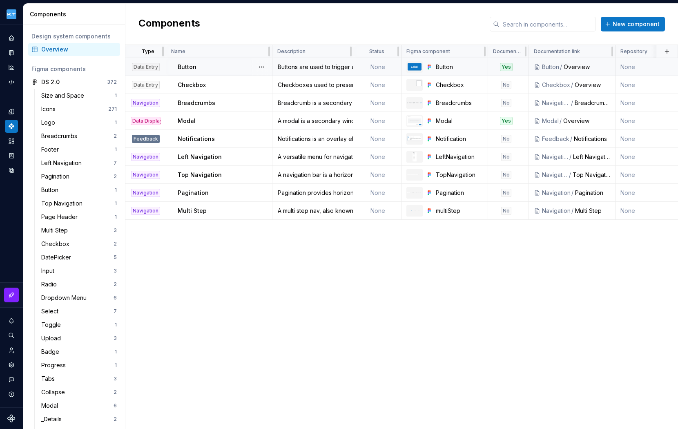
click at [252, 245] on div "Type Name Description Status Figma component Documented Documentation link Repo…" at bounding box center [401, 237] width 553 height 384
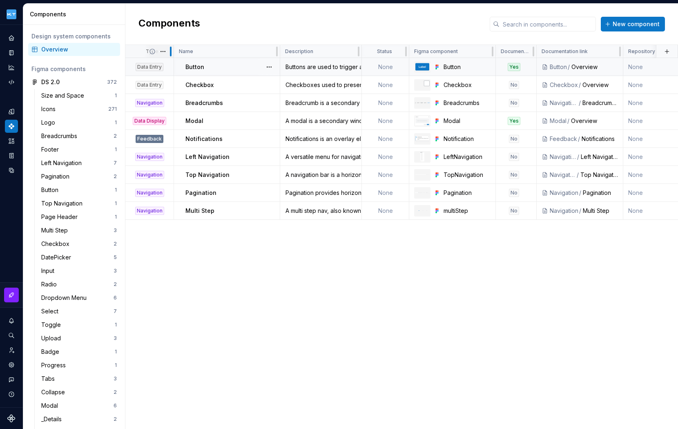
drag, startPoint x: 163, startPoint y: 52, endPoint x: 170, endPoint y: 51, distance: 7.9
click at [170, 51] on div at bounding box center [171, 52] width 2 height 10
click at [632, 27] on span "New component" at bounding box center [636, 24] width 47 height 8
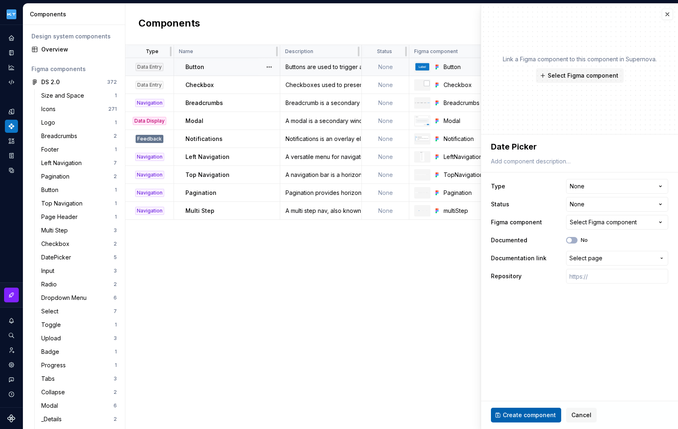
click at [526, 413] on span "Create component" at bounding box center [529, 415] width 53 height 8
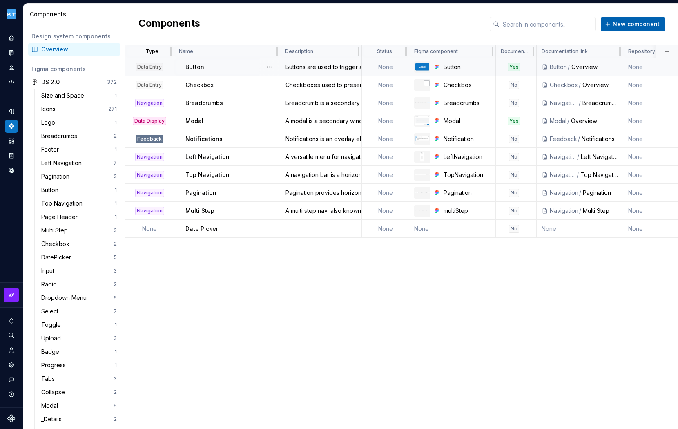
click at [627, 18] on button "New component" at bounding box center [633, 24] width 64 height 15
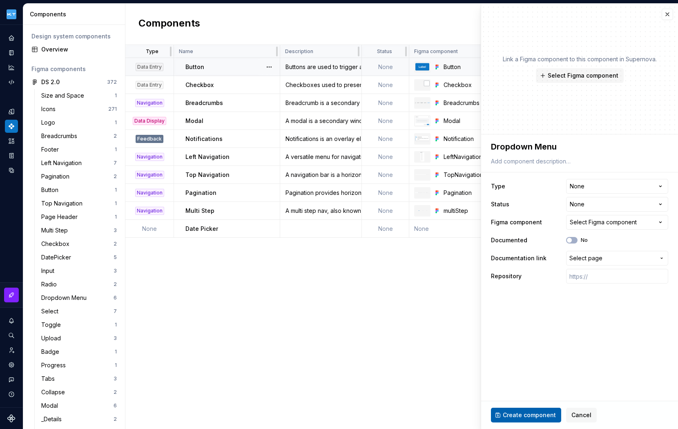
click at [527, 413] on span "Create component" at bounding box center [529, 415] width 53 height 8
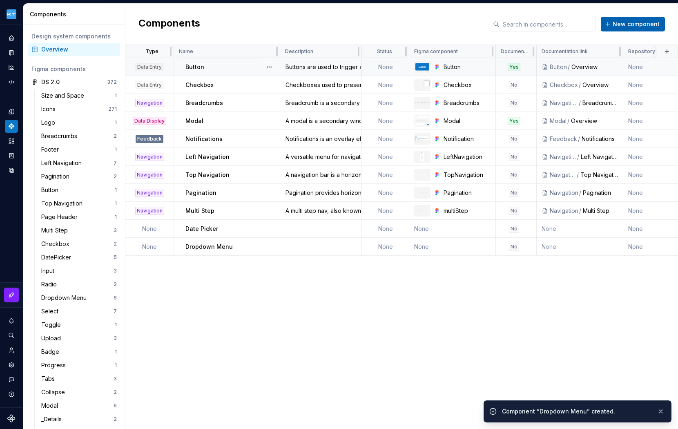
click at [631, 25] on span "New component" at bounding box center [636, 24] width 47 height 8
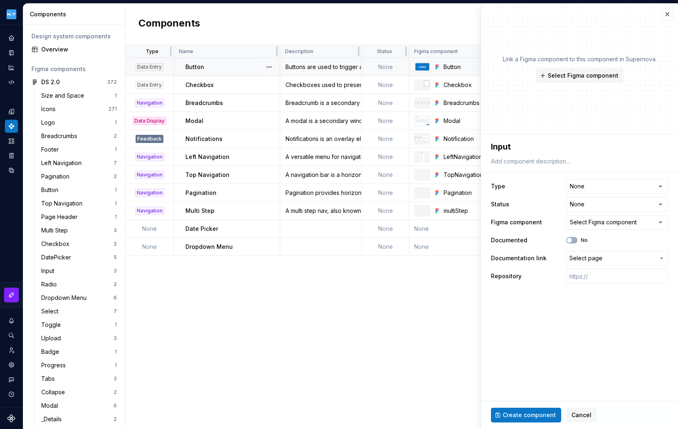
click at [518, 417] on span "Create component" at bounding box center [529, 415] width 53 height 8
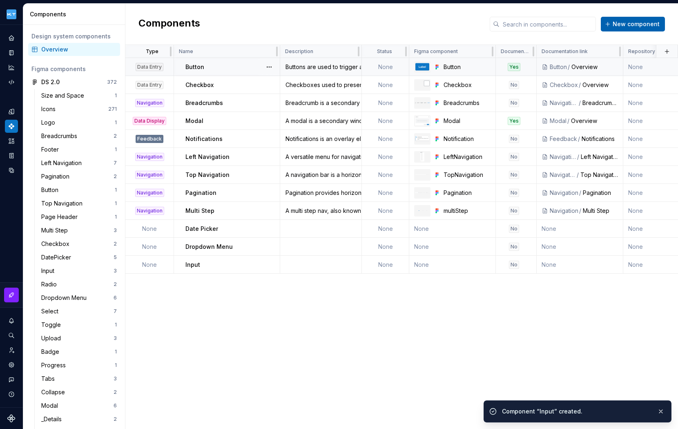
click at [624, 23] on span "New component" at bounding box center [636, 24] width 47 height 8
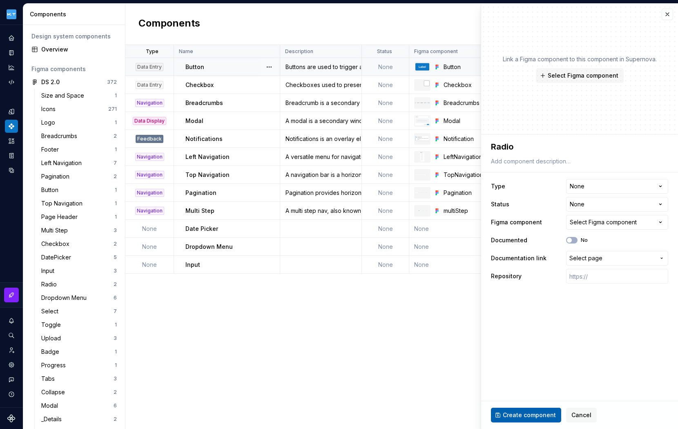
click at [524, 412] on span "Create component" at bounding box center [529, 415] width 53 height 8
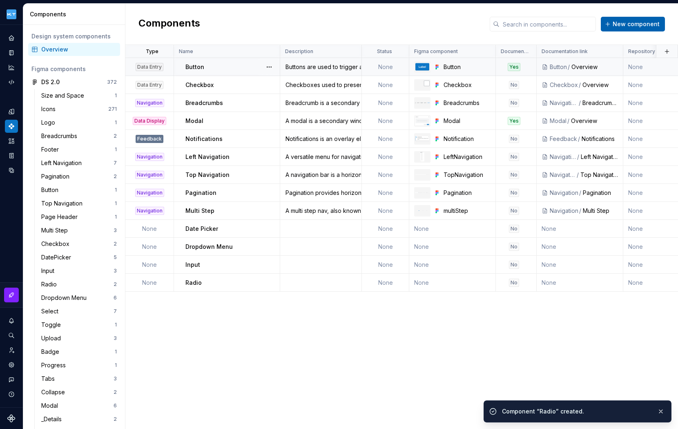
click at [626, 25] on span "New component" at bounding box center [636, 24] width 47 height 8
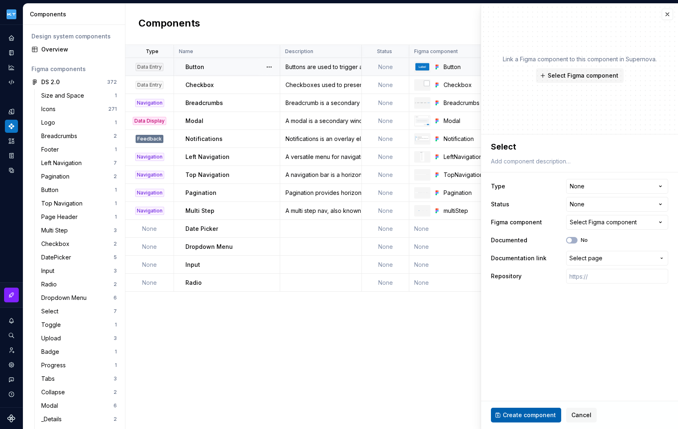
click at [516, 415] on span "Create component" at bounding box center [529, 415] width 53 height 8
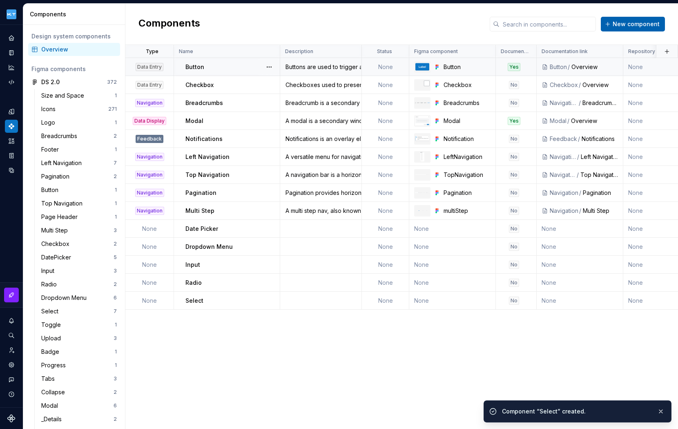
click at [630, 29] on button "New component" at bounding box center [633, 24] width 64 height 15
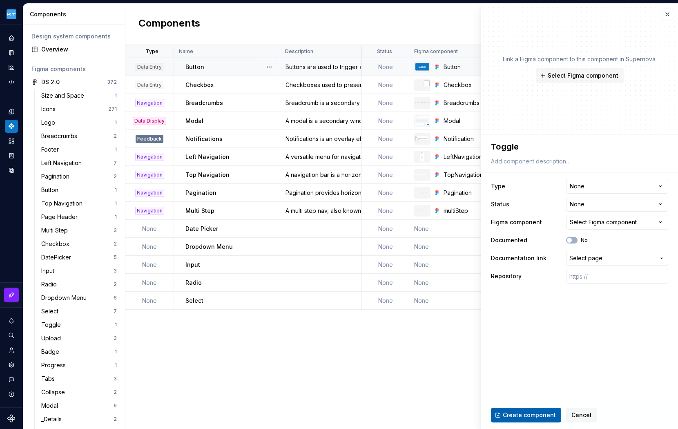
click at [511, 412] on span "Create component" at bounding box center [529, 415] width 53 height 8
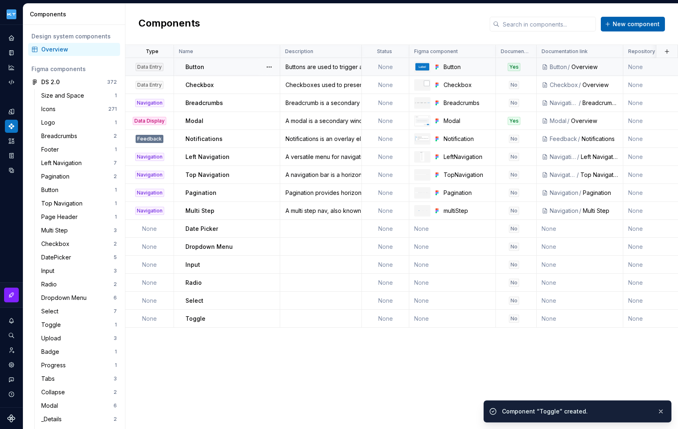
click at [627, 25] on span "New component" at bounding box center [636, 24] width 47 height 8
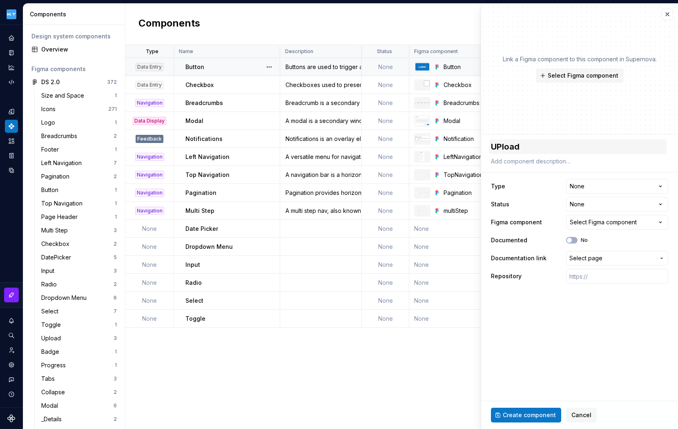
click at [500, 143] on textarea "UPload" at bounding box center [577, 146] width 177 height 15
click at [522, 413] on span "Create component" at bounding box center [529, 415] width 53 height 8
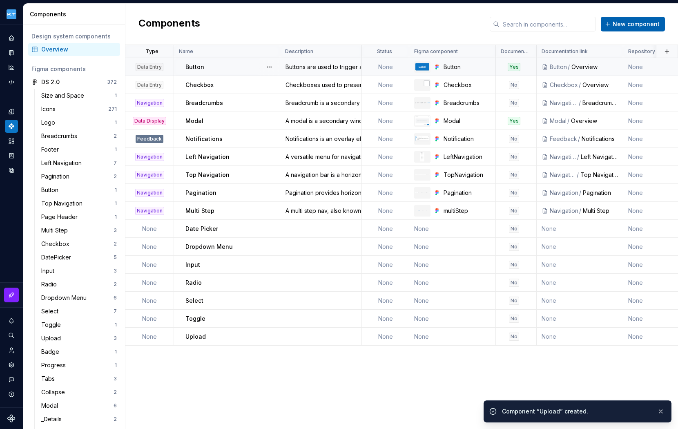
click at [627, 25] on span "New component" at bounding box center [636, 24] width 47 height 8
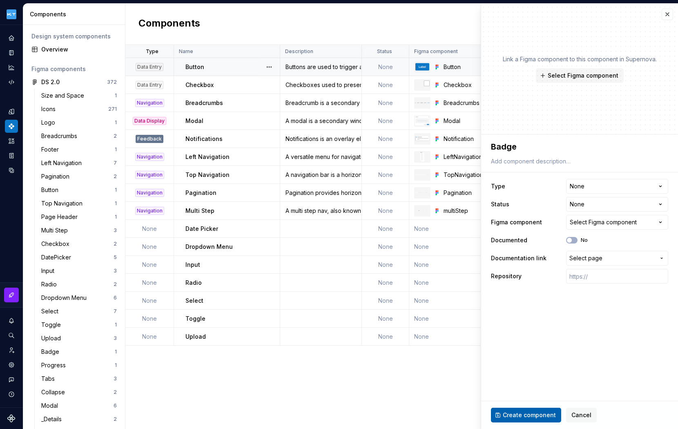
click at [529, 413] on span "Create component" at bounding box center [529, 415] width 53 height 8
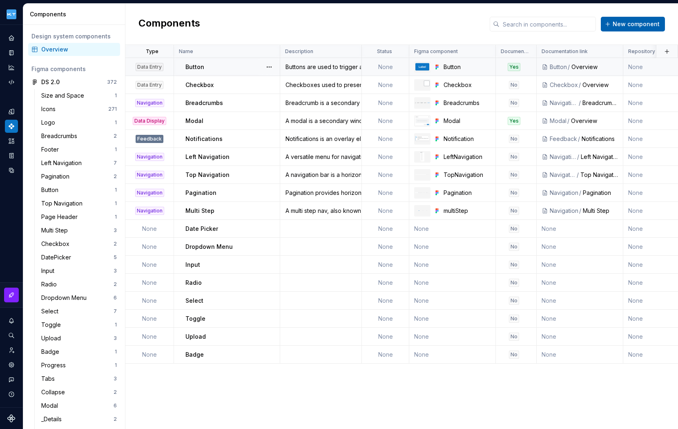
click at [622, 22] on span "New component" at bounding box center [636, 24] width 47 height 8
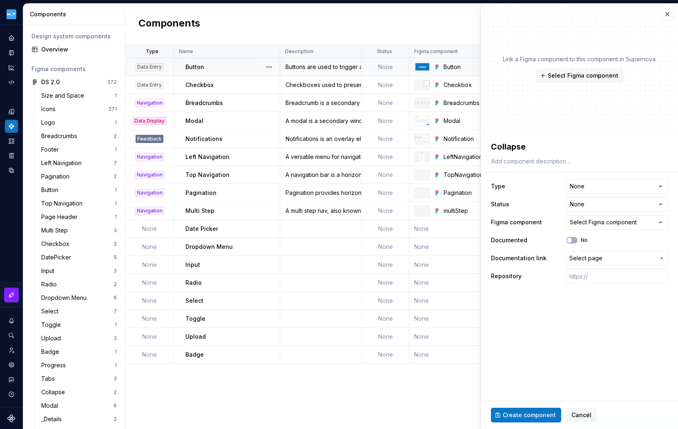
click at [523, 414] on span "Create component" at bounding box center [529, 415] width 53 height 8
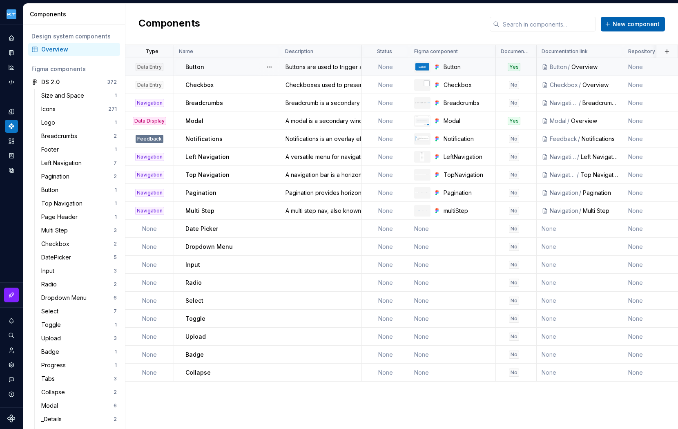
click at [628, 22] on span "New component" at bounding box center [636, 24] width 47 height 8
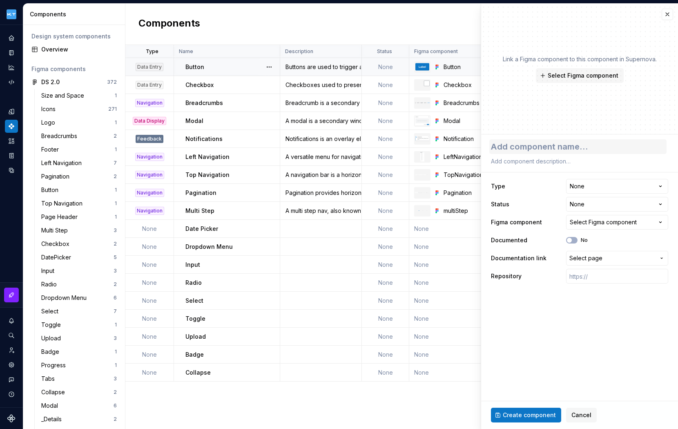
click at [532, 145] on textarea at bounding box center [577, 146] width 177 height 15
click at [518, 417] on span "Create component" at bounding box center [529, 415] width 53 height 8
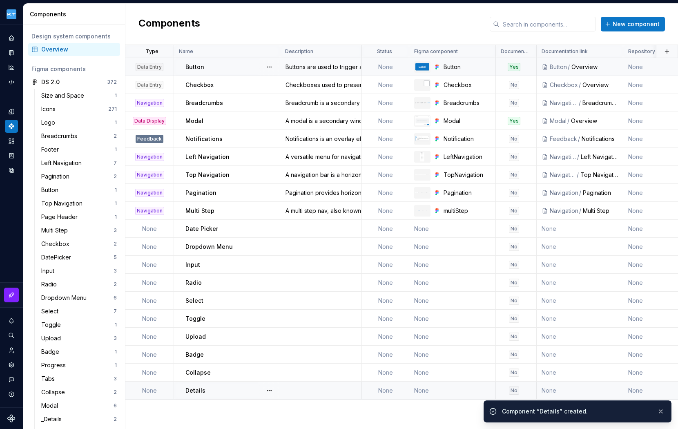
click at [215, 388] on div "Details" at bounding box center [232, 390] width 94 height 8
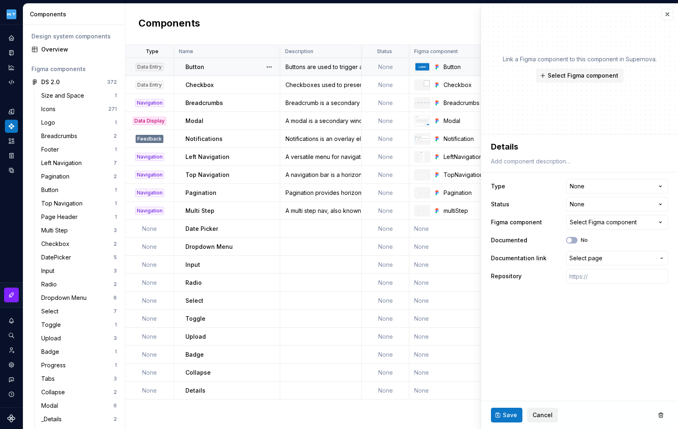
click at [540, 413] on span "Cancel" at bounding box center [543, 415] width 20 height 8
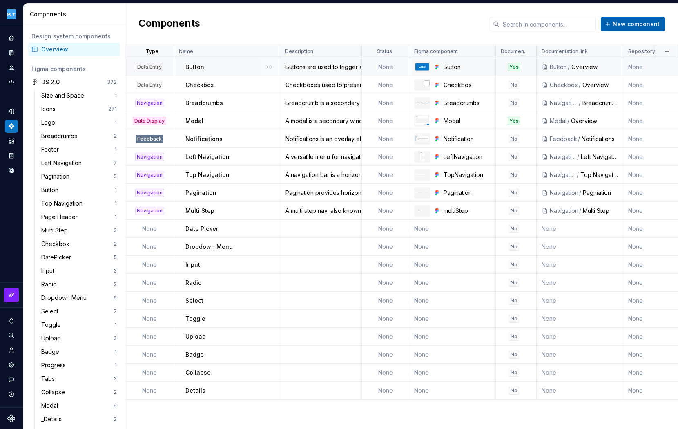
click at [622, 24] on span "New component" at bounding box center [636, 24] width 47 height 8
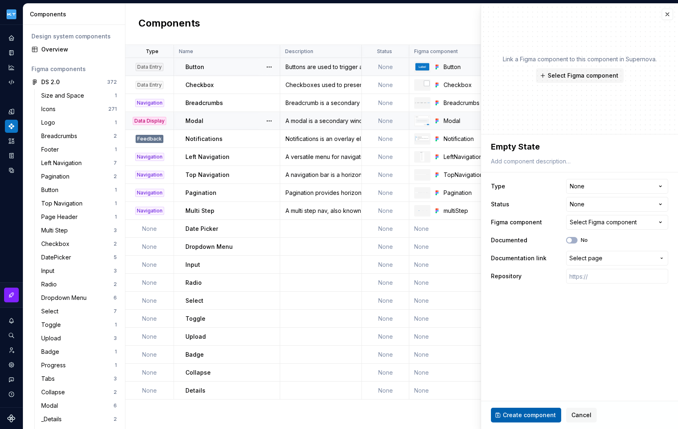
click at [526, 409] on button "Create component" at bounding box center [526, 415] width 70 height 15
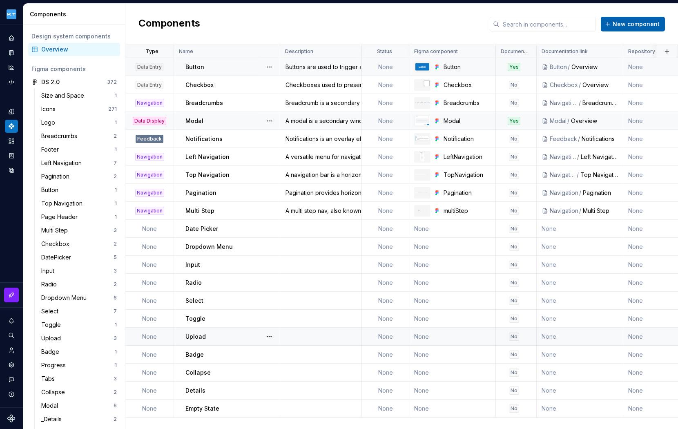
click at [636, 27] on span "New component" at bounding box center [636, 24] width 47 height 8
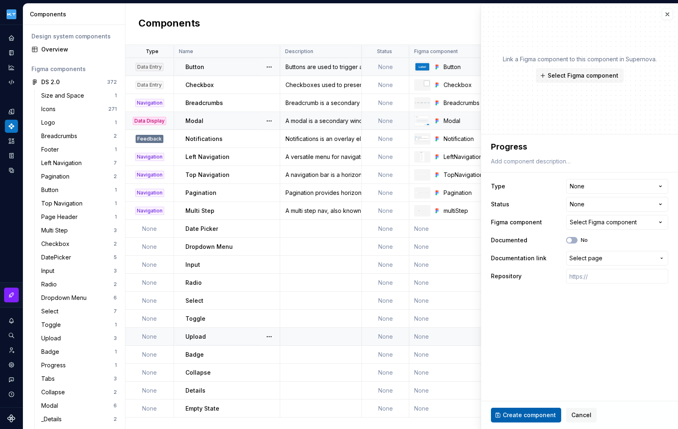
click at [517, 415] on span "Create component" at bounding box center [529, 415] width 53 height 8
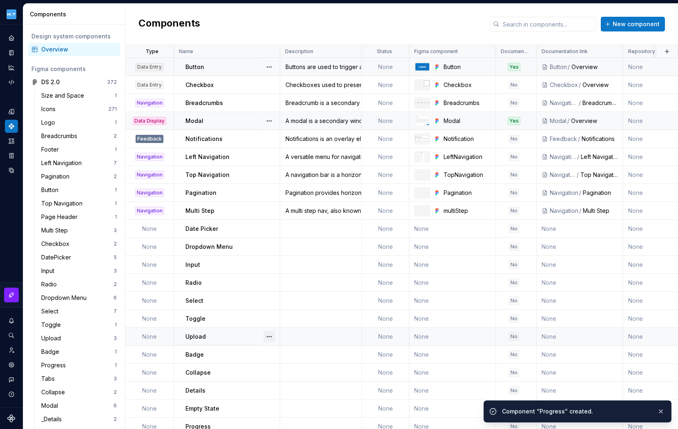
scroll to position [11, 0]
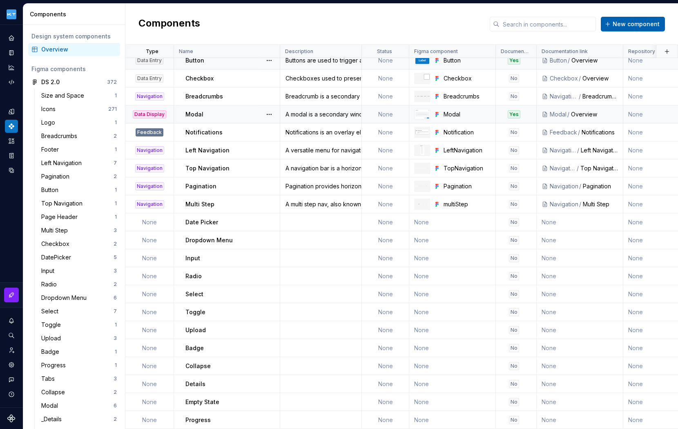
click at [633, 22] on span "New component" at bounding box center [636, 24] width 47 height 8
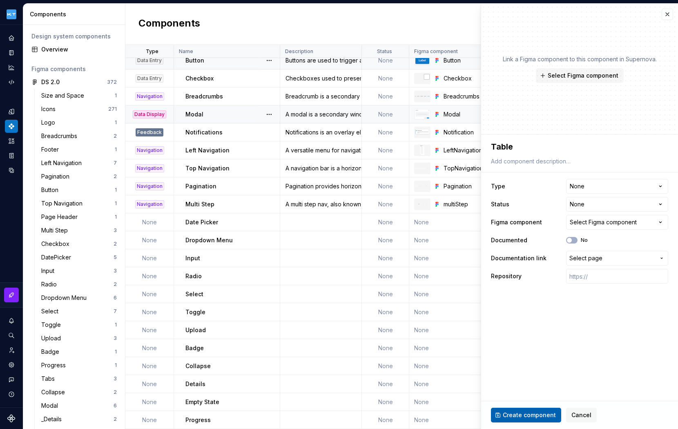
click at [521, 415] on span "Create component" at bounding box center [529, 415] width 53 height 8
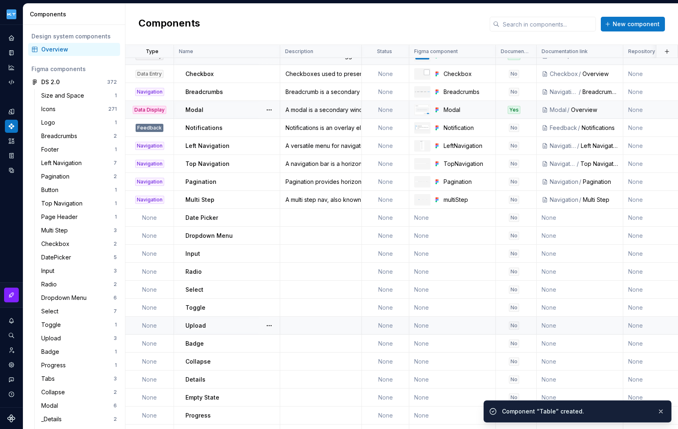
scroll to position [29, 0]
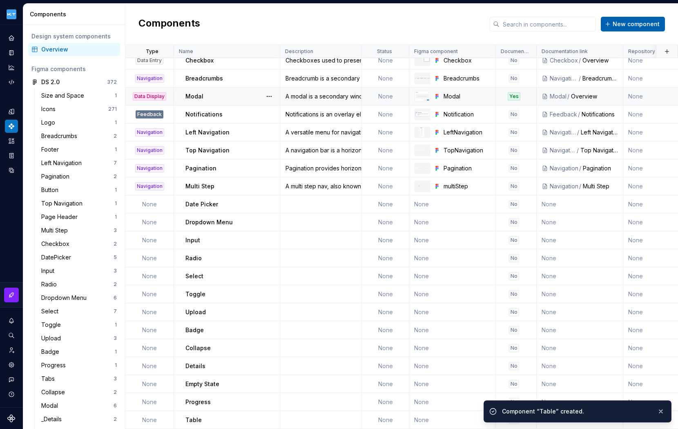
click at [631, 26] on span "New component" at bounding box center [636, 24] width 47 height 8
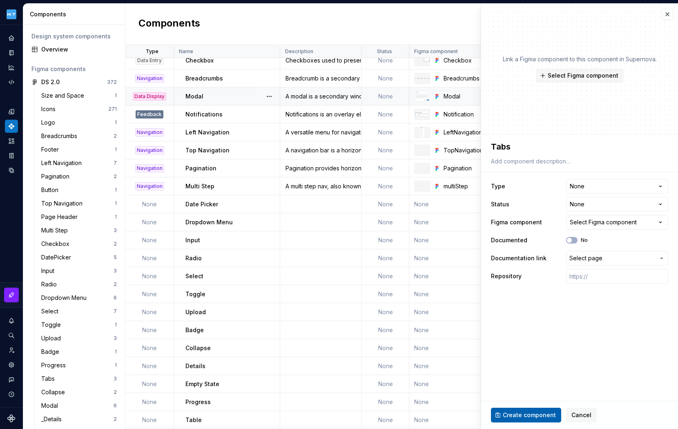
click at [532, 414] on span "Create component" at bounding box center [529, 415] width 53 height 8
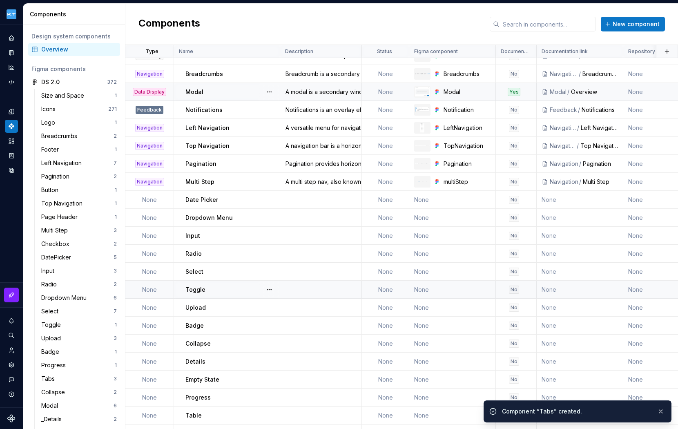
scroll to position [47, 0]
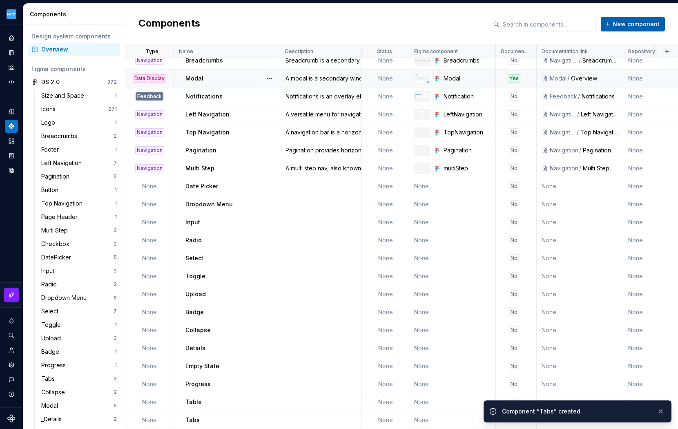
click at [635, 24] on span "New component" at bounding box center [636, 24] width 47 height 8
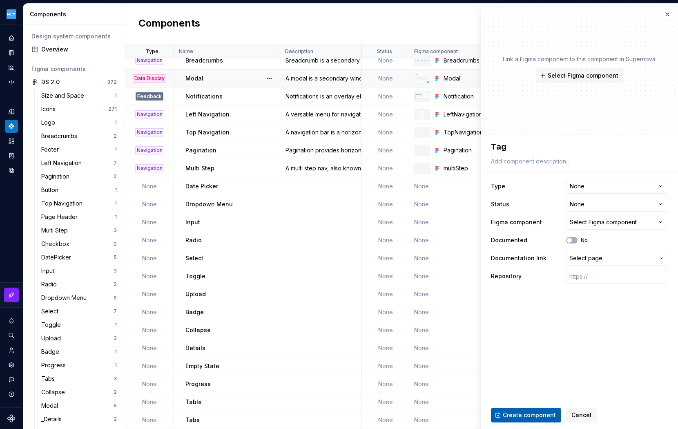
click at [519, 415] on span "Create component" at bounding box center [529, 415] width 53 height 8
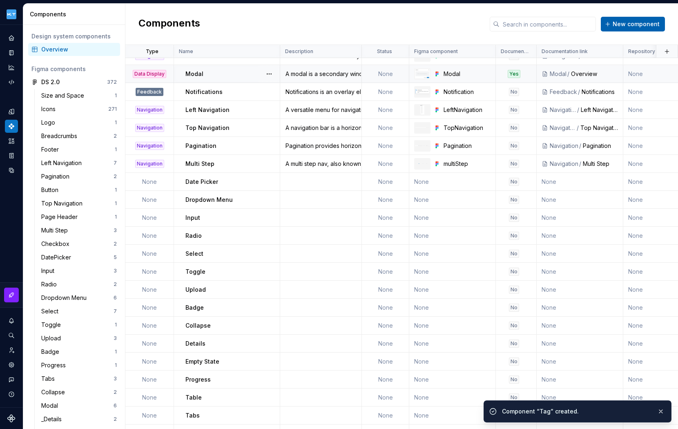
click at [626, 25] on span "New component" at bounding box center [636, 24] width 47 height 8
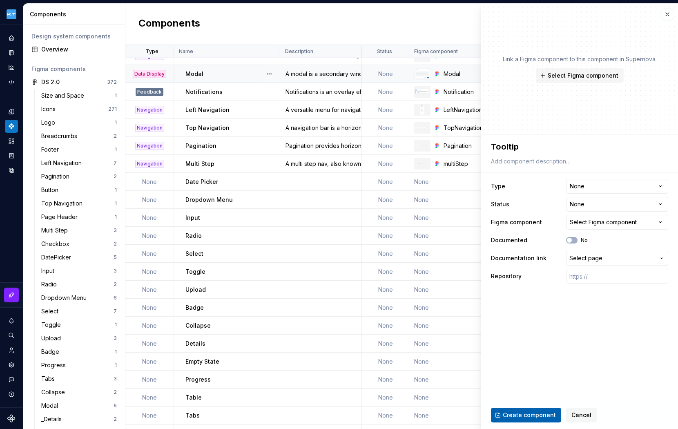
click at [509, 410] on button "Create component" at bounding box center [526, 415] width 70 height 15
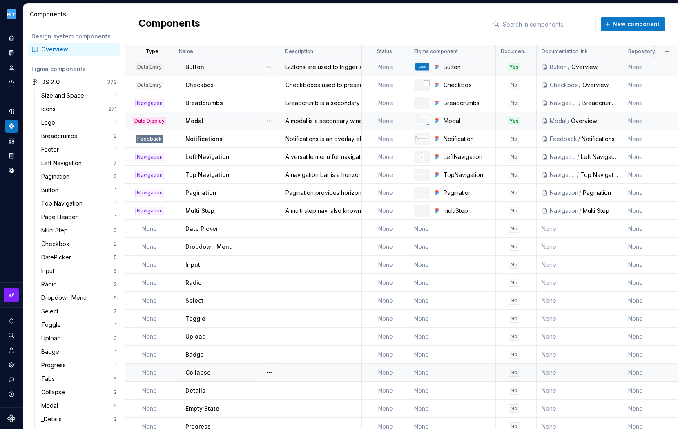
scroll to position [83, 0]
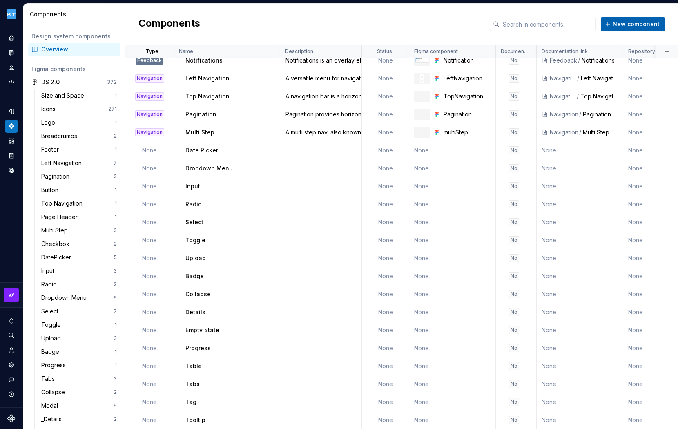
click at [621, 26] on span "New component" at bounding box center [636, 24] width 47 height 8
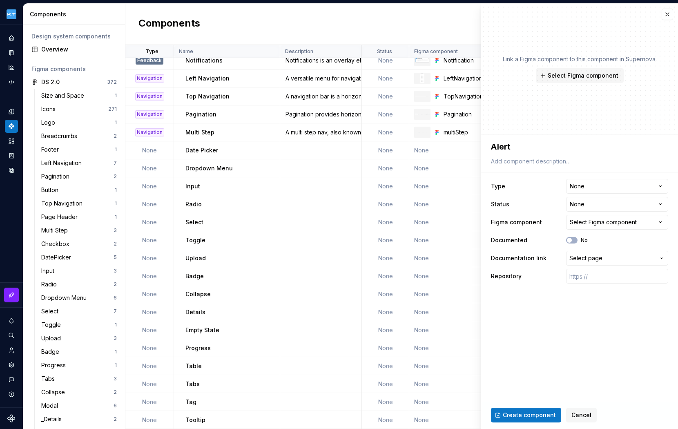
click at [531, 417] on span "Create component" at bounding box center [529, 415] width 53 height 8
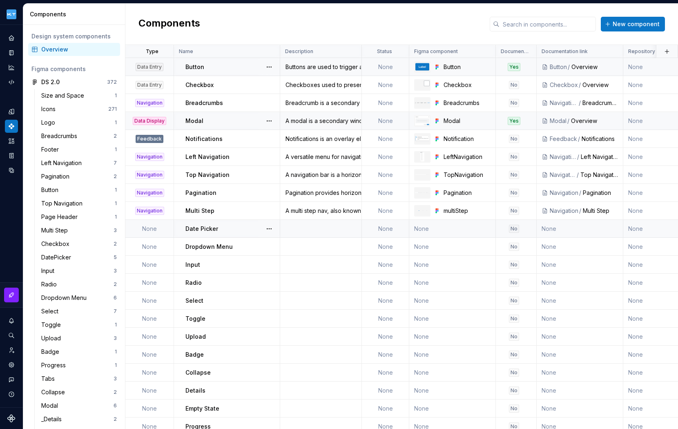
click at [314, 226] on td at bounding box center [321, 229] width 82 height 18
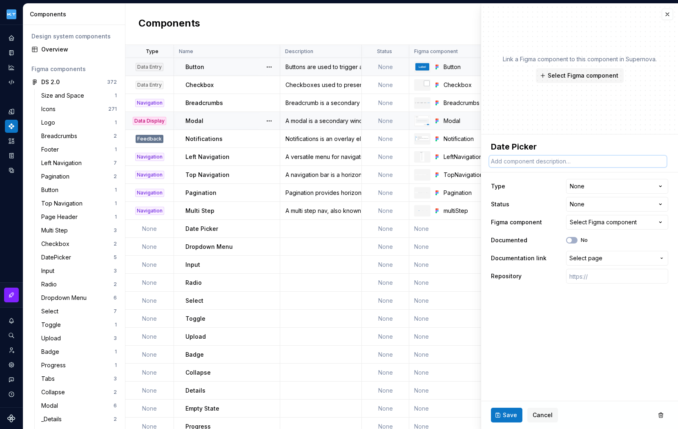
click at [560, 160] on textarea at bounding box center [577, 161] width 177 height 11
paste textarea "Date and Time pickers let users select a date and time for a form."
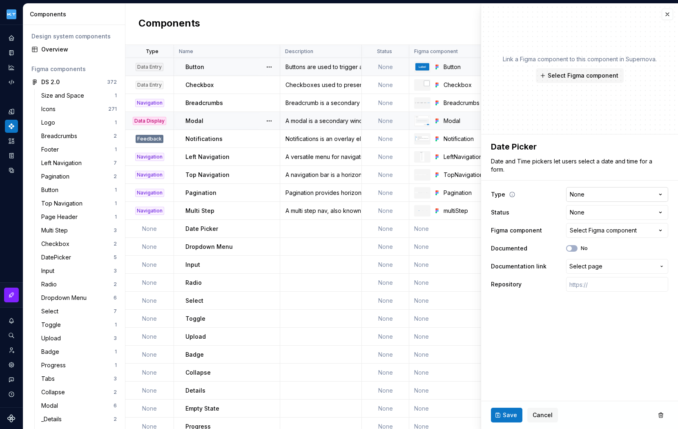
click at [660, 196] on html "Kuoni Tumlare 2.0 Design system data Components Design system components Overvi…" at bounding box center [339, 214] width 678 height 429
click at [612, 268] on span "Select page" at bounding box center [612, 266] width 86 height 8
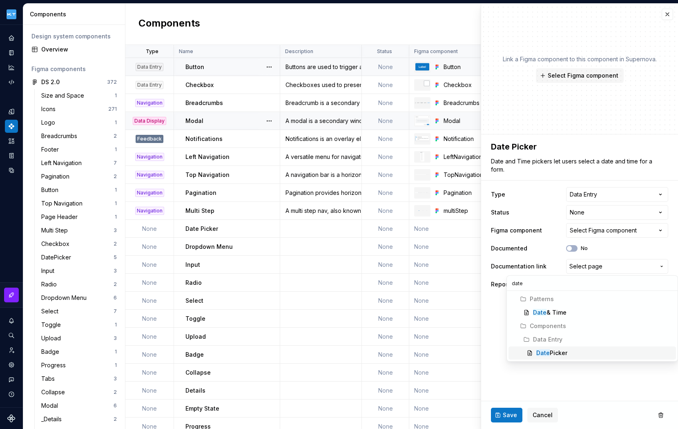
click at [566, 353] on div "Date Picker" at bounding box center [551, 353] width 31 height 8
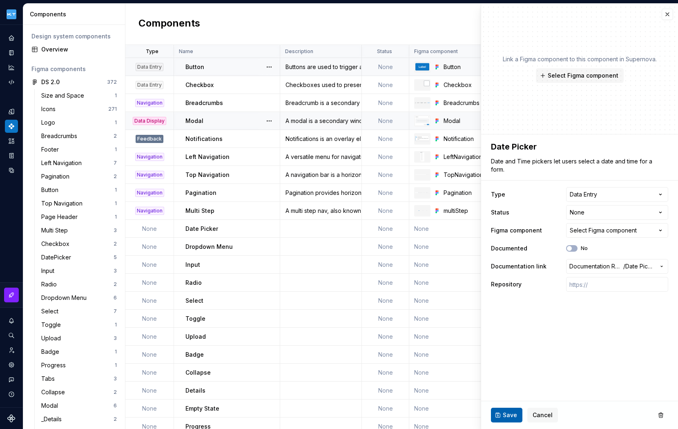
click at [500, 413] on button "Save" at bounding box center [506, 415] width 31 height 15
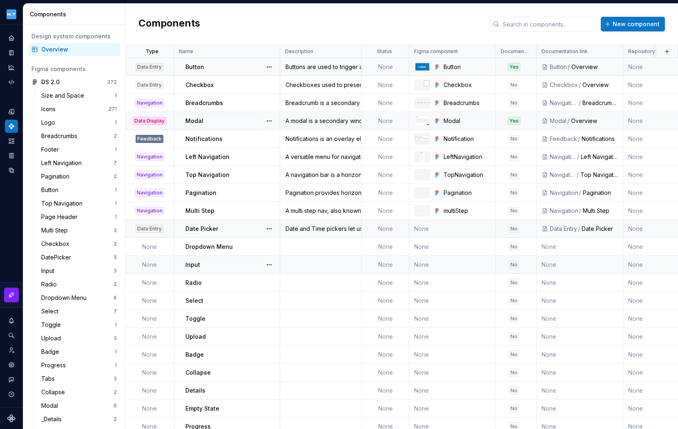
click at [455, 230] on td "None" at bounding box center [452, 229] width 87 height 18
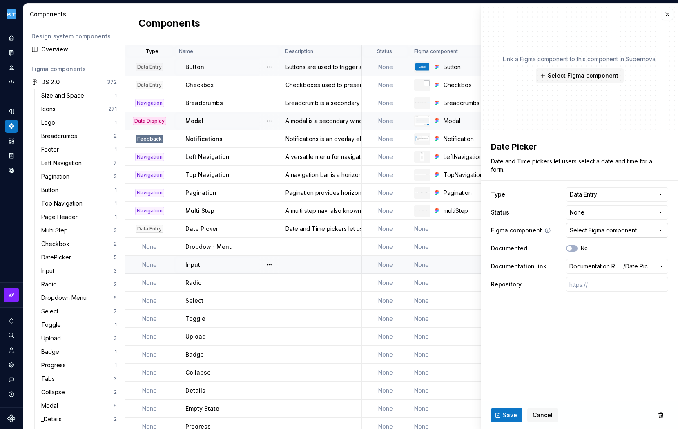
click at [596, 229] on div "Select Figma component" at bounding box center [603, 230] width 67 height 8
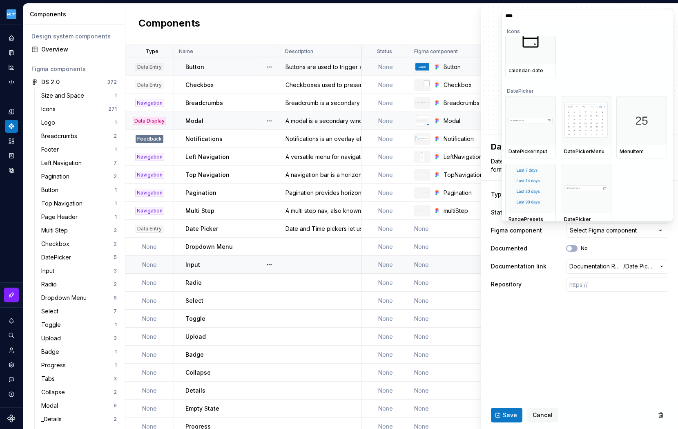
scroll to position [27, 0]
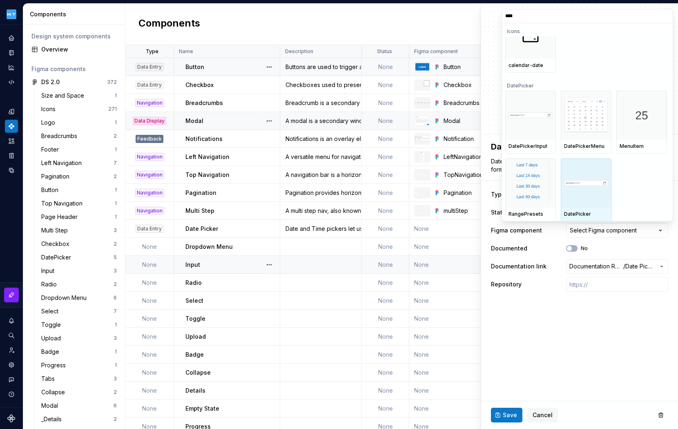
click at [597, 179] on div at bounding box center [586, 182] width 51 height 49
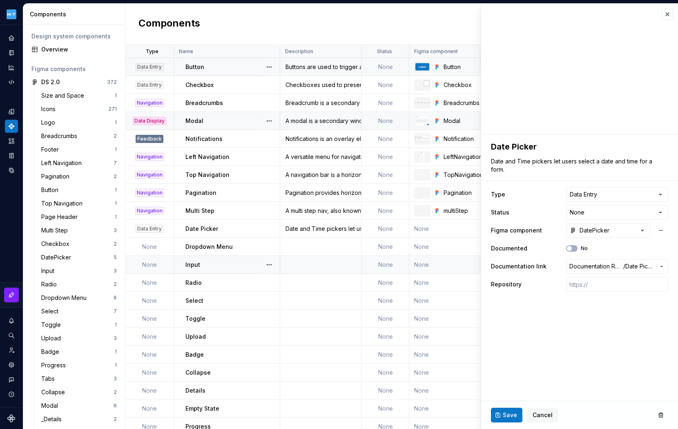
click at [505, 414] on span "Save" at bounding box center [510, 415] width 14 height 8
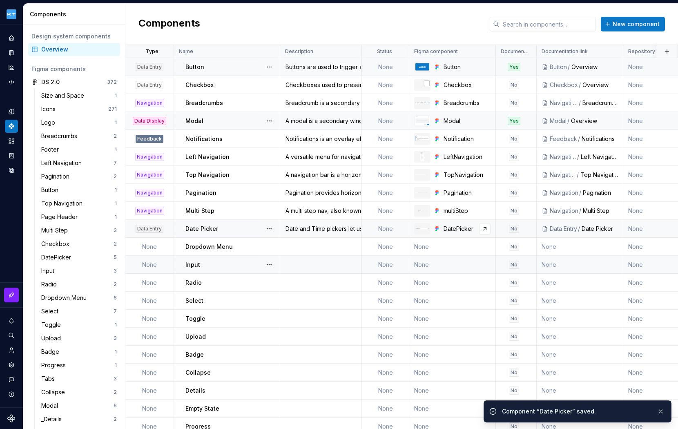
click at [463, 227] on div "DatePicker" at bounding box center [467, 229] width 47 height 8
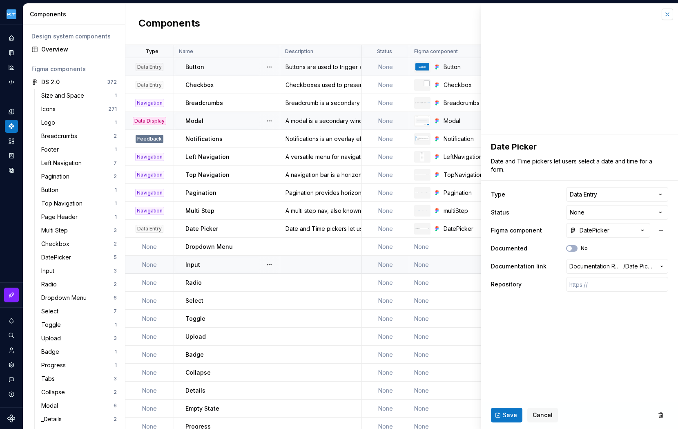
click at [670, 14] on button "button" at bounding box center [667, 14] width 11 height 11
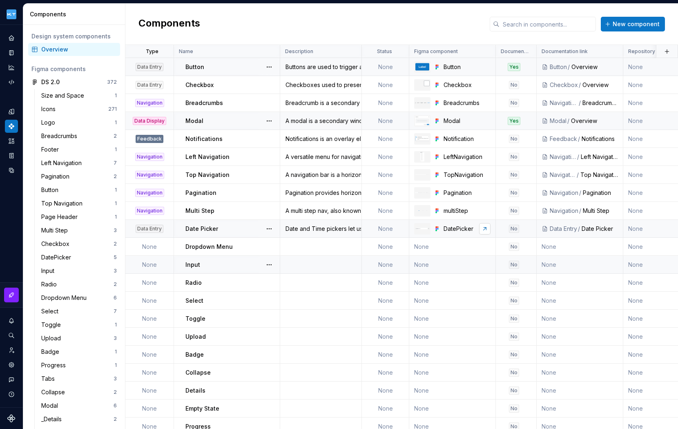
click at [488, 228] on link at bounding box center [484, 228] width 11 height 11
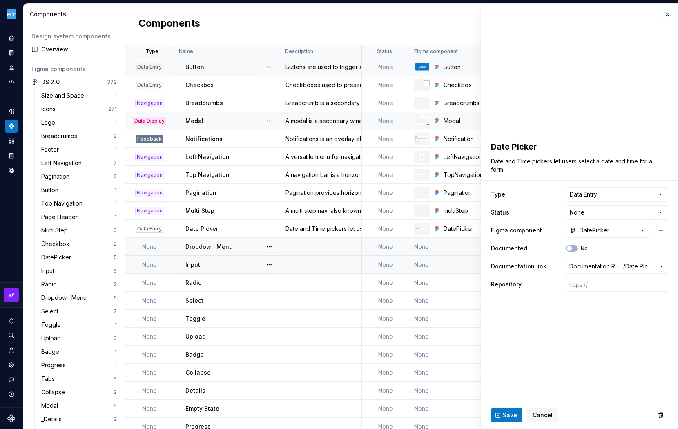
click at [321, 246] on td at bounding box center [321, 247] width 82 height 18
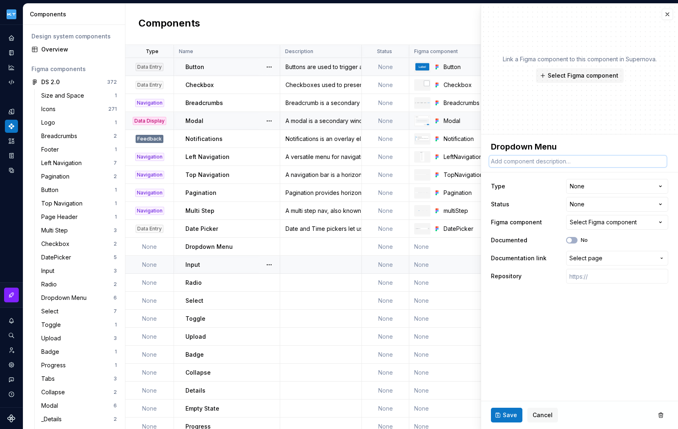
click at [544, 160] on textarea at bounding box center [577, 161] width 177 height 11
paste textarea "A dropdown menu displays a list of options for the element that triggers it."
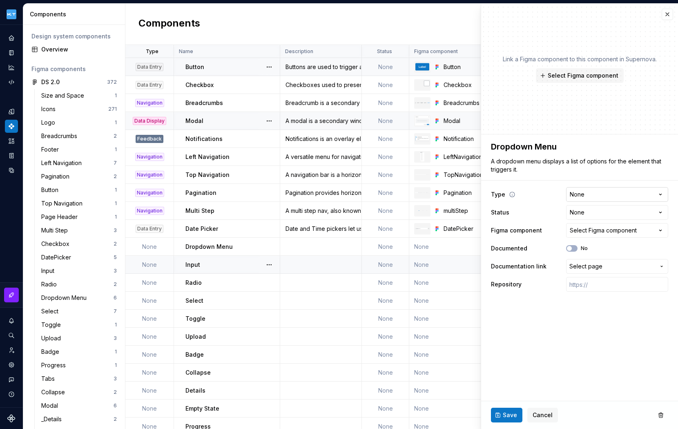
click at [661, 194] on html "Kuoni Tumlare 2.0 Design system data Components Design system components Overvi…" at bounding box center [339, 214] width 678 height 429
click at [651, 230] on button "Select Figma component" at bounding box center [617, 230] width 102 height 15
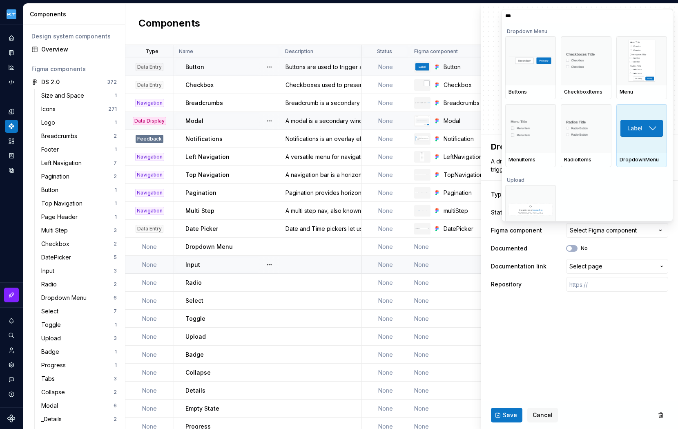
click at [638, 125] on img at bounding box center [642, 128] width 44 height 19
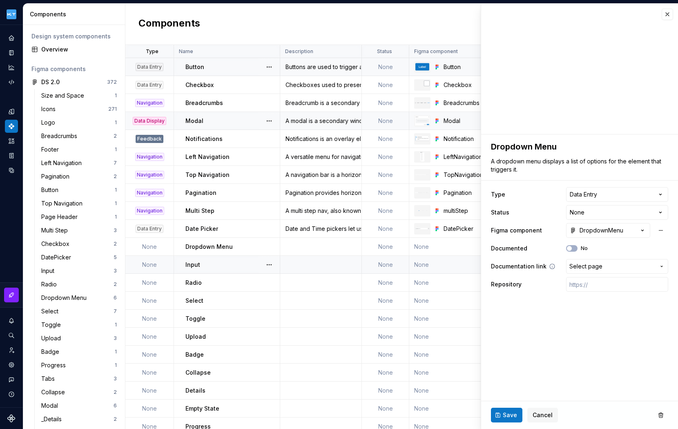
click at [619, 263] on span "Select page" at bounding box center [612, 266] width 86 height 8
click at [569, 323] on div "Drop down Menu" at bounding box center [559, 326] width 47 height 8
click at [514, 415] on span "Save" at bounding box center [510, 415] width 14 height 8
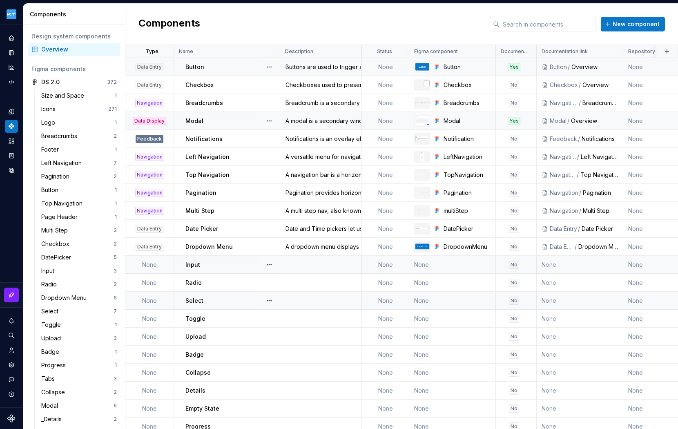
click at [321, 263] on td at bounding box center [321, 265] width 82 height 18
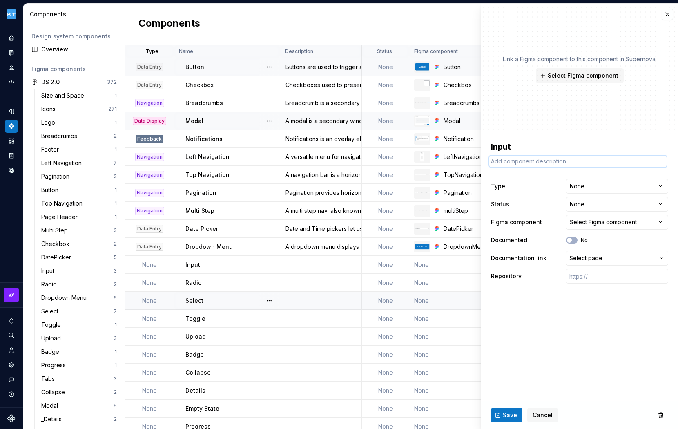
click at [530, 160] on textarea at bounding box center [577, 161] width 177 height 11
paste textarea "Component that allows users to input text or data in various forms."
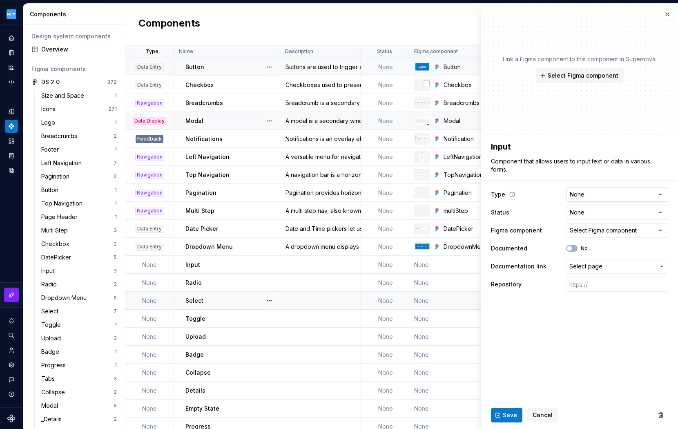
click at [631, 194] on html "Kuoni Tumlare 2.0 Design system data Components Design system components Overvi…" at bounding box center [339, 214] width 678 height 429
click at [636, 232] on div "Select Figma component" at bounding box center [603, 230] width 67 height 8
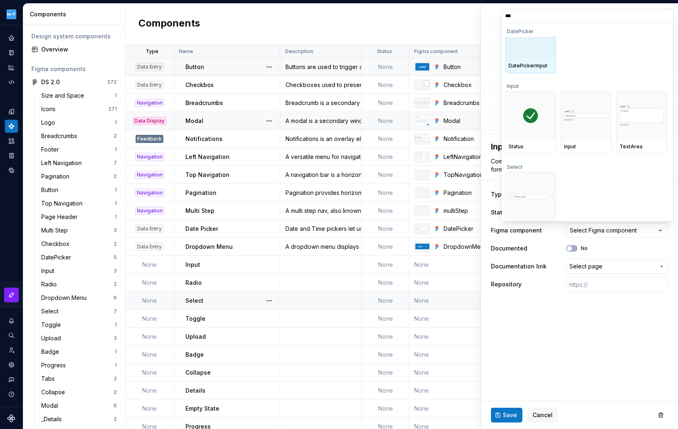
scroll to position [40, 0]
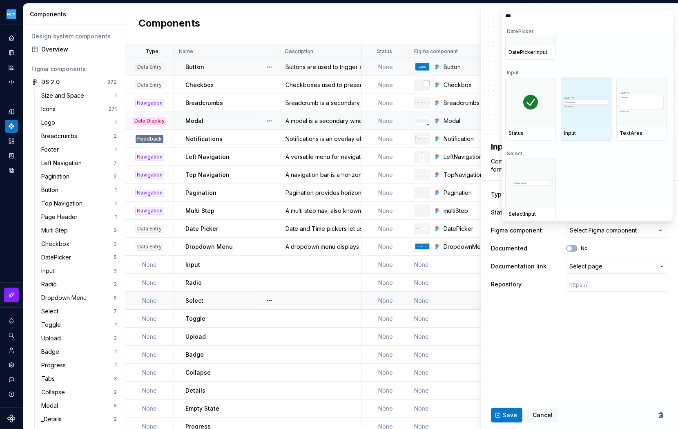
click at [581, 112] on div at bounding box center [586, 102] width 51 height 49
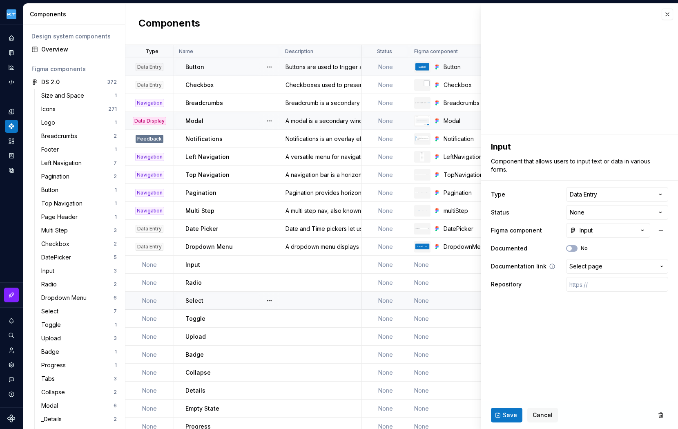
click at [620, 264] on span "Select page" at bounding box center [612, 266] width 86 height 8
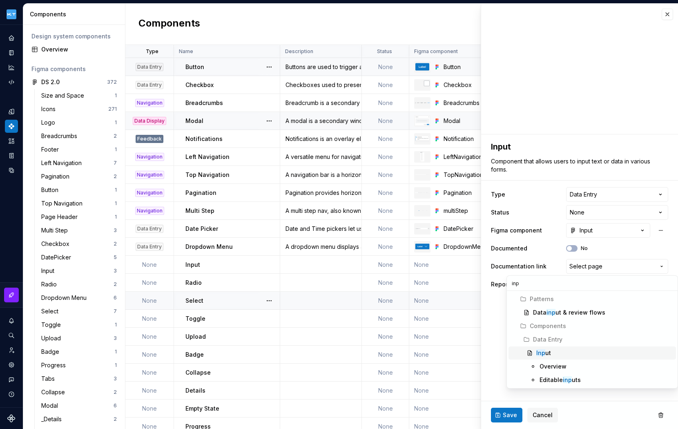
click at [560, 352] on div "Inp ut" at bounding box center [604, 353] width 136 height 8
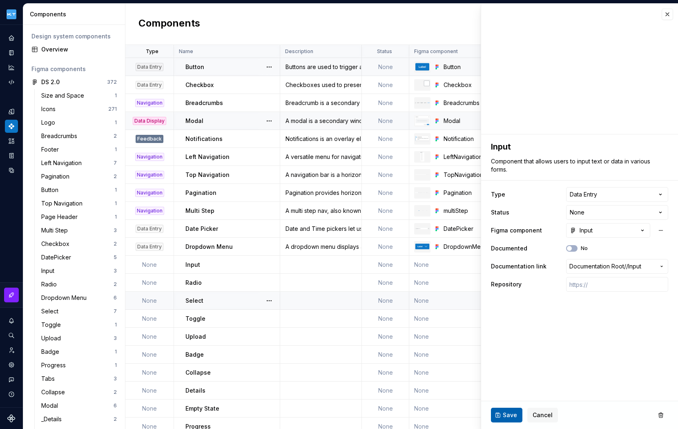
click at [502, 411] on button "Save" at bounding box center [506, 415] width 31 height 15
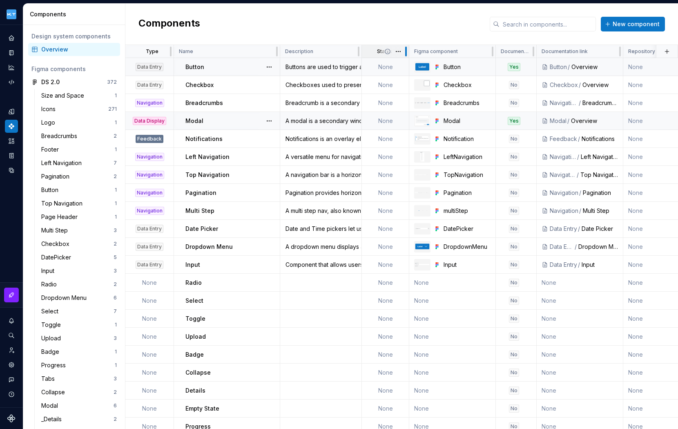
drag, startPoint x: 405, startPoint y: 52, endPoint x: 378, endPoint y: 49, distance: 27.1
click at [378, 49] on div "Status" at bounding box center [385, 51] width 47 height 13
drag, startPoint x: 491, startPoint y: 49, endPoint x: 469, endPoint y: 51, distance: 21.7
click at [471, 50] on div "Figma component" at bounding box center [452, 51] width 87 height 13
drag, startPoint x: 360, startPoint y: 50, endPoint x: 342, endPoint y: 51, distance: 18.0
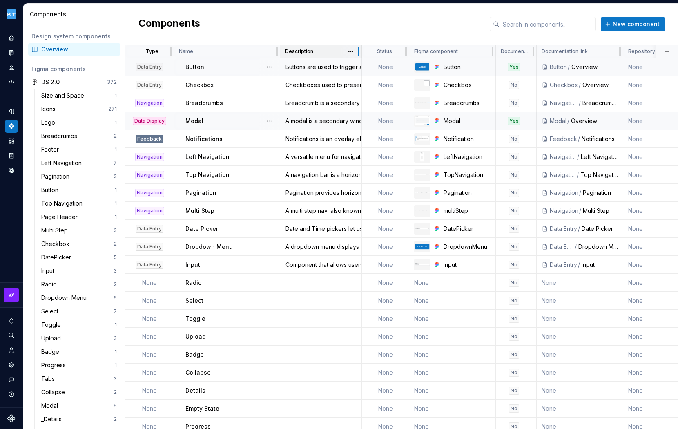
click at [342, 51] on div "Description" at bounding box center [321, 51] width 82 height 13
drag, startPoint x: 277, startPoint y: 47, endPoint x: 232, endPoint y: 47, distance: 44.1
click at [233, 47] on div "Name" at bounding box center [227, 51] width 106 height 13
click at [269, 51] on html "Kuoni Tumlare 2.0 Design system data Components Design system components Overvi…" at bounding box center [339, 214] width 678 height 429
click at [300, 26] on html "Kuoni Tumlare 2.0 Design system data Components Design system components Overvi…" at bounding box center [339, 214] width 678 height 429
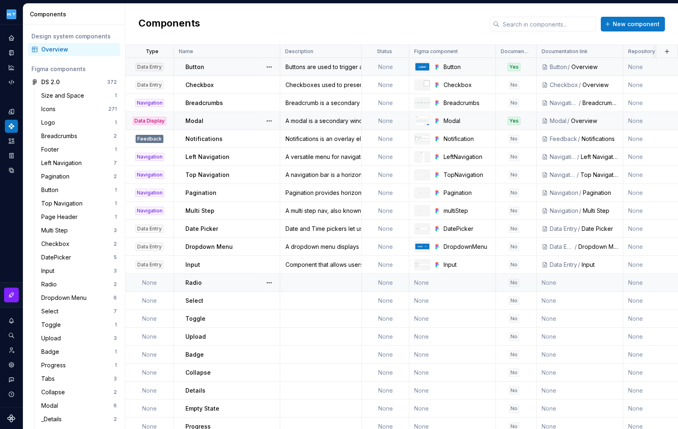
click at [312, 281] on td at bounding box center [321, 283] width 82 height 18
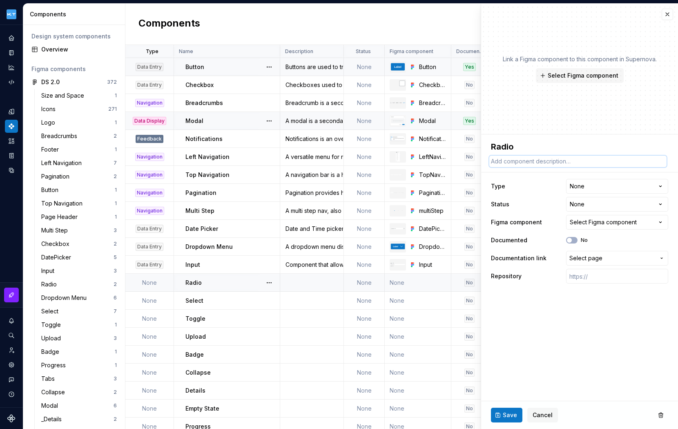
click at [543, 158] on textarea at bounding box center [577, 161] width 177 height 11
paste textarea "Radios provide users with different selection and activation tools."
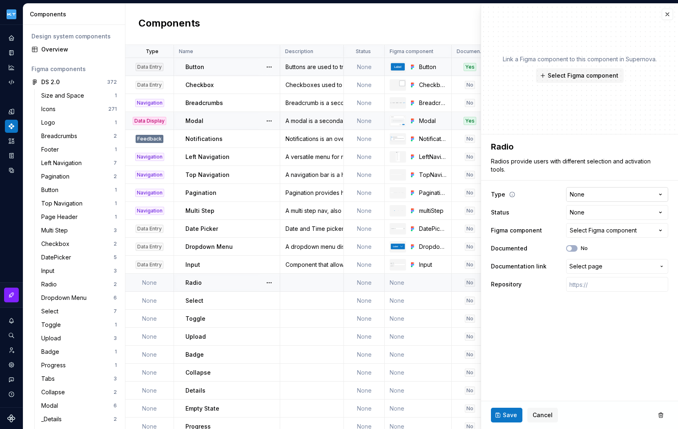
click at [660, 193] on html "Kuoni Tumlare 2.0 Design system data Components Design system components Overvi…" at bounding box center [339, 214] width 678 height 429
click at [618, 232] on div "Select Figma component" at bounding box center [603, 230] width 67 height 8
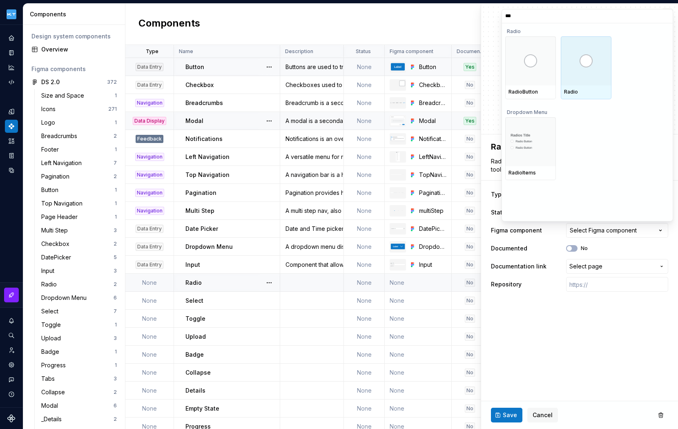
click at [589, 70] on div at bounding box center [586, 60] width 51 height 49
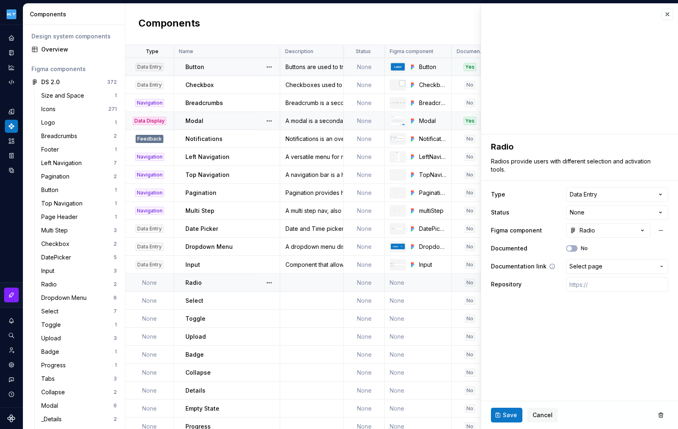
click at [629, 267] on span "Select page" at bounding box center [612, 266] width 86 height 8
click at [557, 323] on div "Rad io" at bounding box center [604, 326] width 136 height 8
click at [609, 230] on button "Radio" at bounding box center [608, 230] width 84 height 15
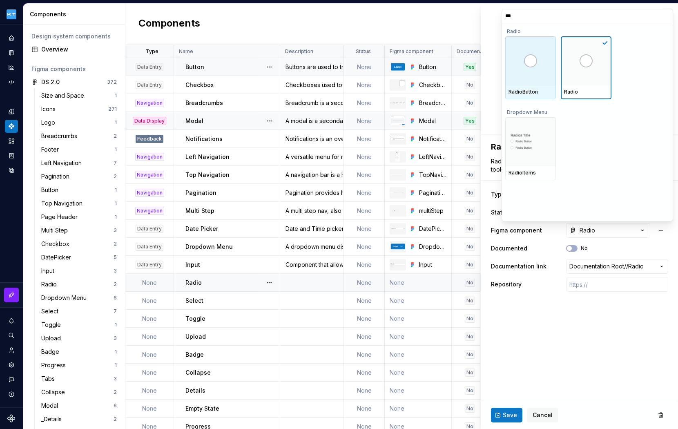
click at [526, 75] on div at bounding box center [530, 60] width 51 height 49
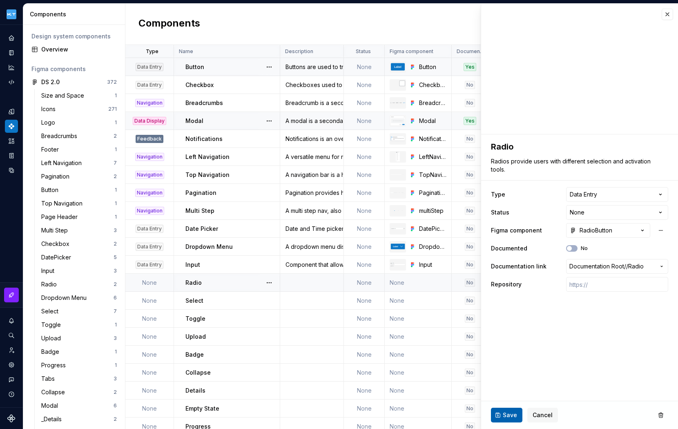
click at [506, 415] on span "Save" at bounding box center [510, 415] width 14 height 8
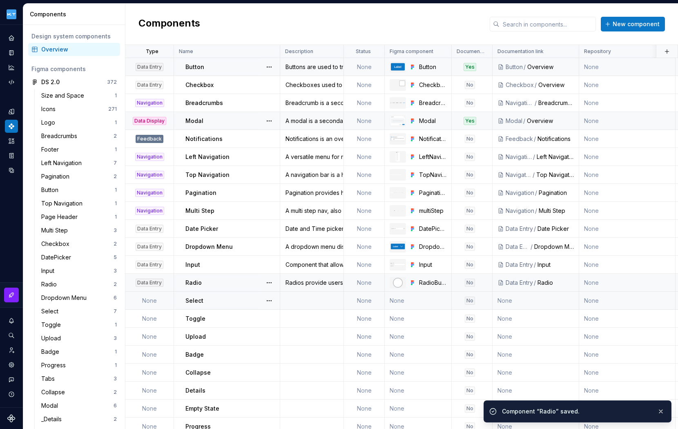
click at [305, 301] on td at bounding box center [312, 301] width 64 height 18
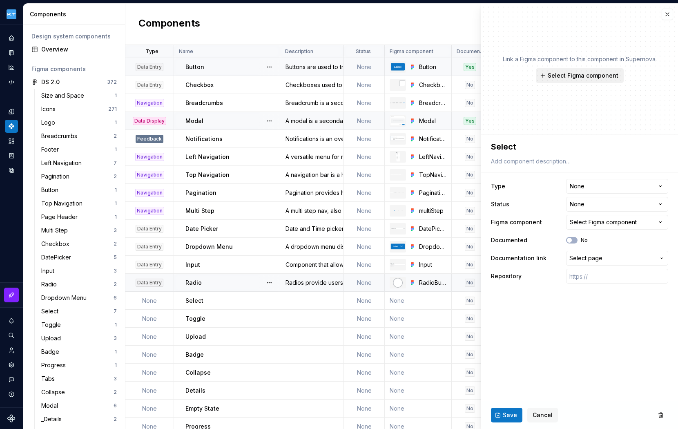
click at [580, 72] on span "Select Figma component" at bounding box center [583, 75] width 71 height 8
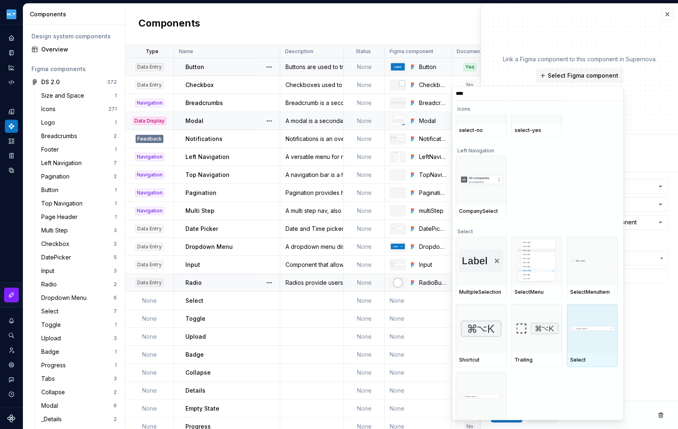
scroll to position [54, 0]
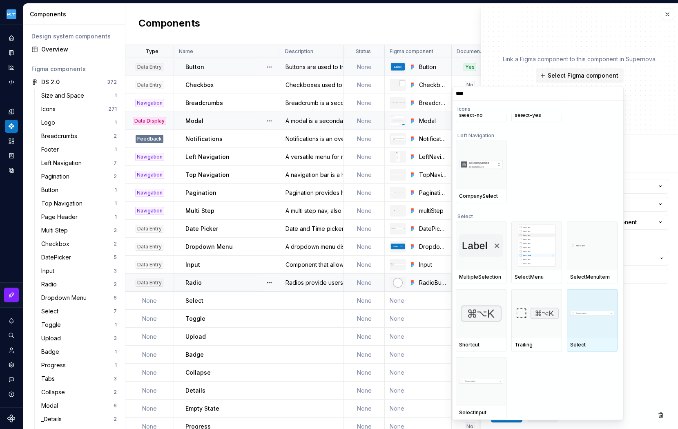
click at [592, 317] on div at bounding box center [592, 313] width 51 height 49
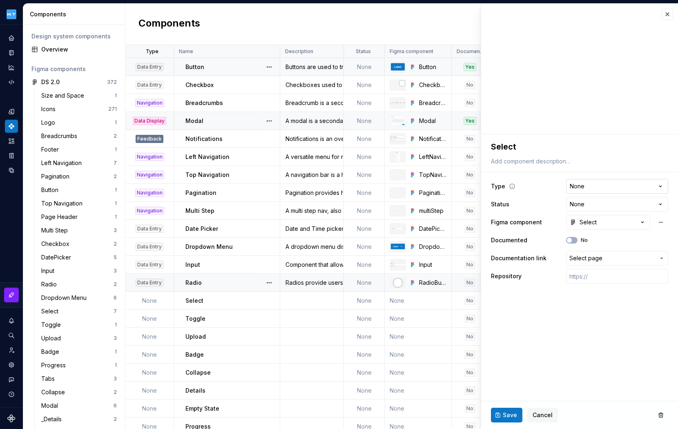
click at [661, 187] on html "Kuoni Tumlare 2.0 Design system data Components Design system components Overvi…" at bounding box center [339, 214] width 678 height 429
click at [609, 256] on span "Select page" at bounding box center [612, 258] width 86 height 8
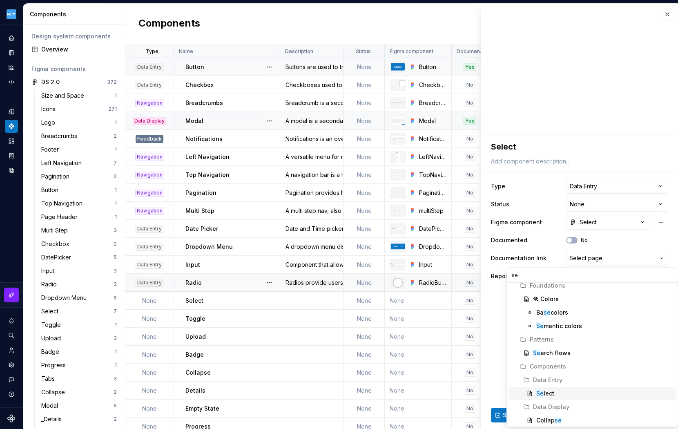
scroll to position [43, 0]
click at [561, 382] on div "Se lect" at bounding box center [604, 383] width 136 height 8
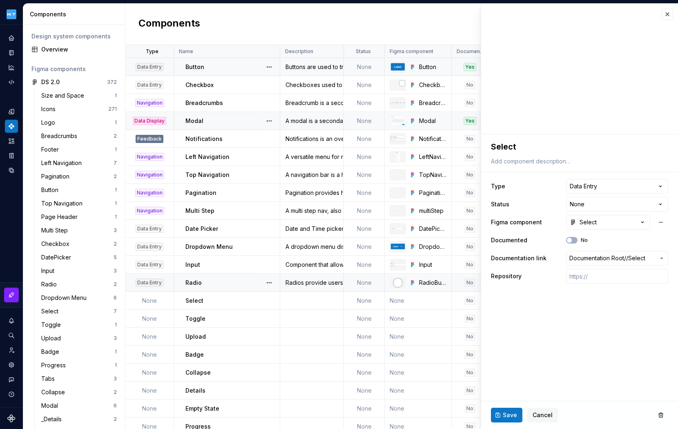
click at [509, 418] on span "Save" at bounding box center [510, 415] width 14 height 8
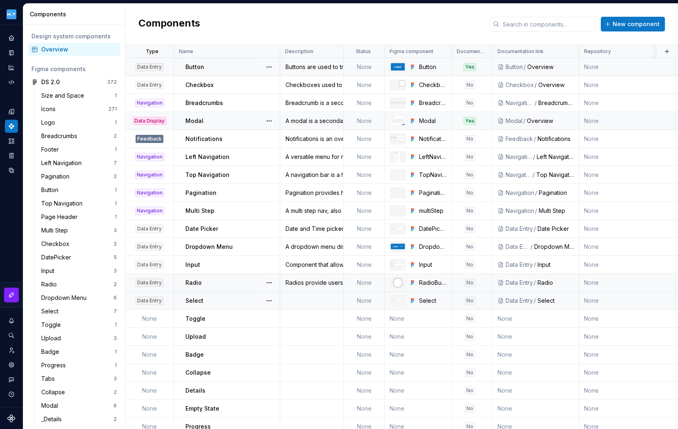
click at [304, 301] on td at bounding box center [312, 301] width 64 height 18
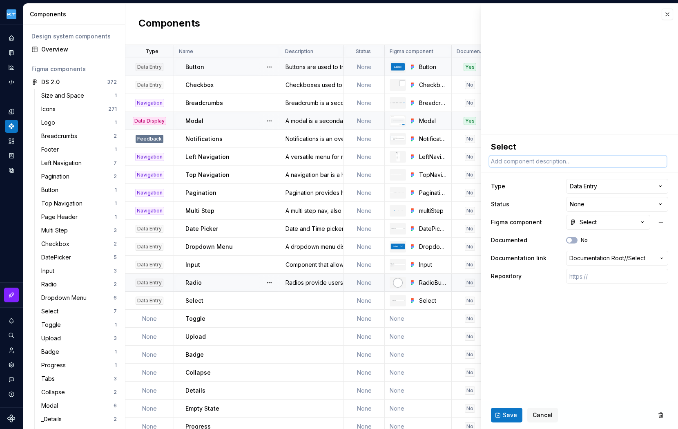
click at [552, 157] on textarea at bounding box center [577, 161] width 177 height 11
paste textarea "A form control element used to select from several provided options and enter d…"
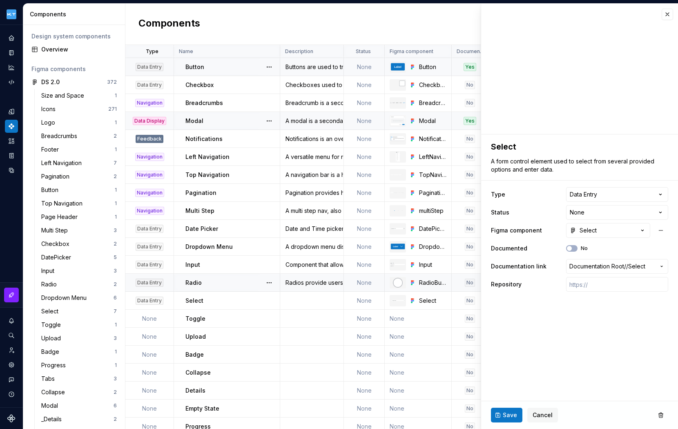
click at [502, 416] on button "Save" at bounding box center [506, 415] width 31 height 15
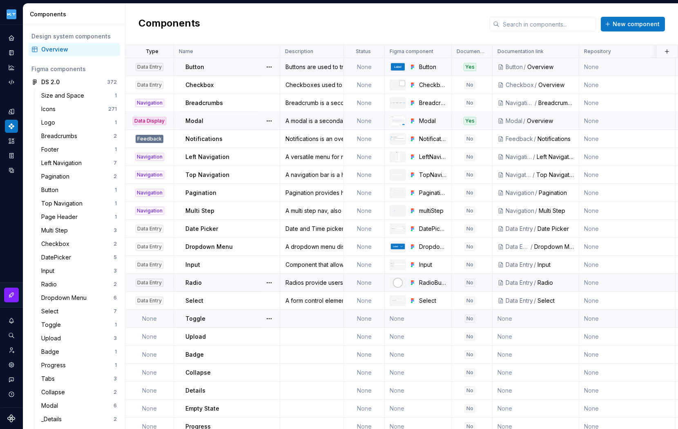
click at [295, 317] on td at bounding box center [312, 319] width 64 height 18
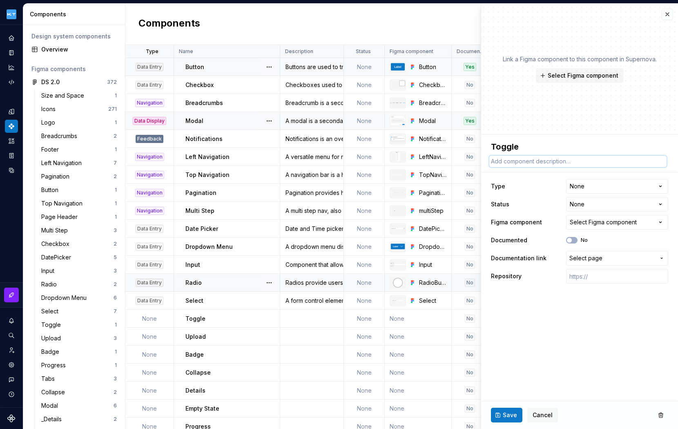
click at [532, 162] on textarea at bounding box center [577, 161] width 177 height 11
paste textarea "Toggle provide users with different selection and activation tools."
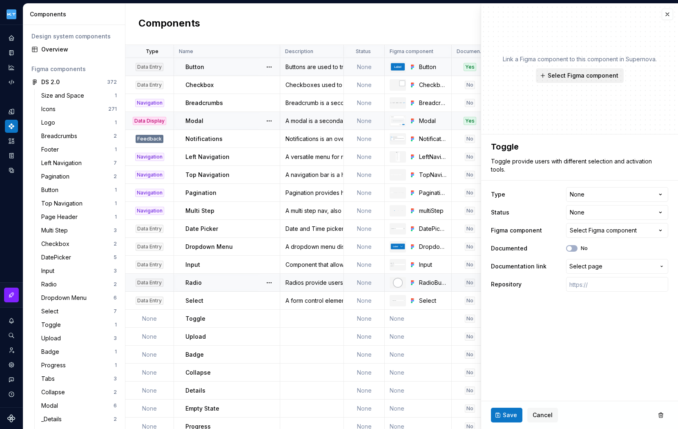
click at [581, 74] on span "Select Figma component" at bounding box center [583, 75] width 71 height 8
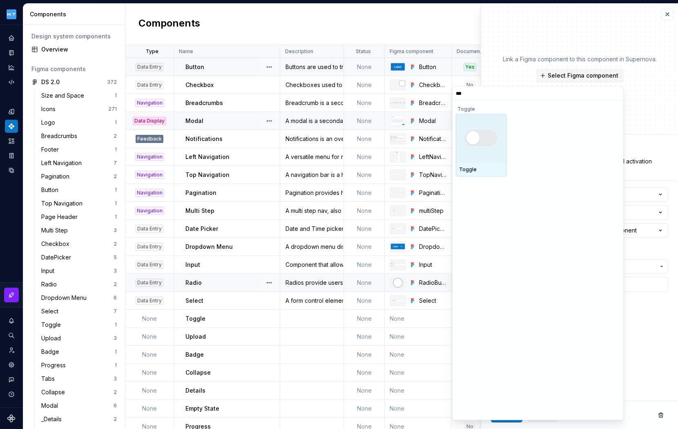
click at [491, 127] on div at bounding box center [481, 138] width 51 height 49
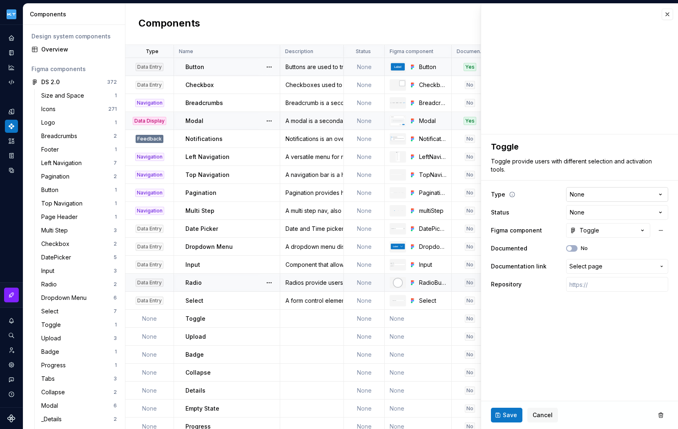
click at [616, 193] on html "Kuoni Tumlare 2.0 Design system data Components Design system components Overvi…" at bounding box center [339, 214] width 678 height 429
click at [616, 268] on span "Select page" at bounding box center [612, 266] width 86 height 8
click at [539, 320] on span "Tog gle" at bounding box center [592, 325] width 167 height 13
click at [504, 417] on span "Save" at bounding box center [510, 415] width 14 height 8
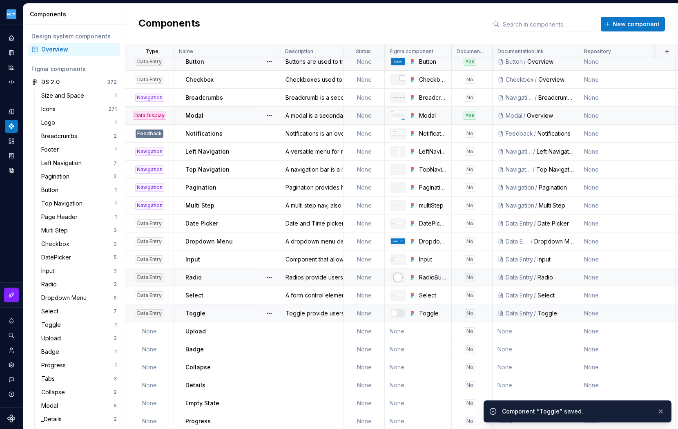
scroll to position [16, 0]
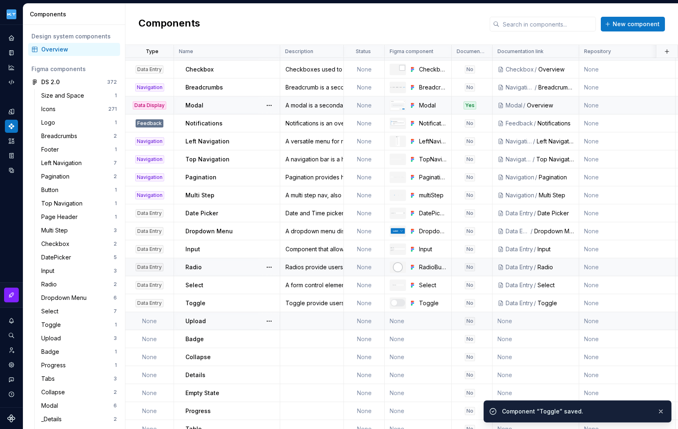
click at [288, 325] on td at bounding box center [312, 321] width 64 height 18
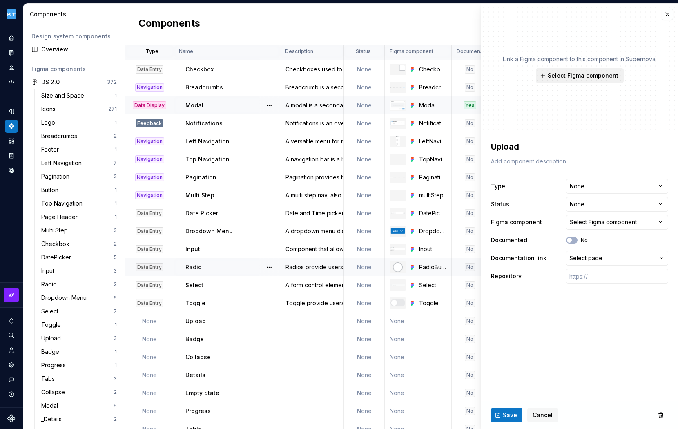
click at [598, 73] on span "Select Figma component" at bounding box center [583, 75] width 71 height 8
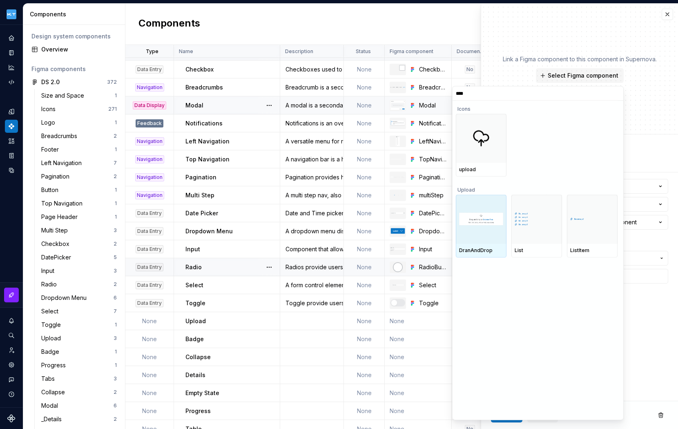
click at [477, 208] on div at bounding box center [481, 218] width 51 height 49
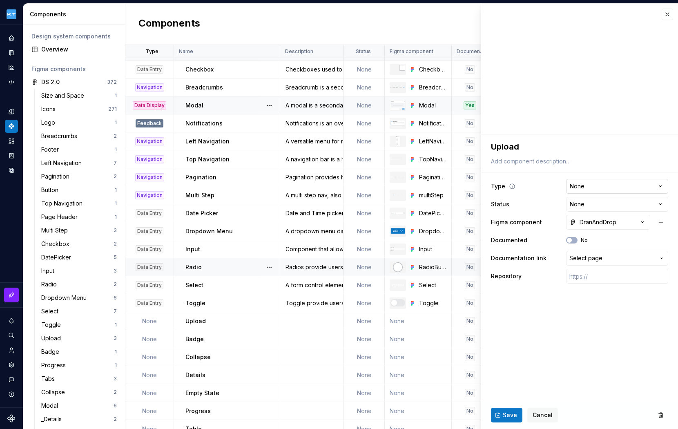
click at [661, 186] on html "Kuoni Tumlare 2.0 Design system data Components Design system components Overvi…" at bounding box center [339, 214] width 678 height 429
click at [648, 258] on span "Select page" at bounding box center [612, 258] width 86 height 8
click at [539, 317] on mark "Upl" at bounding box center [540, 317] width 9 height 7
click at [508, 413] on span "Save" at bounding box center [510, 415] width 14 height 8
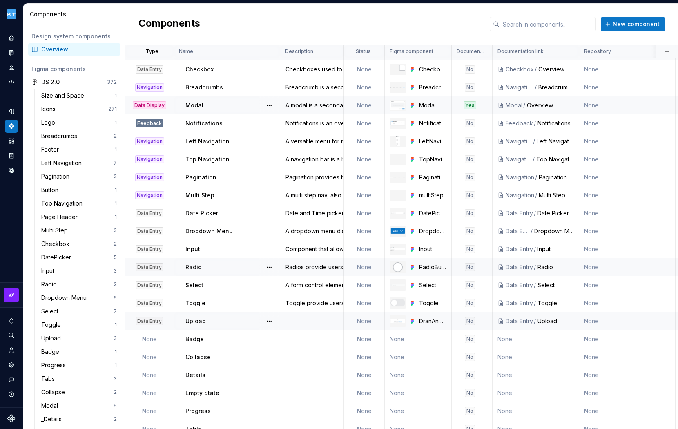
click at [311, 321] on td at bounding box center [312, 321] width 64 height 18
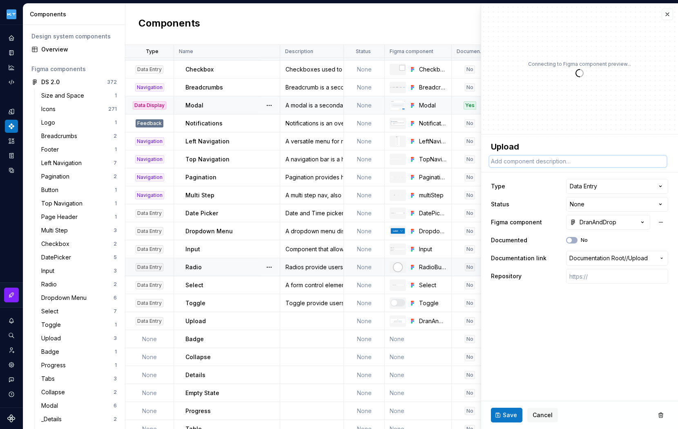
click at [569, 162] on textarea at bounding box center [577, 161] width 177 height 11
paste textarea "Used to select and upload files or drag and drop files."
click at [504, 416] on span "Save" at bounding box center [510, 415] width 14 height 8
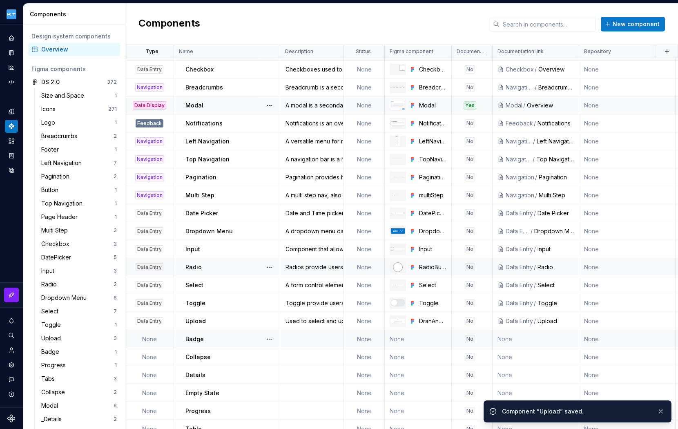
click at [311, 340] on td at bounding box center [312, 339] width 64 height 18
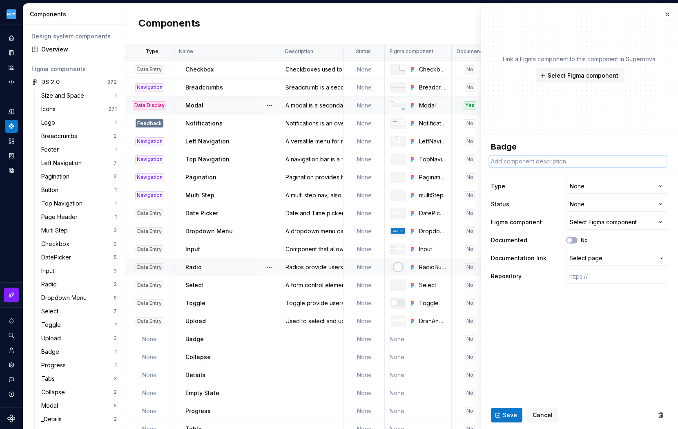
click at [525, 161] on textarea at bounding box center [577, 161] width 177 height 11
paste textarea "Badges help highlight important information, such as notifications or new and u…"
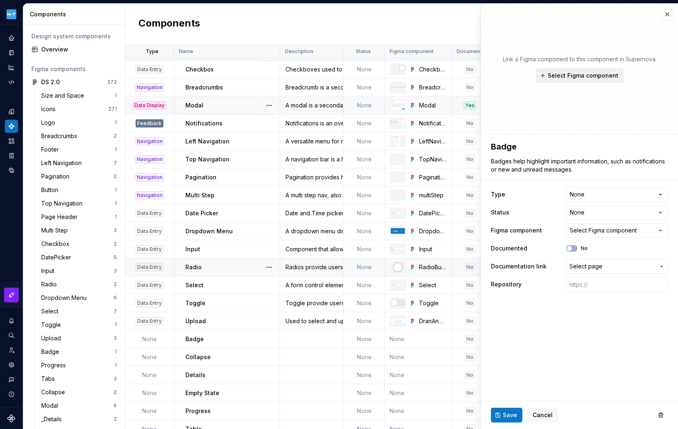
click at [587, 68] on button "Select Figma component" at bounding box center [580, 75] width 88 height 15
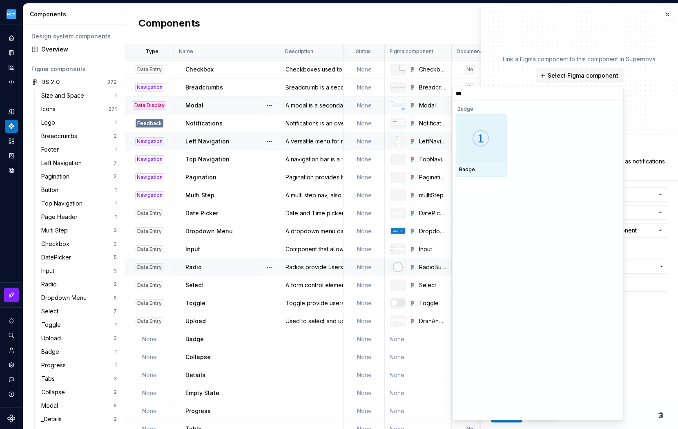
click at [471, 143] on div at bounding box center [481, 138] width 51 height 49
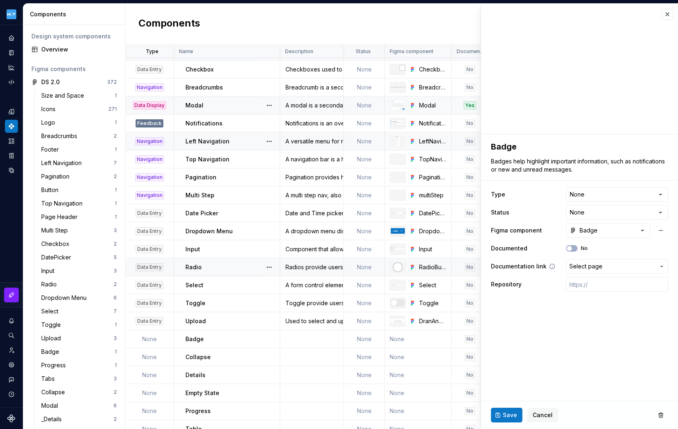
click at [610, 266] on span "Select page" at bounding box center [612, 266] width 86 height 8
click at [549, 325] on div "Bad ge" at bounding box center [545, 326] width 18 height 8
click at [504, 417] on span "Save" at bounding box center [510, 415] width 14 height 8
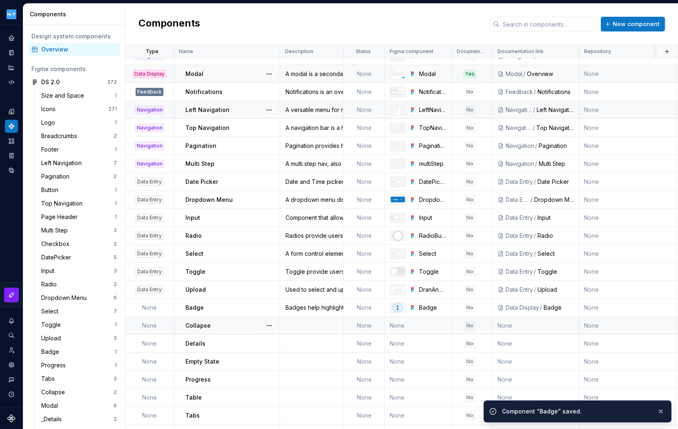
scroll to position [52, 0]
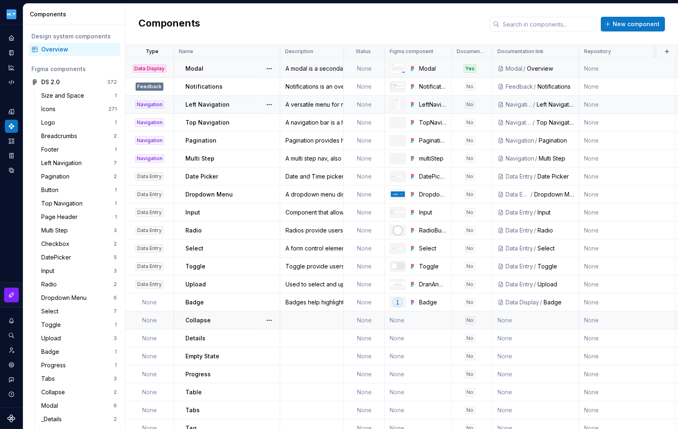
click at [305, 321] on td at bounding box center [312, 320] width 64 height 18
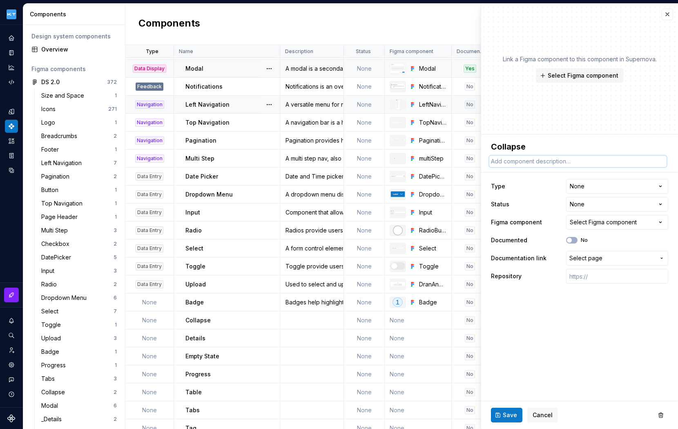
click at [537, 160] on textarea at bounding box center [577, 161] width 177 height 11
paste textarea "A content area which can be collapsed and expanded."
click at [589, 76] on span "Select Figma component" at bounding box center [583, 75] width 71 height 8
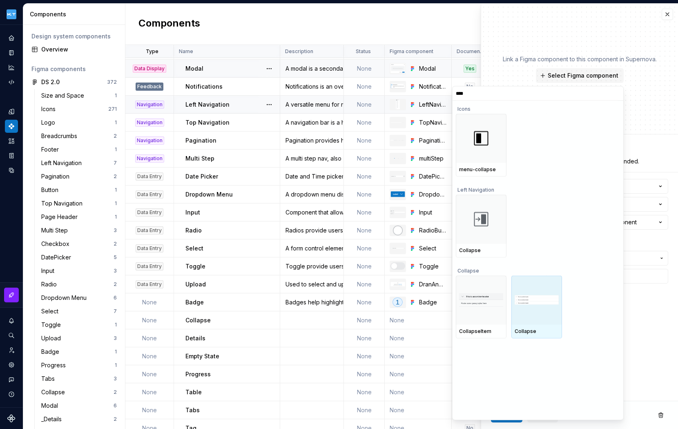
click at [537, 301] on img at bounding box center [537, 300] width 44 height 10
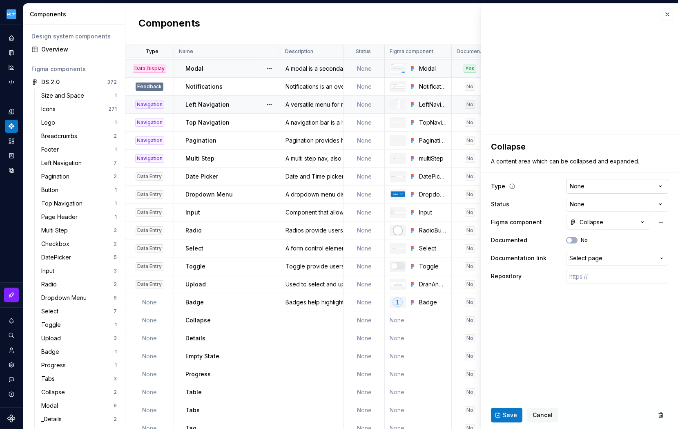
click at [616, 184] on html "Kuoni Tumlare 2.0 Design system data Components Design system components Overvi…" at bounding box center [339, 214] width 678 height 429
click at [617, 259] on span "Select page" at bounding box center [612, 258] width 86 height 8
click at [551, 317] on div "Coll apse" at bounding box center [548, 318] width 25 height 8
click at [504, 416] on span "Save" at bounding box center [510, 415] width 14 height 8
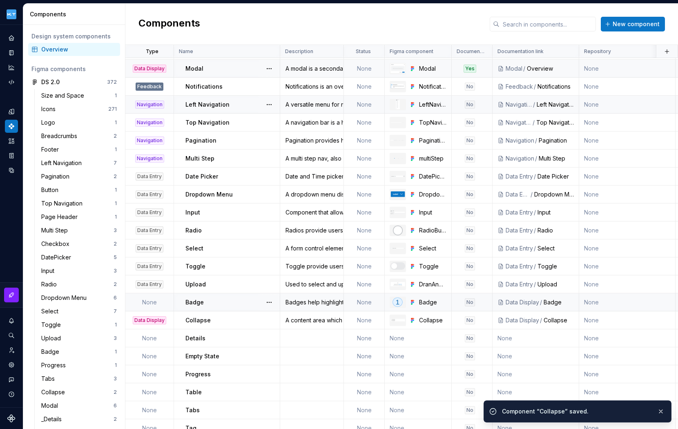
click at [306, 302] on div "Badges help highlight important information, such as notifications or new and u…" at bounding box center [312, 302] width 62 height 8
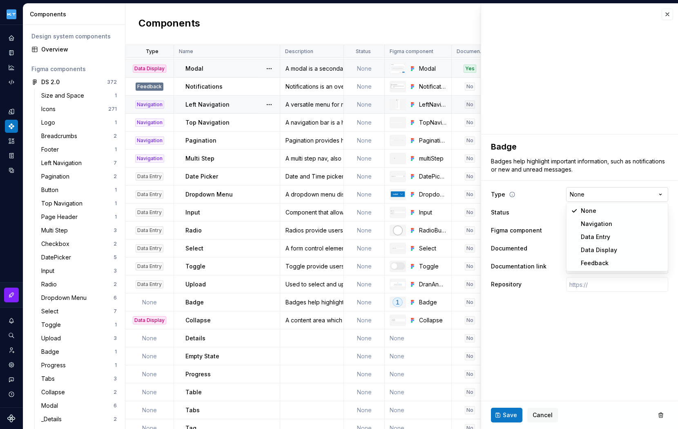
click at [649, 190] on html "Kuoni Tumlare 2.0 Design system data Components Design system components Overvi…" at bounding box center [339, 214] width 678 height 429
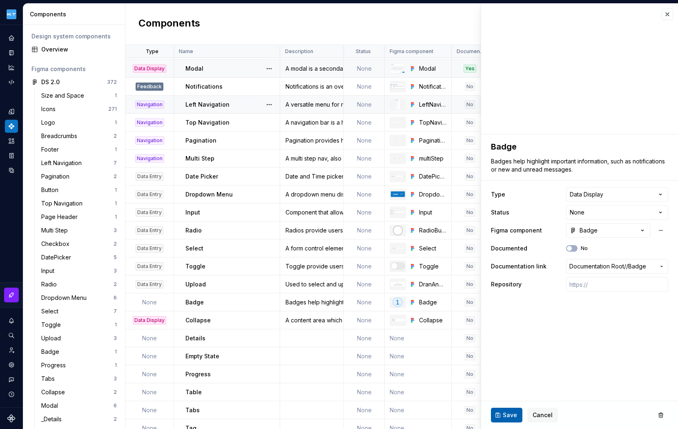
click at [508, 414] on span "Save" at bounding box center [510, 415] width 14 height 8
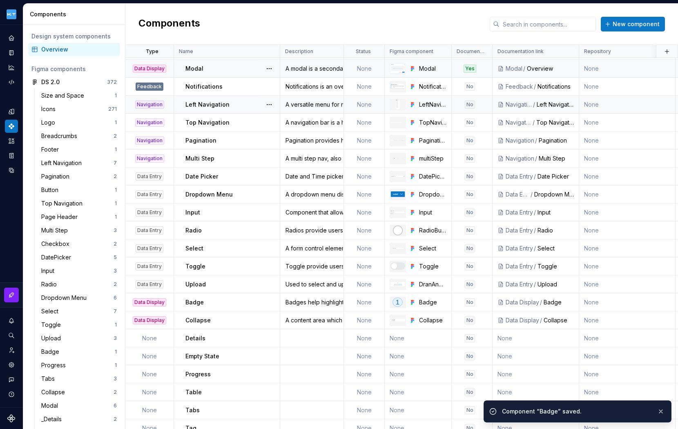
click at [161, 51] on html "Kuoni Tumlare 2.0 Design system data Components Design system components Overvi…" at bounding box center [339, 214] width 678 height 429
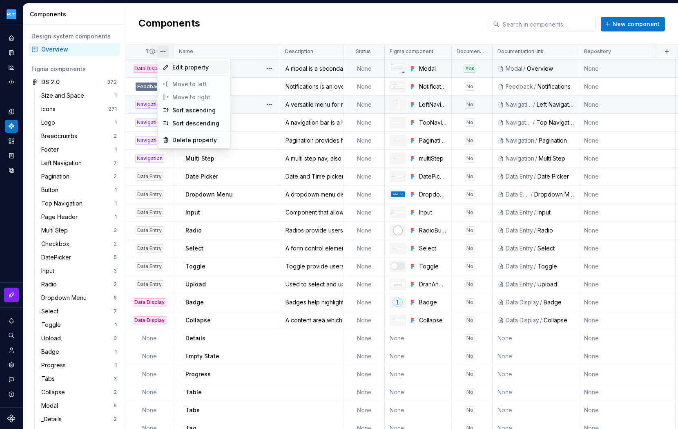
click at [190, 63] on span "Edit property" at bounding box center [198, 67] width 53 height 8
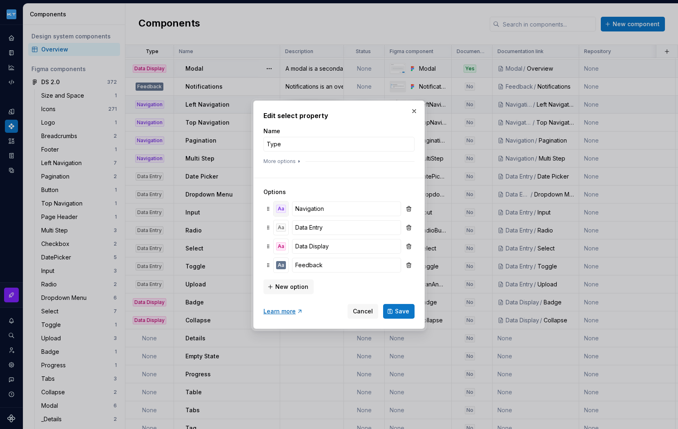
click at [280, 206] on div "Aa" at bounding box center [281, 209] width 10 height 8
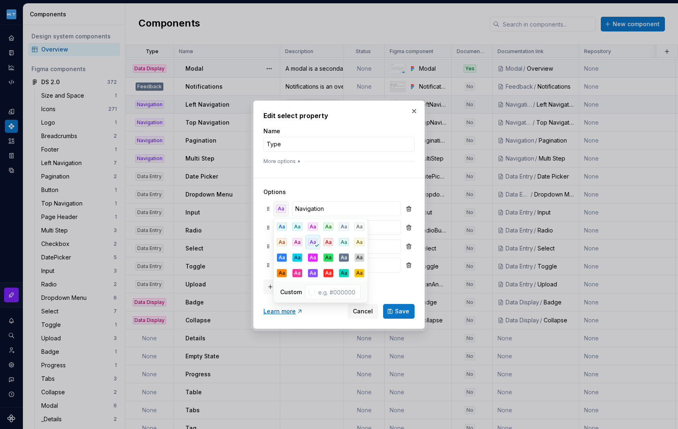
click at [280, 206] on div "Aa" at bounding box center [281, 209] width 10 height 8
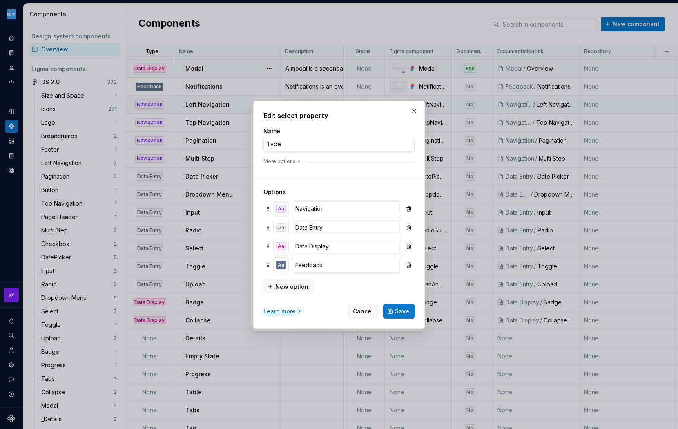
click at [280, 206] on div "Aa" at bounding box center [281, 209] width 10 height 8
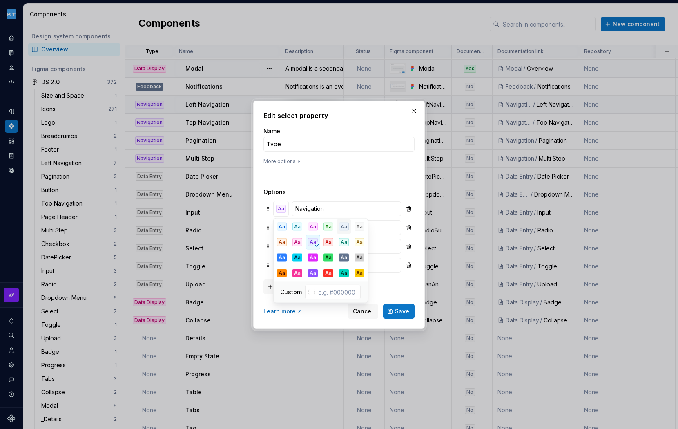
click at [344, 226] on div "Aa" at bounding box center [344, 227] width 10 height 8
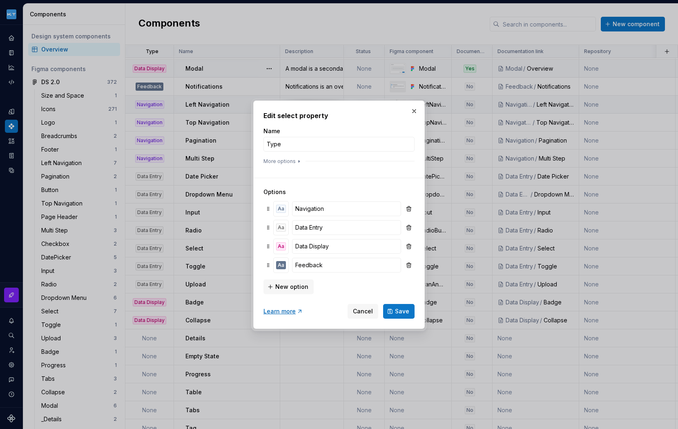
click at [309, 191] on h3 "Options" at bounding box center [338, 192] width 151 height 8
click at [283, 228] on div "Aa" at bounding box center [281, 227] width 10 height 8
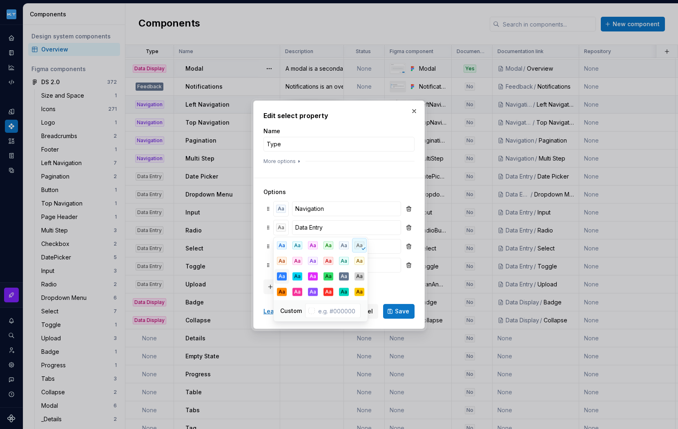
click at [280, 277] on div "Aa" at bounding box center [282, 276] width 10 height 8
click at [281, 245] on div "Aa" at bounding box center [282, 245] width 10 height 8
click at [321, 181] on div "Options Aa Navigation Aa Data Entry Aa Data Display Aa Feedback New option" at bounding box center [338, 236] width 151 height 116
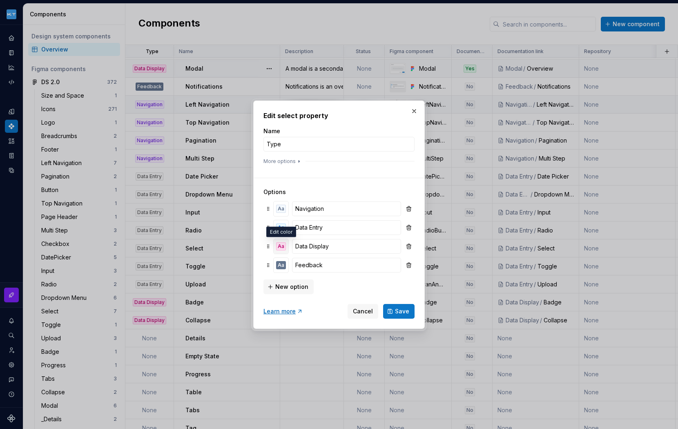
click at [281, 246] on div "Aa" at bounding box center [281, 246] width 10 height 8
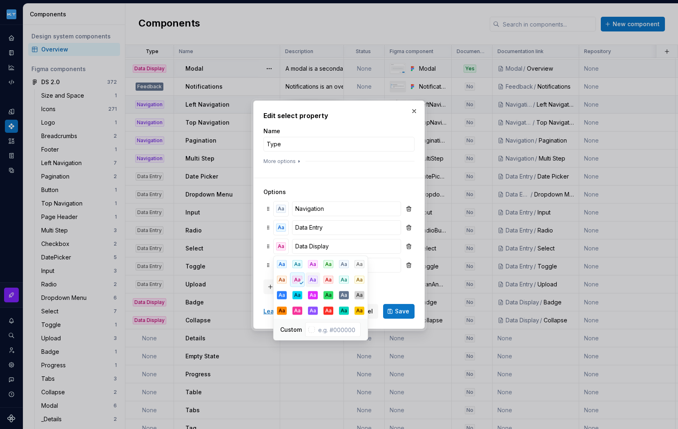
click at [312, 279] on div "Aa" at bounding box center [313, 280] width 10 height 8
click at [327, 186] on div "Options Aa Navigation Aa Data Entry Aa Data Display Aa Feedback New option" at bounding box center [338, 236] width 151 height 116
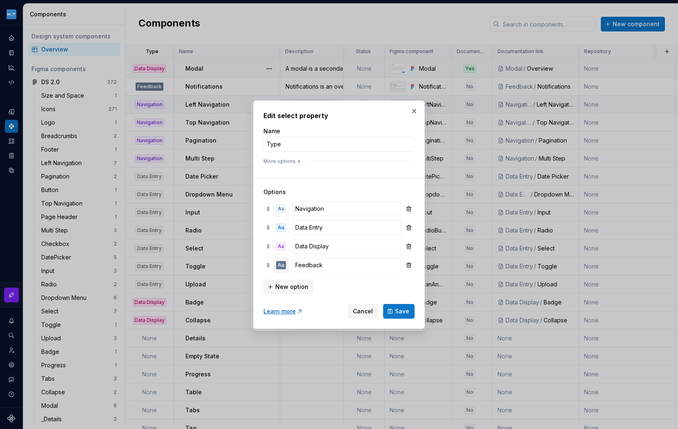
click at [279, 265] on div "Aa" at bounding box center [281, 265] width 10 height 8
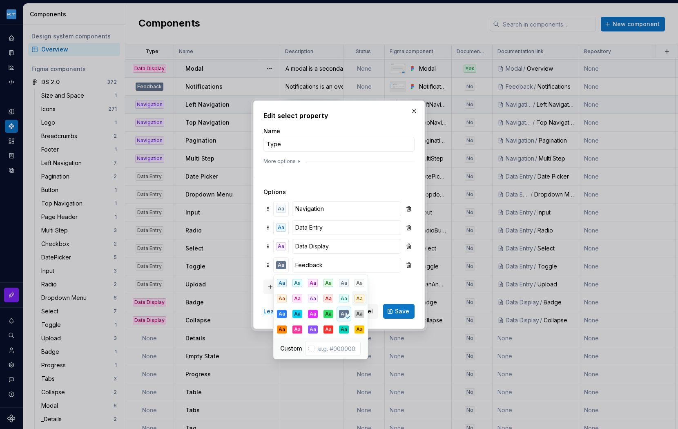
click at [359, 299] on div "Aa" at bounding box center [360, 299] width 10 height 8
click at [281, 297] on div "Aa" at bounding box center [282, 299] width 10 height 8
click at [357, 299] on div "Aa" at bounding box center [360, 299] width 10 height 8
click at [384, 287] on div "New option" at bounding box center [338, 286] width 151 height 16
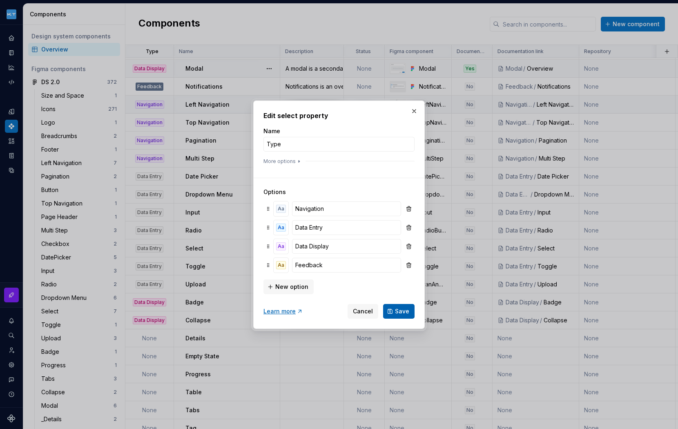
click at [405, 310] on span "Save" at bounding box center [402, 311] width 14 height 8
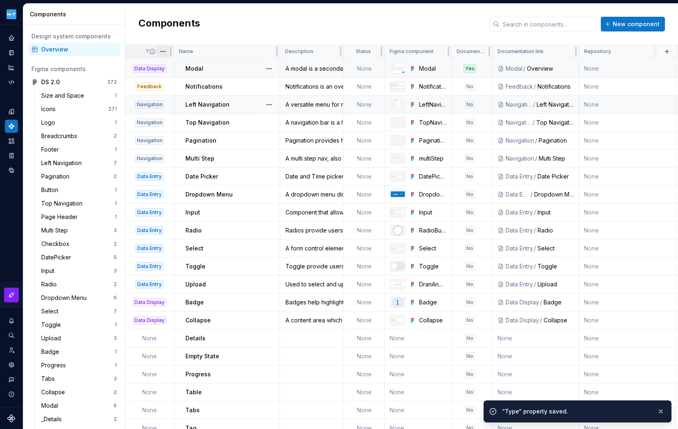
click at [163, 50] on html "Kuoni Tumlare 2.0 Design system data Components Design system components Overvi…" at bounding box center [339, 214] width 678 height 429
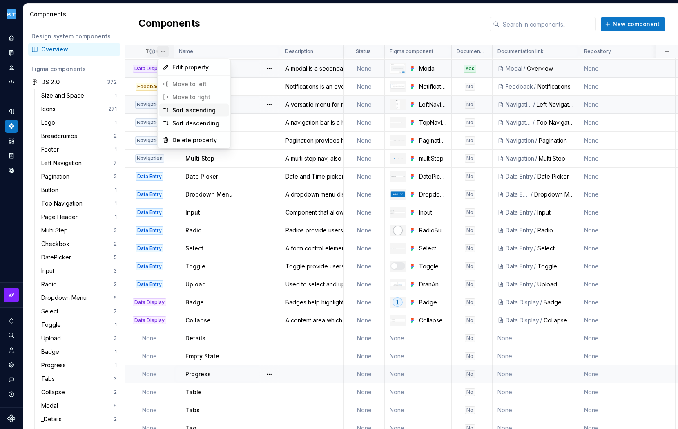
click at [203, 107] on div "Sort ascending" at bounding box center [198, 110] width 53 height 8
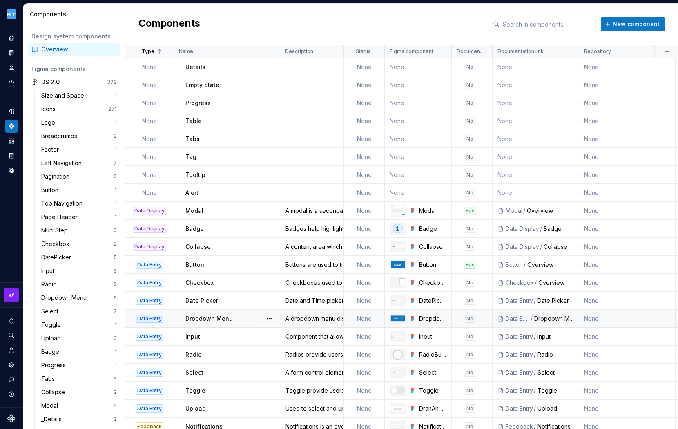
scroll to position [101, 0]
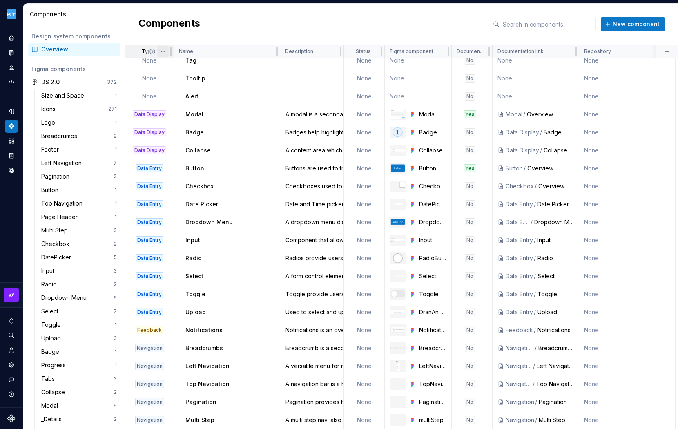
click at [163, 52] on html "Kuoni Tumlare 2.0 Design system data Components Design system components Overvi…" at bounding box center [339, 214] width 678 height 429
click at [190, 121] on div "Sort descending" at bounding box center [198, 123] width 53 height 8
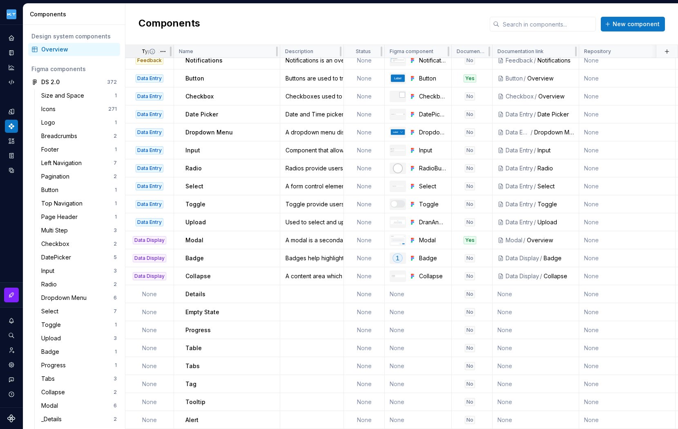
click at [144, 51] on span at bounding box center [158, 51] width 29 height 13
click at [165, 51] on html "Kuoni Tumlare 2.0 Design system data Components Design system components Overvi…" at bounding box center [339, 214] width 678 height 429
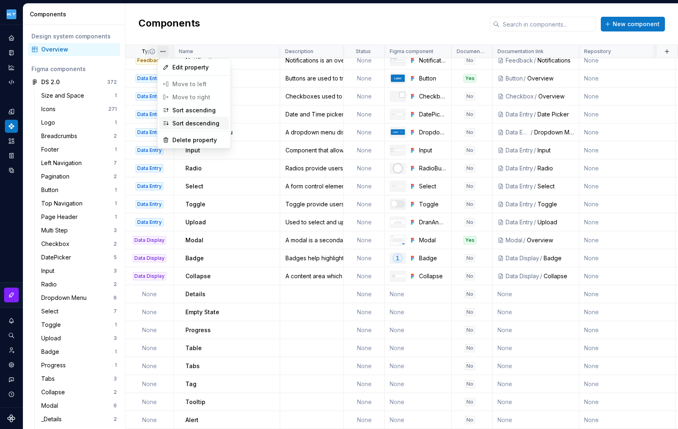
click at [186, 123] on div "Sort descending" at bounding box center [198, 123] width 53 height 8
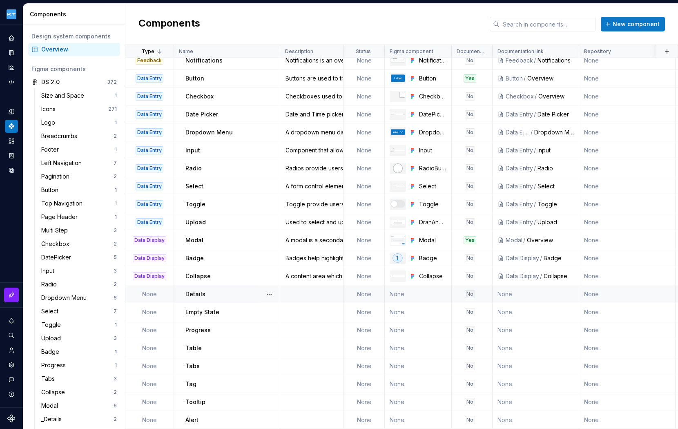
click at [313, 290] on td at bounding box center [312, 294] width 64 height 18
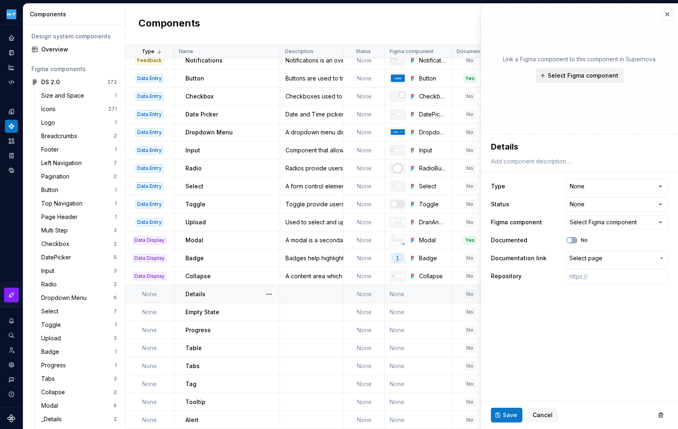
click at [591, 76] on span "Select Figma component" at bounding box center [583, 75] width 71 height 8
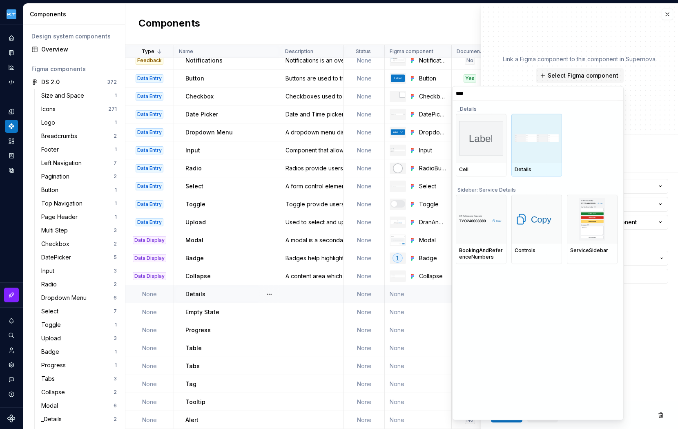
click at [541, 151] on div at bounding box center [536, 138] width 51 height 49
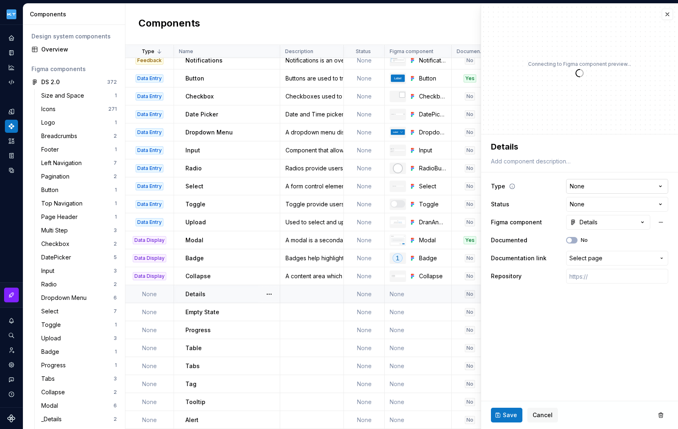
click at [619, 187] on html "Kuoni Tumlare 2.0 Design system data Components Design system components Overvi…" at bounding box center [339, 214] width 678 height 429
click at [660, 202] on html "Kuoni Tumlare 2.0 Design system data Components Design system components Overvi…" at bounding box center [339, 214] width 678 height 429
click at [608, 258] on span "Select page" at bounding box center [612, 258] width 86 height 8
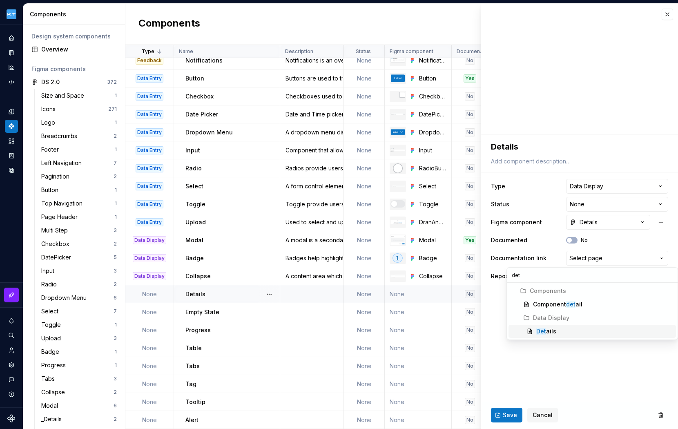
click at [552, 333] on div "Det ails" at bounding box center [546, 331] width 20 height 8
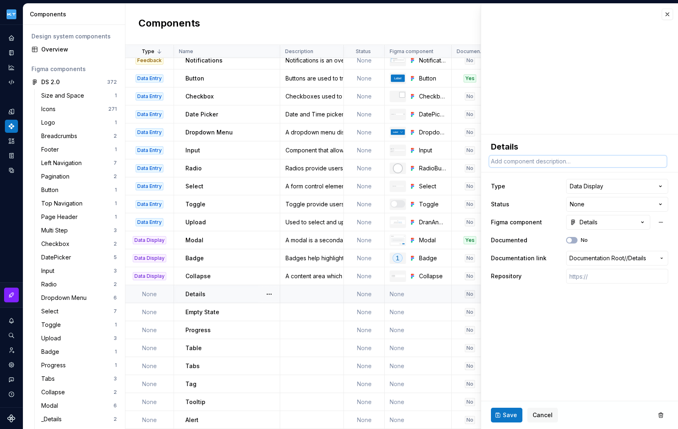
click at [563, 163] on textarea at bounding box center [577, 161] width 177 height 11
paste textarea "Display multiple read-only fields in a group."
click at [507, 415] on span "Save" at bounding box center [510, 415] width 14 height 8
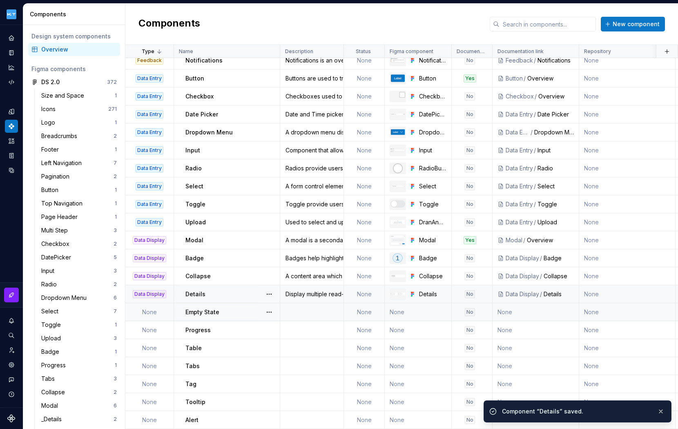
click at [309, 310] on td at bounding box center [312, 312] width 64 height 18
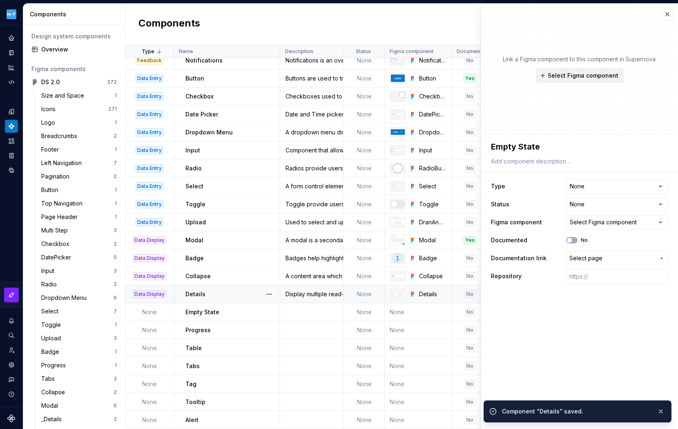
click at [573, 76] on span "Select Figma component" at bounding box center [583, 75] width 71 height 8
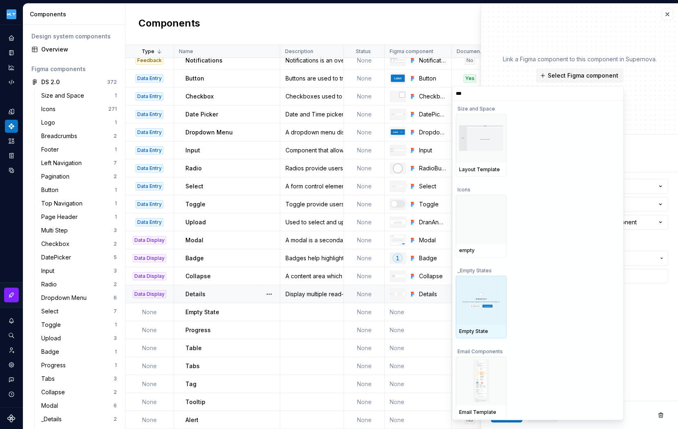
click at [493, 289] on div at bounding box center [481, 299] width 51 height 49
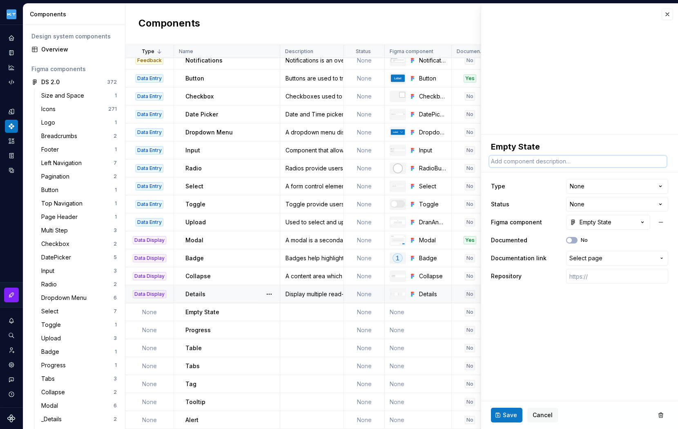
click at [563, 163] on textarea at bounding box center [577, 161] width 177 height 11
paste textarea "Empty states provide users with feedback on the reasons behind the empty state …"
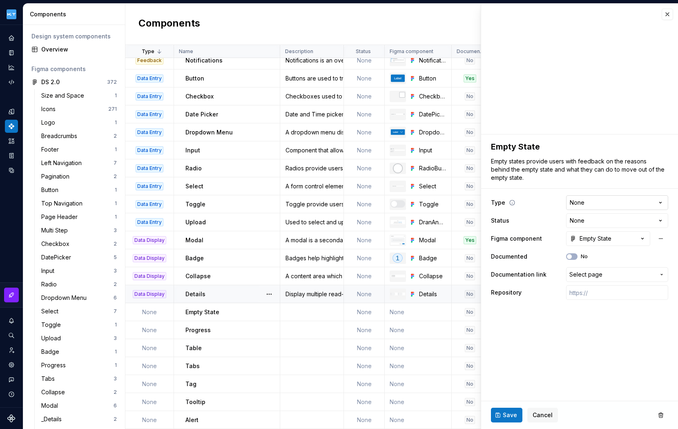
click at [629, 205] on html "Kuoni Tumlare 2.0 Design system data Components Design system components Overvi…" at bounding box center [339, 214] width 678 height 429
click at [614, 275] on span "Select page" at bounding box center [612, 274] width 86 height 8
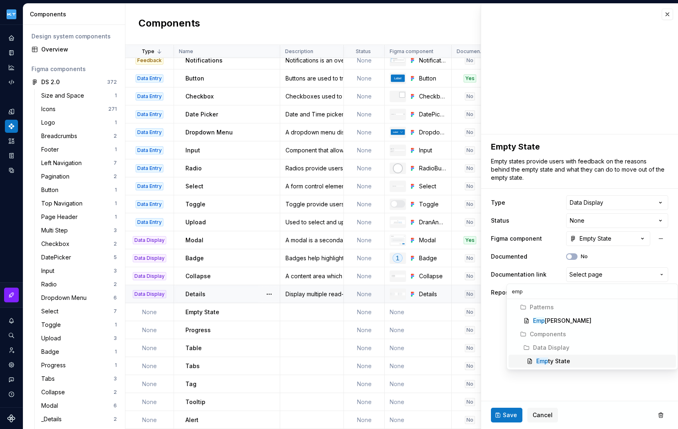
click at [562, 360] on div "Emp ty State" at bounding box center [553, 361] width 34 height 8
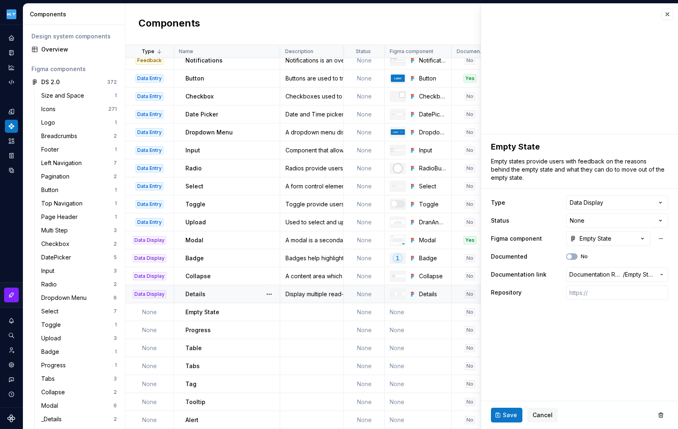
click at [507, 414] on span "Save" at bounding box center [510, 415] width 14 height 8
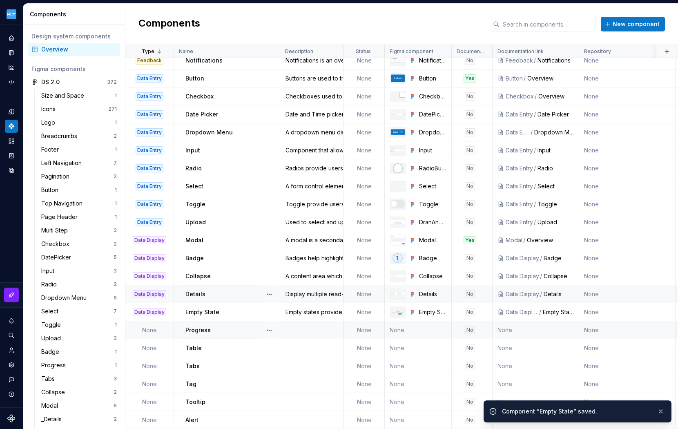
click at [317, 328] on td at bounding box center [312, 330] width 64 height 18
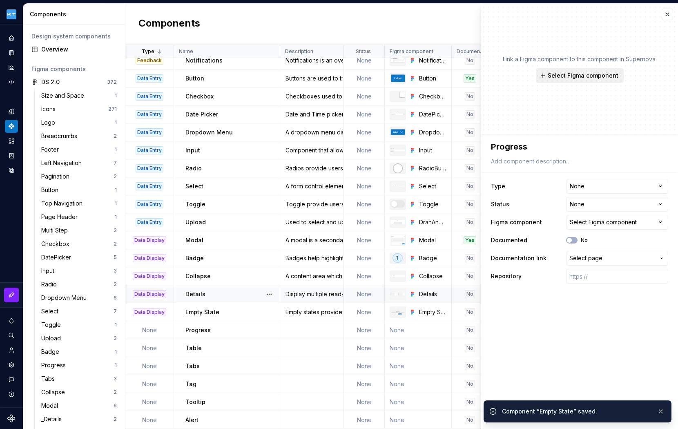
click at [578, 78] on span "Select Figma component" at bounding box center [583, 75] width 71 height 8
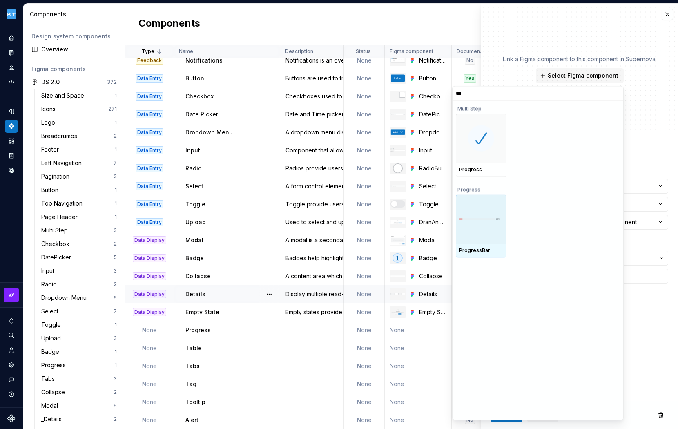
click at [487, 208] on div at bounding box center [481, 218] width 51 height 49
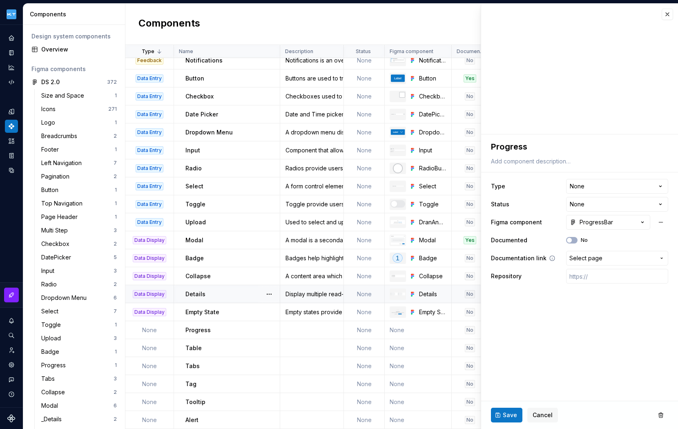
click at [614, 257] on span "Select page" at bounding box center [612, 258] width 86 height 8
click at [558, 317] on div "Pro [PERSON_NAME]" at bounding box center [564, 318] width 56 height 8
click at [558, 165] on textarea at bounding box center [577, 161] width 177 height 11
paste textarea "Progress bar indicates the percentage completed of a task."
click at [626, 183] on html "Kuoni Tumlare 2.0 Design system data Components Design system components Overvi…" at bounding box center [339, 214] width 678 height 429
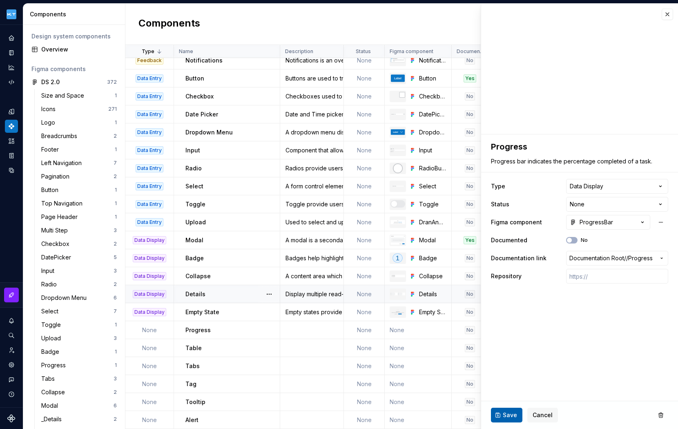
click at [508, 415] on span "Save" at bounding box center [510, 415] width 14 height 8
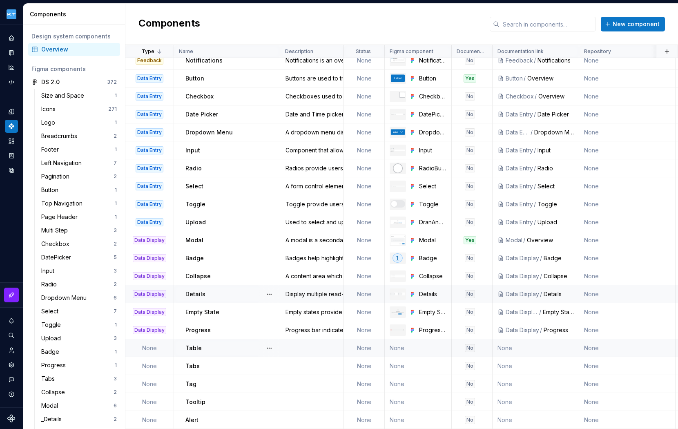
click at [304, 345] on td at bounding box center [312, 348] width 64 height 18
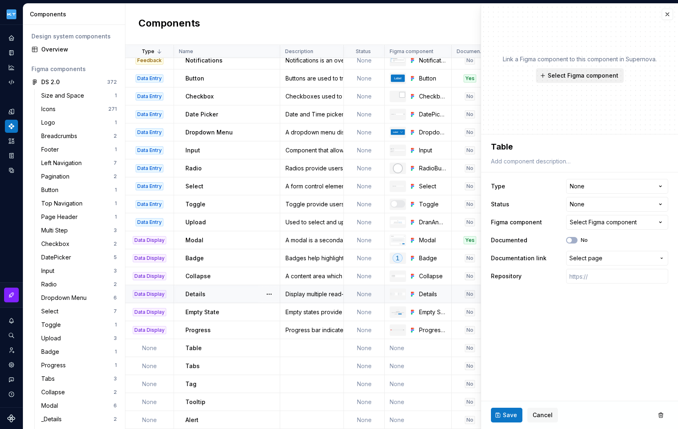
click at [570, 79] on span "Select Figma component" at bounding box center [583, 75] width 71 height 8
click at [603, 189] on html "Kuoni Tumlare 2.0 Design system data Components Design system components Overvi…" at bounding box center [339, 214] width 678 height 429
click at [612, 256] on span "Select page" at bounding box center [612, 258] width 86 height 8
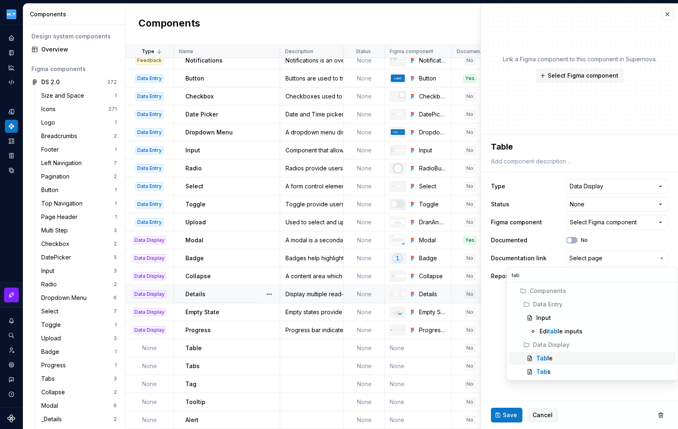
click at [560, 356] on div "Tab le" at bounding box center [604, 358] width 136 height 8
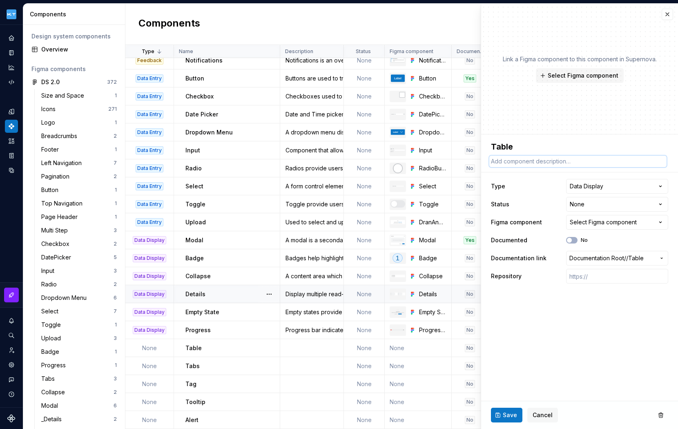
click at [551, 162] on textarea at bounding box center [577, 161] width 177 height 11
paste textarea "A table is a specific pattern for comparing datasets in a very direct and analy…"
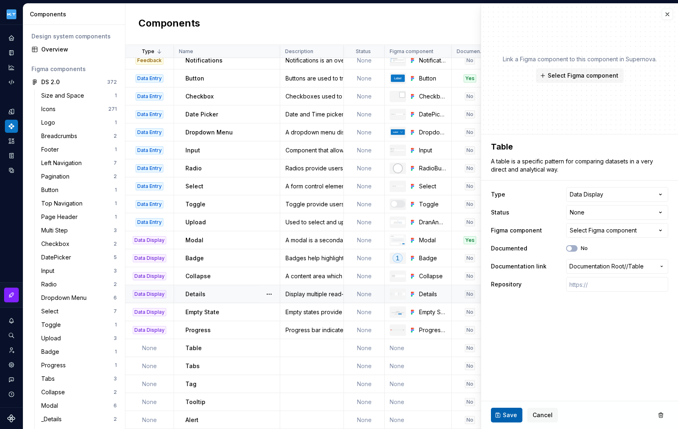
click at [503, 413] on span "Save" at bounding box center [510, 415] width 14 height 8
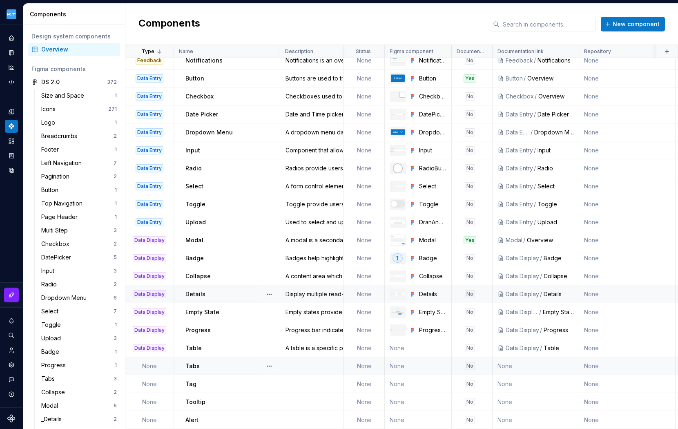
click at [309, 359] on td at bounding box center [312, 366] width 64 height 18
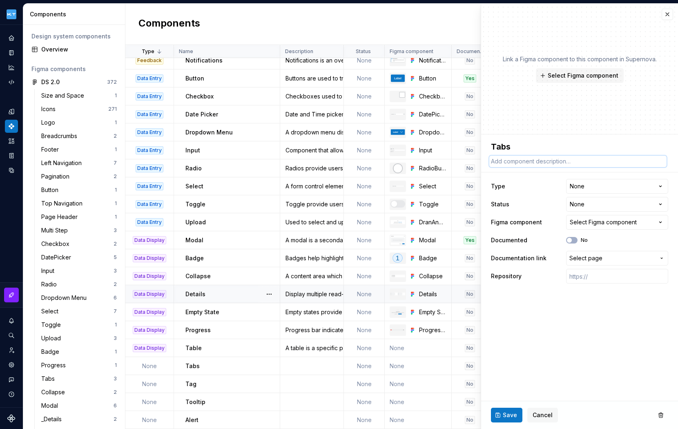
click at [529, 162] on textarea at bounding box center [577, 161] width 177 height 11
paste textarea "Tabs organize similar content together into individual sections in the same pag…"
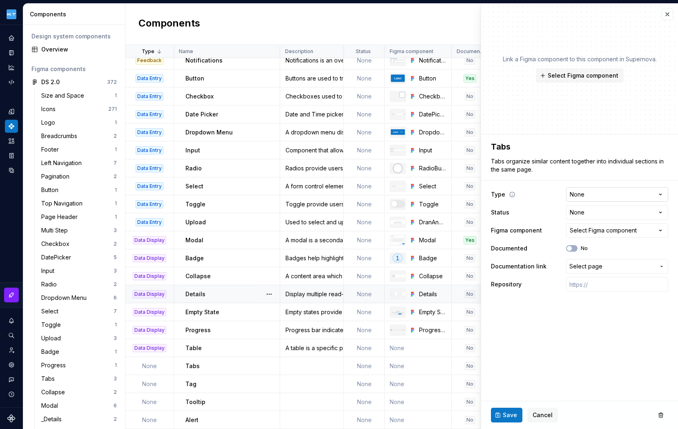
click at [608, 196] on html "Kuoni Tumlare 2.0 Design system data Components Design system components Overvi…" at bounding box center [339, 214] width 678 height 429
click at [605, 231] on div "Select Figma component" at bounding box center [603, 230] width 67 height 8
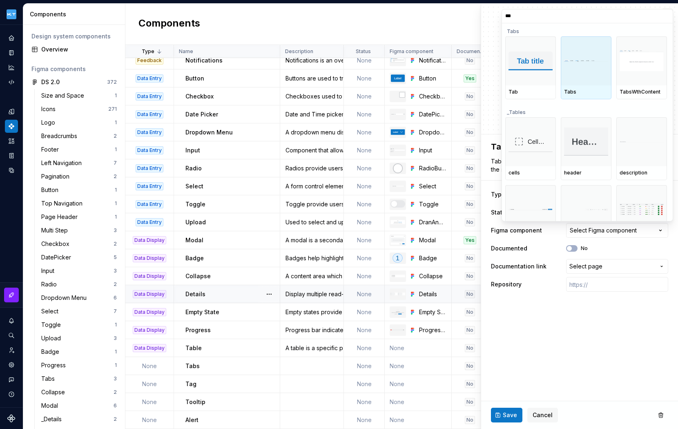
click at [579, 59] on div at bounding box center [586, 60] width 51 height 49
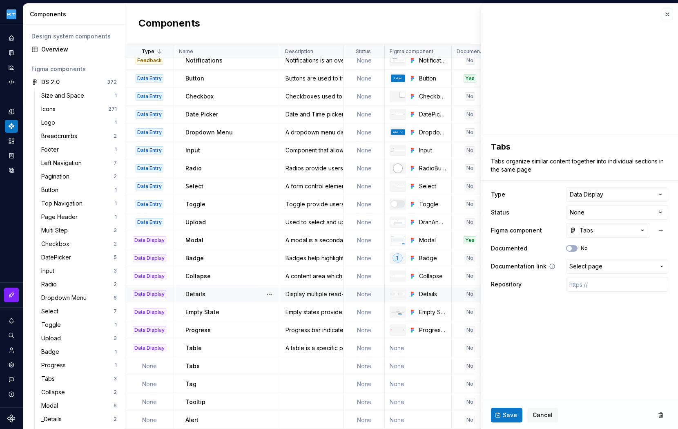
click at [636, 269] on span "Select page" at bounding box center [612, 266] width 86 height 8
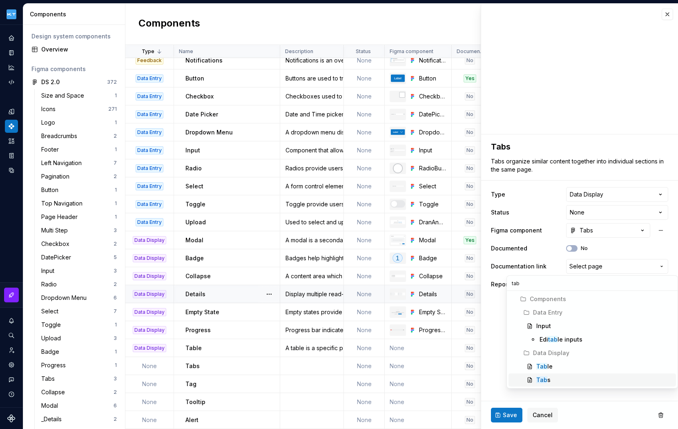
click at [555, 376] on div "Tab s" at bounding box center [604, 380] width 136 height 8
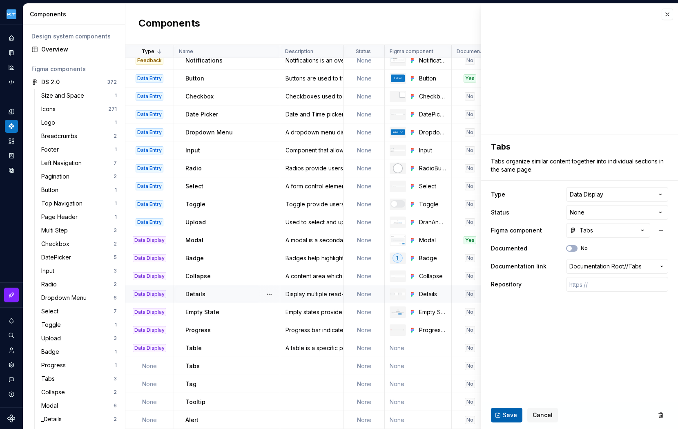
click at [506, 409] on button "Save" at bounding box center [506, 415] width 31 height 15
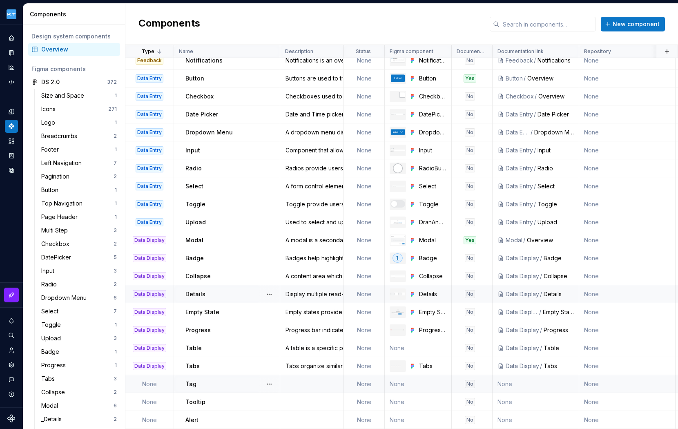
click at [293, 378] on td at bounding box center [312, 384] width 64 height 18
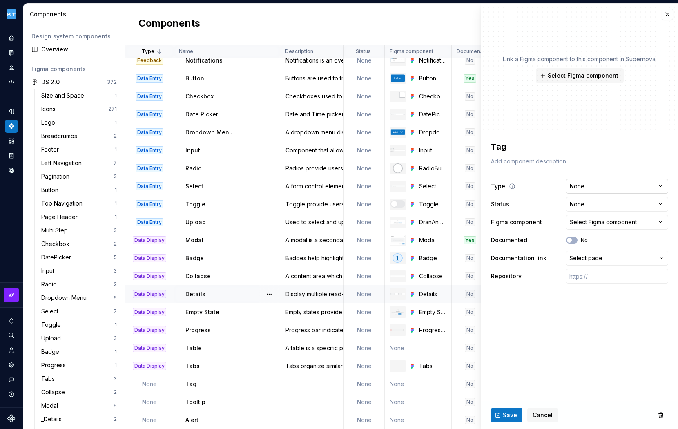
click at [606, 181] on html "Kuoni Tumlare 2.0 Design system data Components Design system components Overvi…" at bounding box center [339, 214] width 678 height 429
click at [569, 76] on span "Select Figma component" at bounding box center [583, 75] width 71 height 8
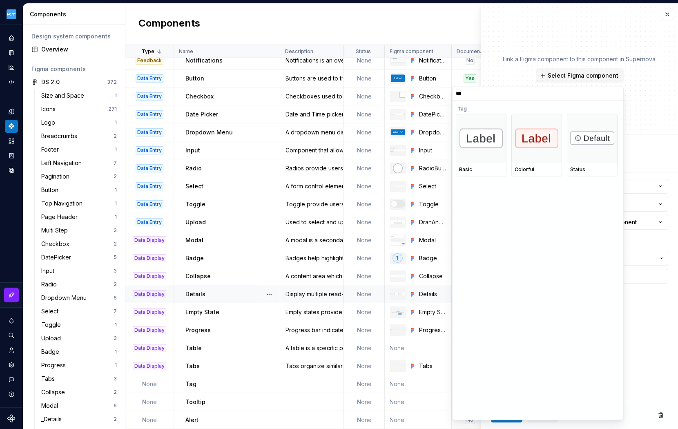
click at [487, 155] on div at bounding box center [481, 138] width 51 height 49
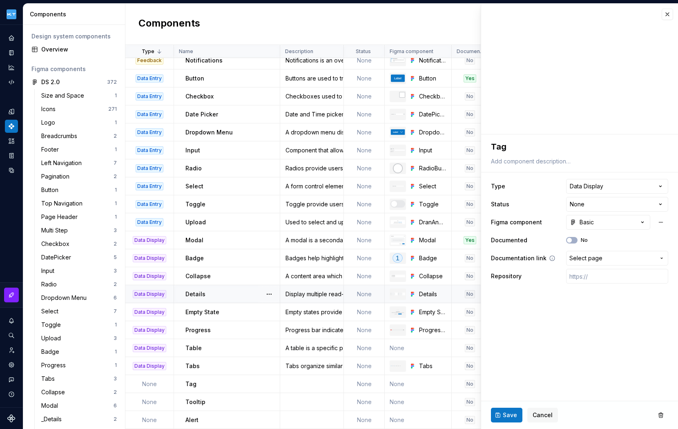
click at [612, 261] on span "Select page" at bounding box center [612, 258] width 86 height 8
click at [570, 319] on div "Tag" at bounding box center [604, 318] width 136 height 8
click at [505, 417] on span "Save" at bounding box center [510, 415] width 14 height 8
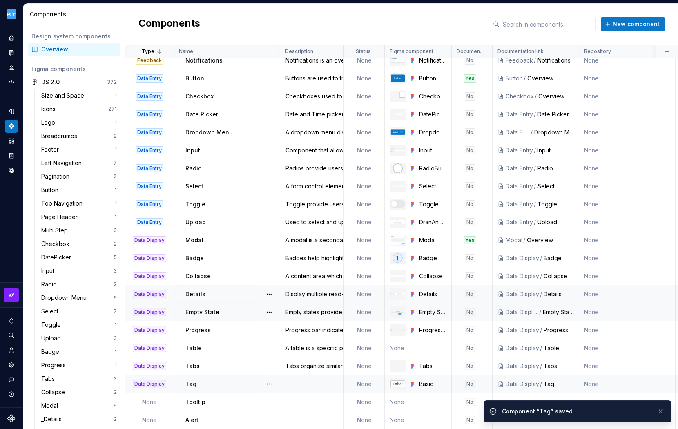
click at [303, 379] on td at bounding box center [312, 384] width 64 height 18
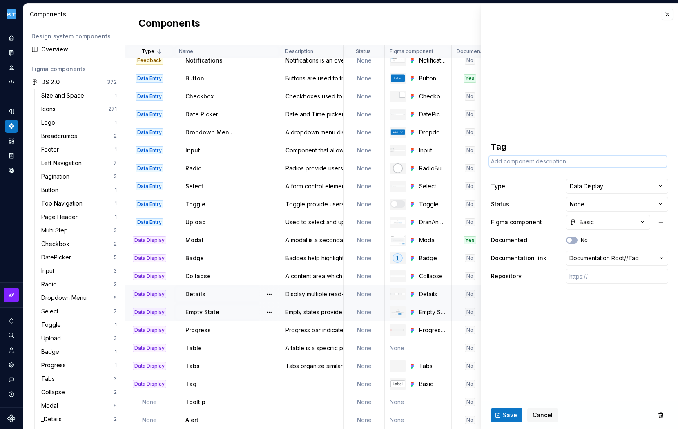
click at [529, 159] on textarea at bounding box center [577, 161] width 177 height 11
paste textarea "Used for marking and categorization."
click at [513, 415] on span "Save" at bounding box center [510, 415] width 14 height 8
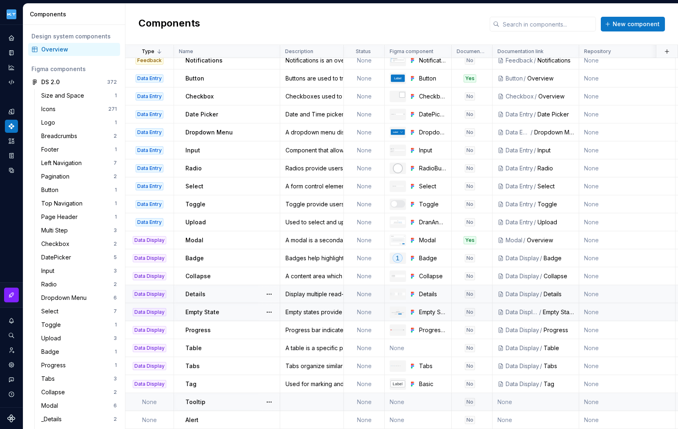
click at [308, 395] on td at bounding box center [312, 402] width 64 height 18
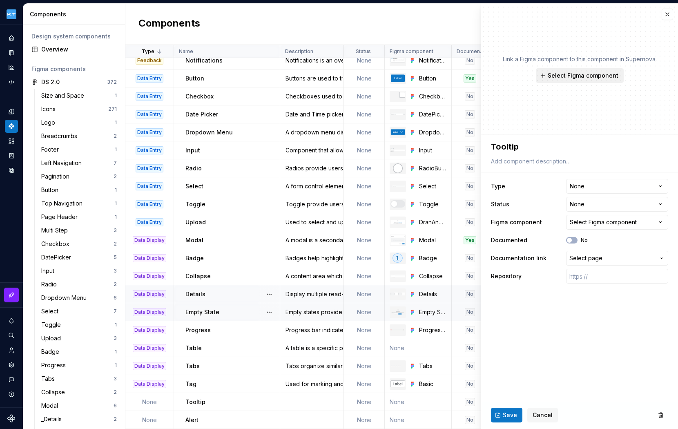
click at [586, 76] on span "Select Figma component" at bounding box center [583, 75] width 71 height 8
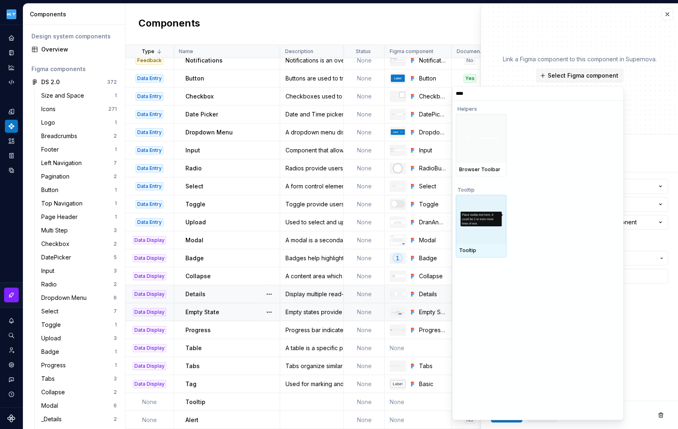
click at [485, 210] on div at bounding box center [481, 218] width 51 height 49
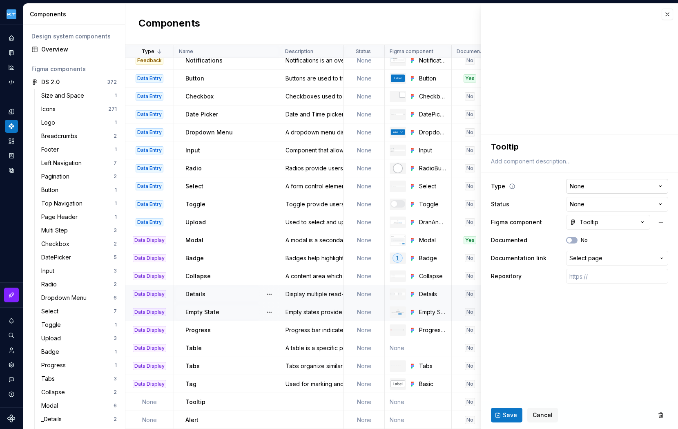
click at [593, 182] on html "Kuoni Tumlare 2.0 Design system data Components Design system components Overvi…" at bounding box center [339, 214] width 678 height 429
click at [614, 259] on span "Select page" at bounding box center [612, 258] width 86 height 8
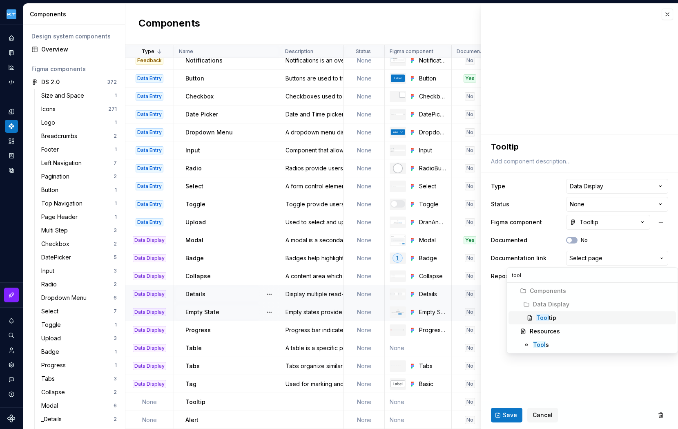
click at [558, 318] on div "Tool tip" at bounding box center [604, 318] width 136 height 8
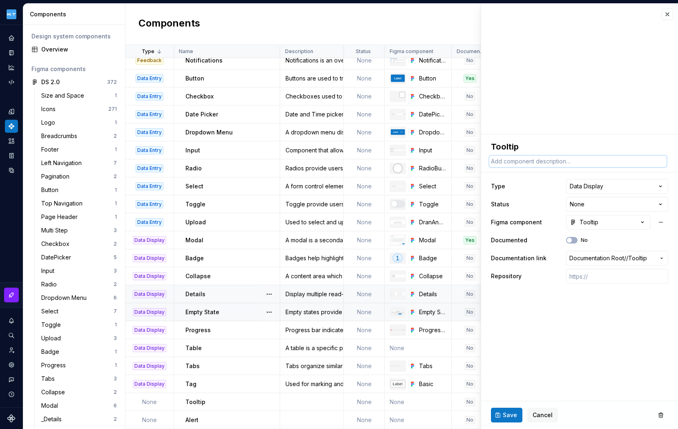
click at [542, 158] on textarea at bounding box center [577, 161] width 177 height 11
paste textarea "Tooltips are brief pieces of information that appear on hover state over an ele…"
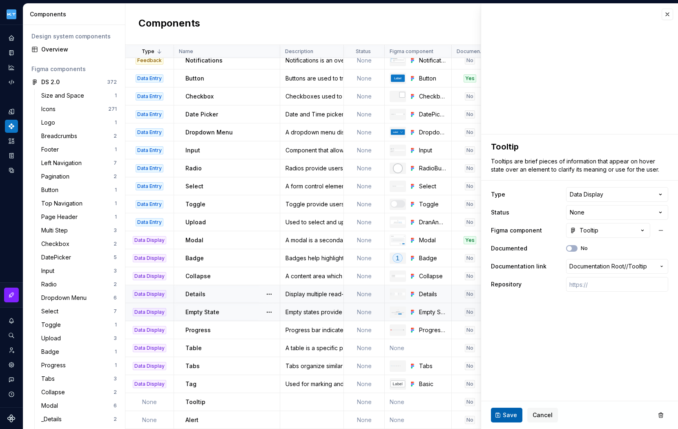
click at [510, 412] on span "Save" at bounding box center [510, 415] width 14 height 8
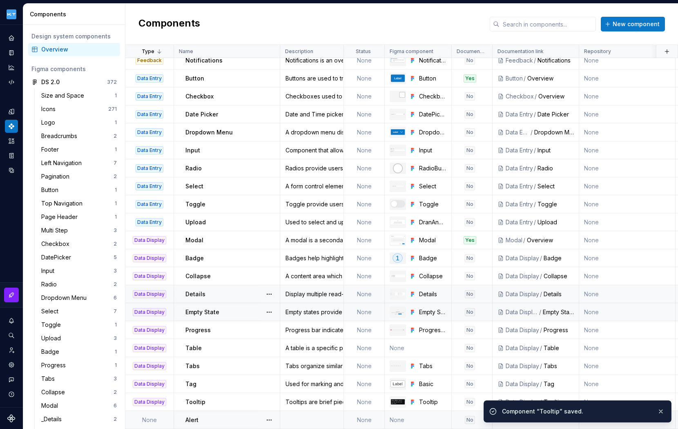
click at [312, 416] on td at bounding box center [312, 420] width 64 height 18
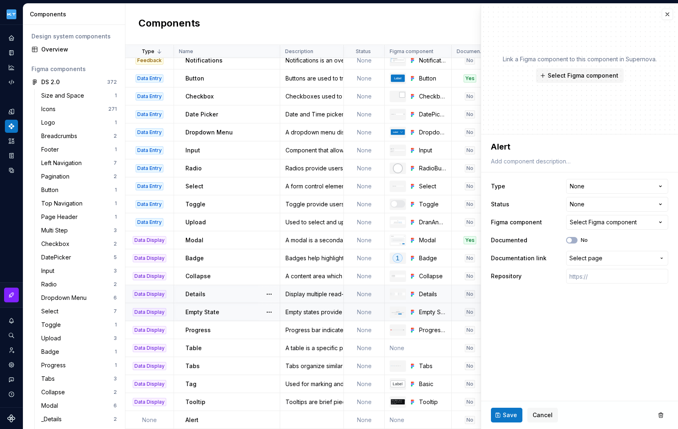
click at [529, 167] on div "**********" at bounding box center [579, 212] width 197 height 156
click at [530, 161] on textarea at bounding box center [577, 161] width 177 height 11
paste textarea "Alerts are used to capture the attention of the user in an intrusive way."
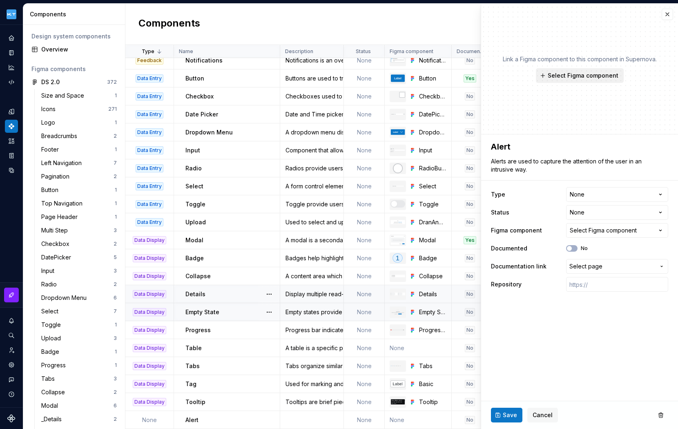
click at [572, 77] on span "Select Figma component" at bounding box center [583, 75] width 71 height 8
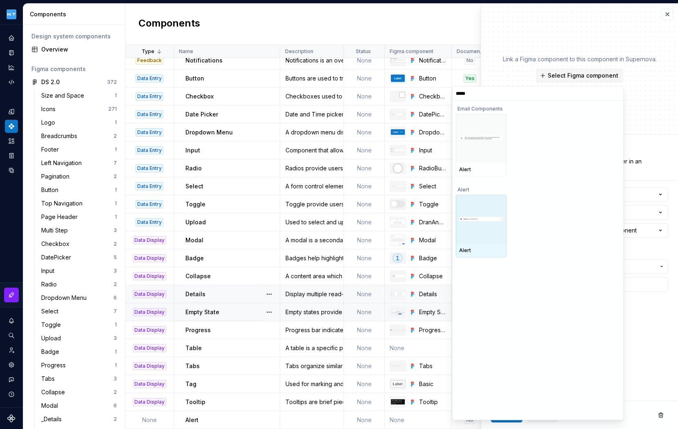
click at [488, 225] on div at bounding box center [481, 218] width 51 height 49
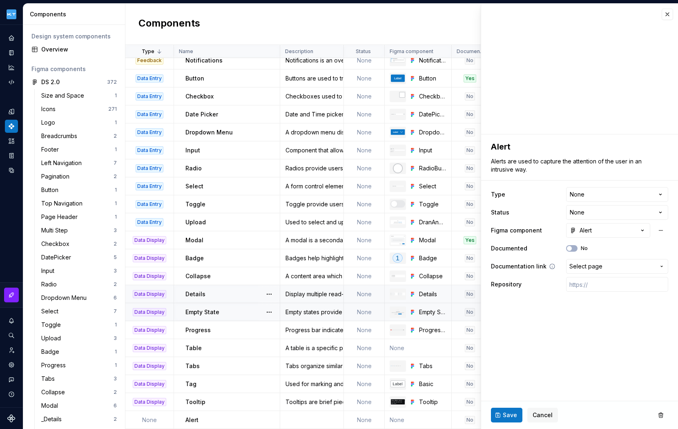
click at [613, 266] on span "Select page" at bounding box center [612, 266] width 86 height 8
click at [563, 324] on div "Aler t" at bounding box center [604, 326] width 136 height 8
click at [651, 193] on html "Kuoni Tumlare 2.0 Design system data Components Design system components Overvi…" at bounding box center [339, 214] width 678 height 429
click at [505, 413] on span "Save" at bounding box center [510, 415] width 14 height 8
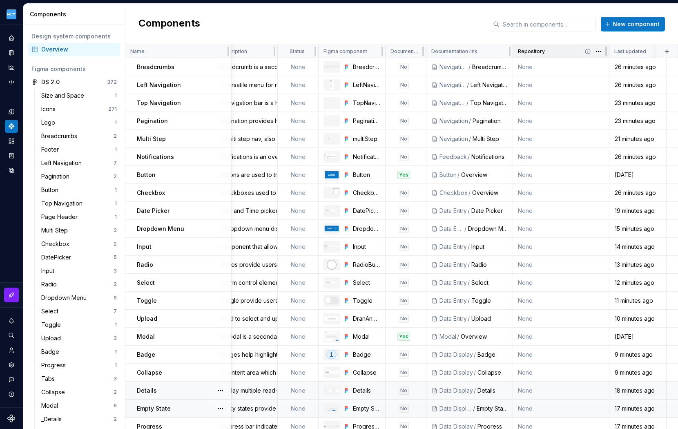
scroll to position [0, 81]
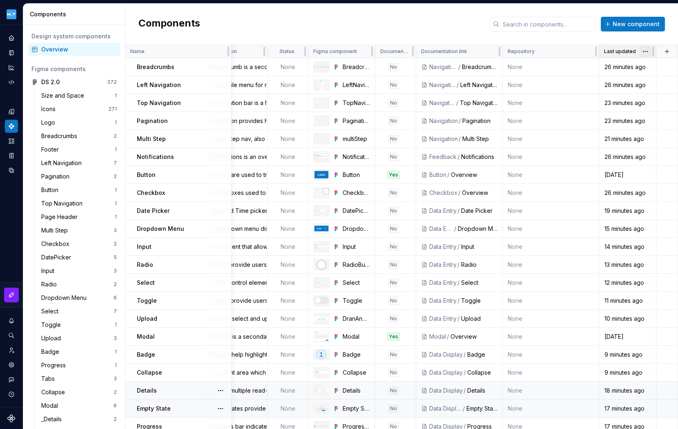
click at [641, 51] on html "Kuoni Tumlare 2.0 Design system data Components Design system components Overvi…" at bounding box center [339, 214] width 678 height 429
click at [642, 51] on html "Kuoni Tumlare 2.0 Design system data Components Design system components Overvi…" at bounding box center [339, 214] width 678 height 429
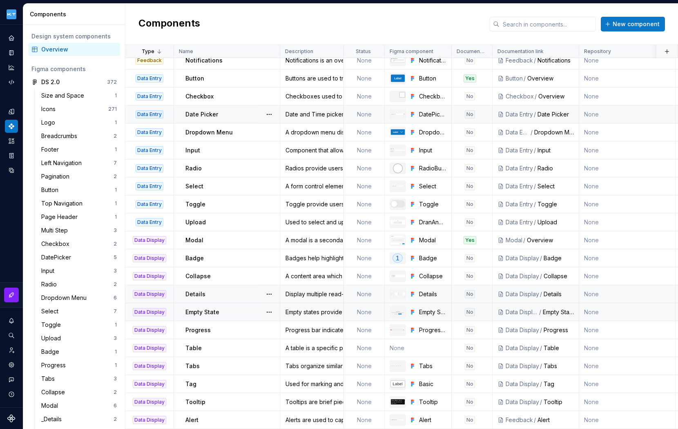
scroll to position [0, 0]
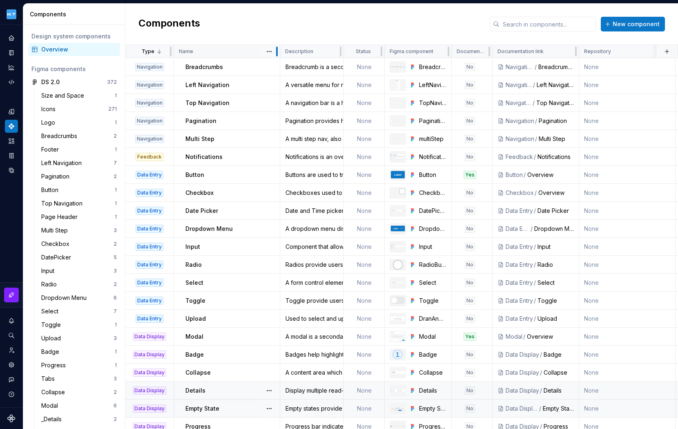
drag, startPoint x: 276, startPoint y: 50, endPoint x: 226, endPoint y: 51, distance: 49.8
click at [226, 51] on div "Name" at bounding box center [227, 51] width 106 height 13
click at [272, 51] on html "Kuoni Tumlare 2.0 Design system data Components Design system components Overvi…" at bounding box center [339, 214] width 678 height 429
click at [270, 51] on html "Kuoni Tumlare 2.0 Design system data Components Design system components Overvi…" at bounding box center [339, 214] width 678 height 429
click at [335, 52] on html "Kuoni Tumlare 2.0 Design system data Components Design system components Overvi…" at bounding box center [339, 214] width 678 height 429
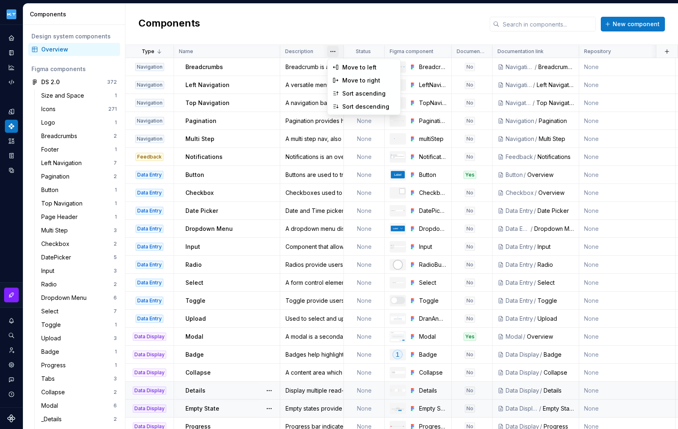
click at [333, 51] on html "Kuoni Tumlare 2.0 Design system data Components Design system components Overvi…" at bounding box center [339, 214] width 678 height 429
click at [373, 51] on html "Kuoni Tumlare 2.0 Design system data Components Design system components Overvi…" at bounding box center [339, 214] width 678 height 429
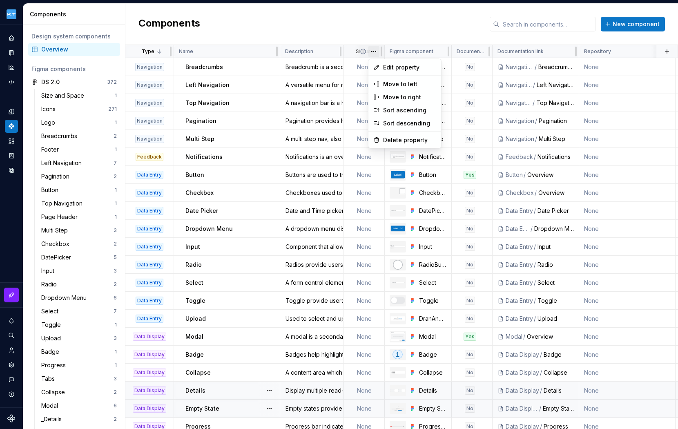
click at [373, 51] on html "Kuoni Tumlare 2.0 Design system data Components Design system components Overvi…" at bounding box center [339, 214] width 678 height 429
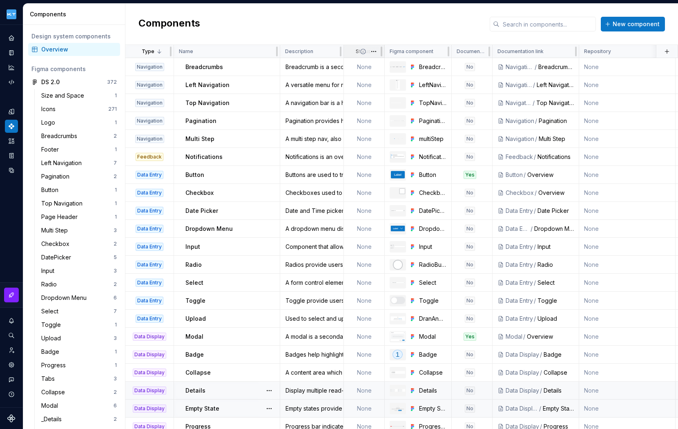
click at [364, 51] on icon at bounding box center [363, 51] width 7 height 7
click at [374, 51] on html "Kuoni Tumlare 2.0 Design system data Components Design system components Overvi…" at bounding box center [339, 214] width 678 height 429
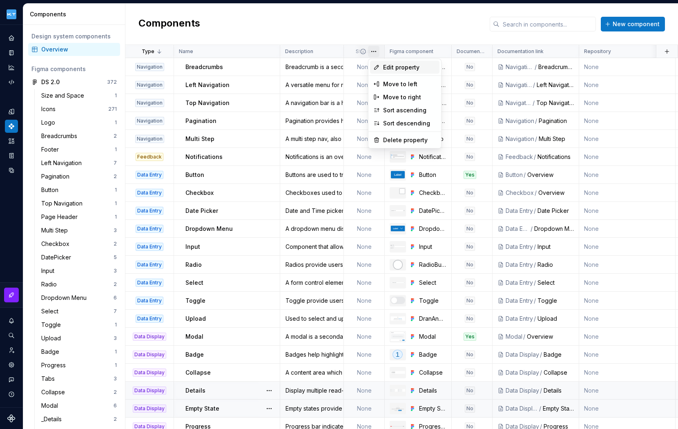
click at [389, 65] on span "Edit property" at bounding box center [409, 67] width 53 height 8
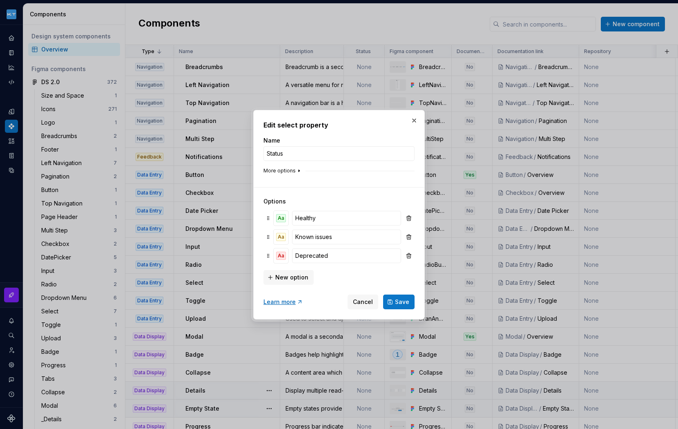
click at [285, 170] on button "More options" at bounding box center [282, 170] width 39 height 7
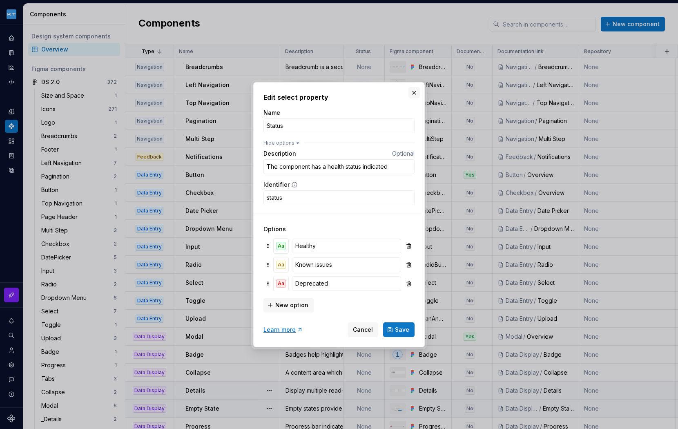
click at [414, 93] on button "button" at bounding box center [413, 92] width 11 height 11
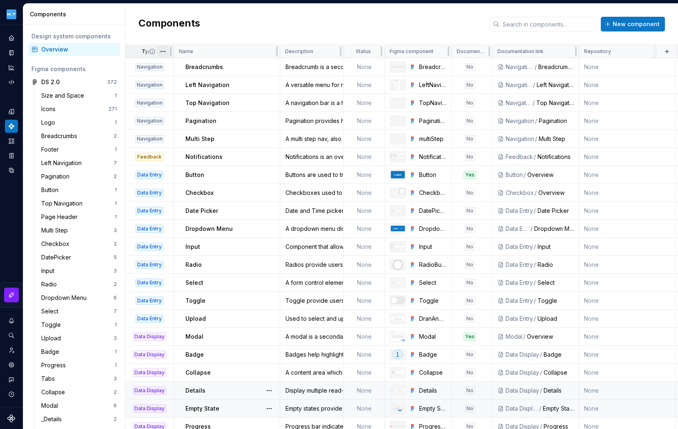
click at [164, 52] on html "Kuoni Tumlare 2.0 Design system data Components Design system components Overvi…" at bounding box center [339, 214] width 678 height 429
click at [179, 65] on span "Edit property" at bounding box center [198, 67] width 53 height 8
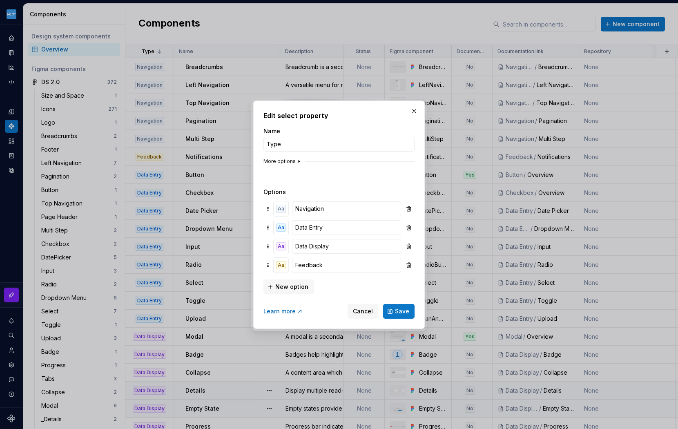
click at [281, 162] on button "More options" at bounding box center [282, 161] width 39 height 7
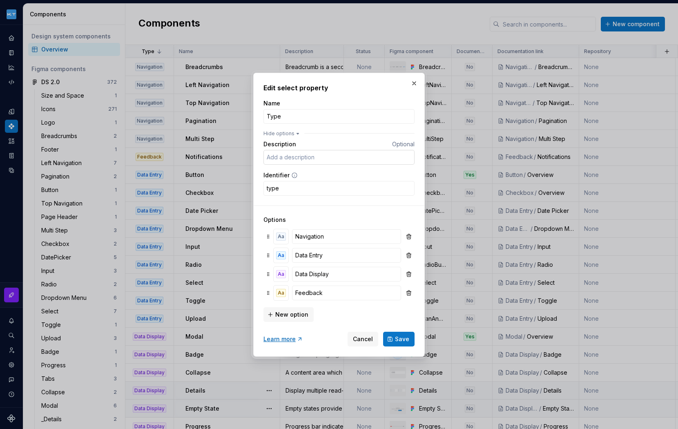
click at [302, 156] on input "Description" at bounding box center [338, 157] width 151 height 15
click at [399, 340] on span "Save" at bounding box center [402, 339] width 14 height 8
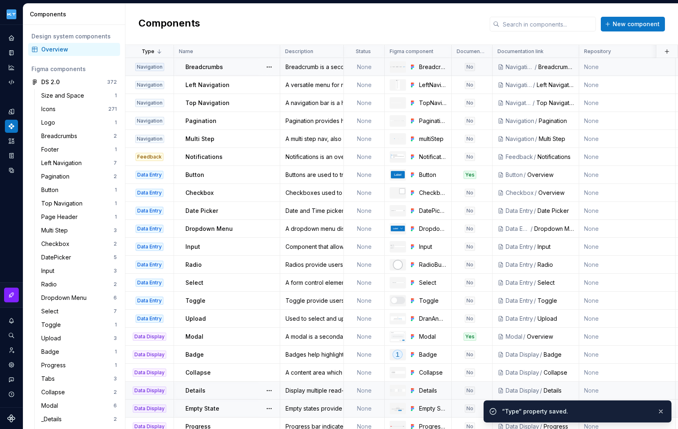
click at [237, 65] on div "Breadcrumbs" at bounding box center [232, 67] width 94 height 8
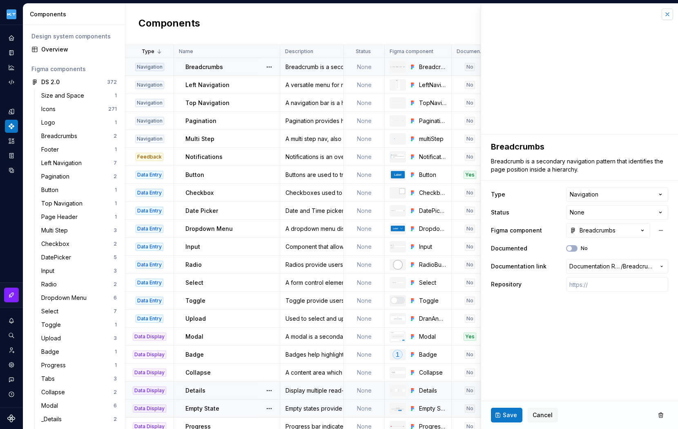
click at [667, 15] on button "button" at bounding box center [667, 14] width 11 height 11
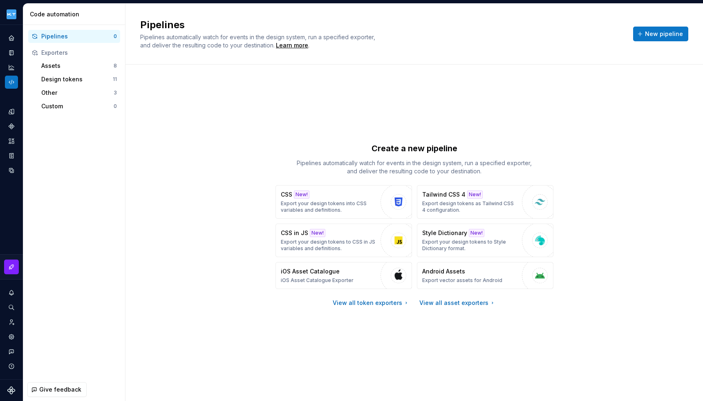
click at [154, 145] on div "Create a new pipeline Pipelines automatically watch for events in the design sy…" at bounding box center [414, 224] width 548 height 290
